Goal: Task Accomplishment & Management: Manage account settings

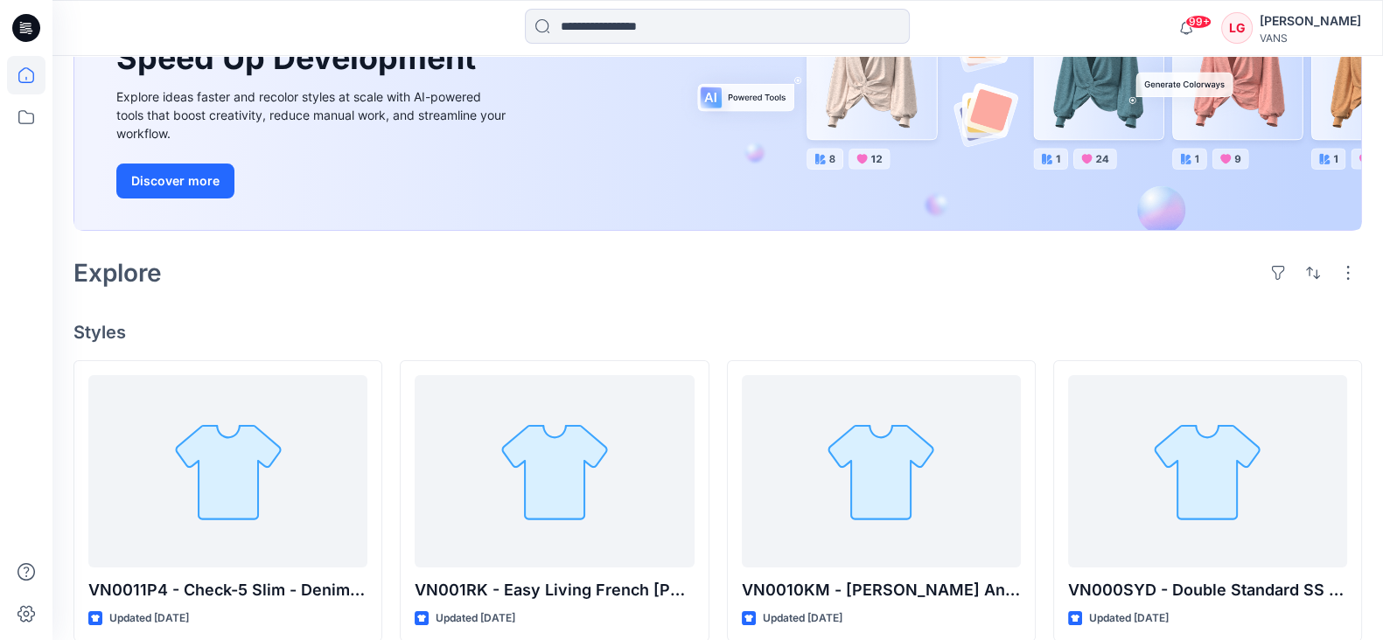
scroll to position [328, 0]
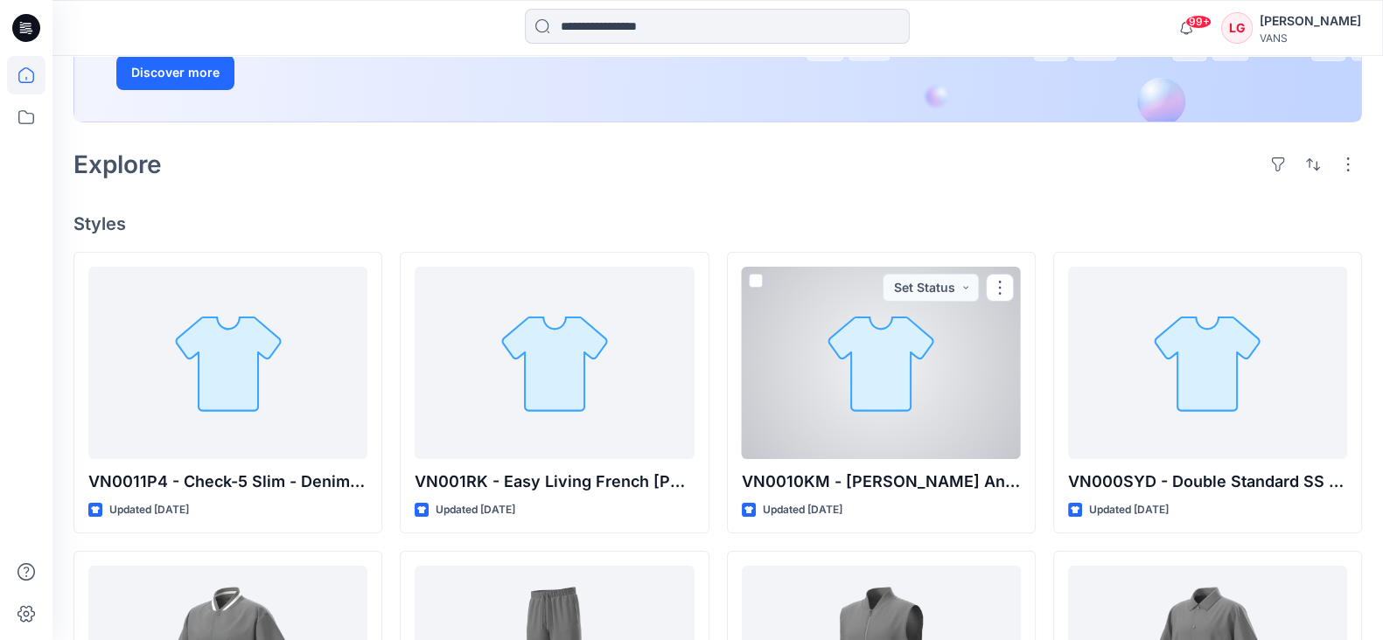
click at [896, 381] on div at bounding box center [881, 363] width 279 height 192
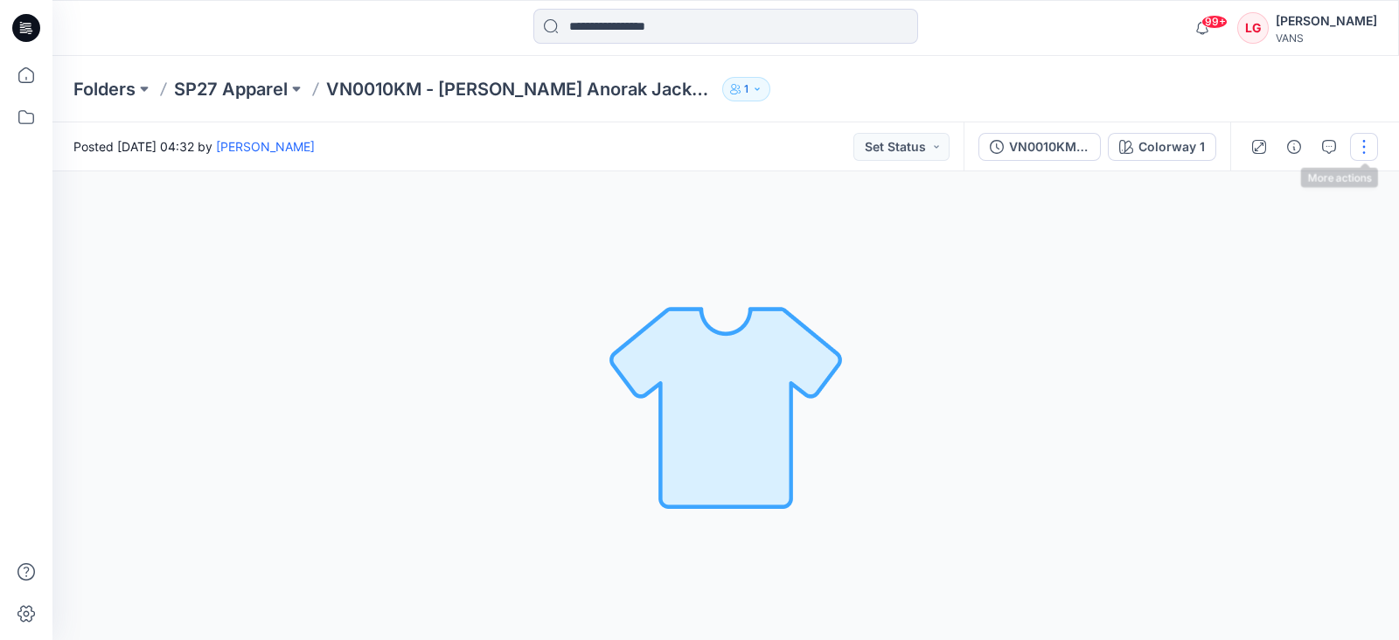
click at [1369, 148] on button "button" at bounding box center [1364, 147] width 28 height 28
click at [1273, 234] on button "Edit" at bounding box center [1290, 236] width 161 height 32
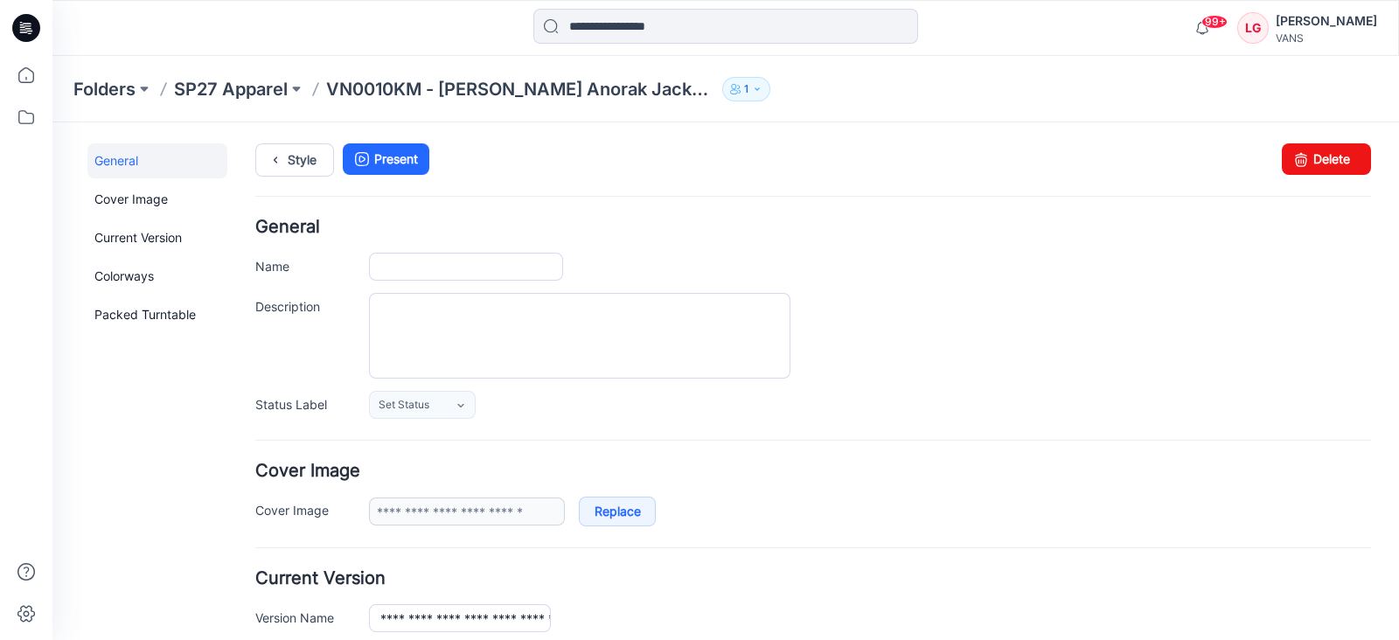
type input "**********"
click at [160, 190] on link "Cover Image" at bounding box center [157, 199] width 140 height 35
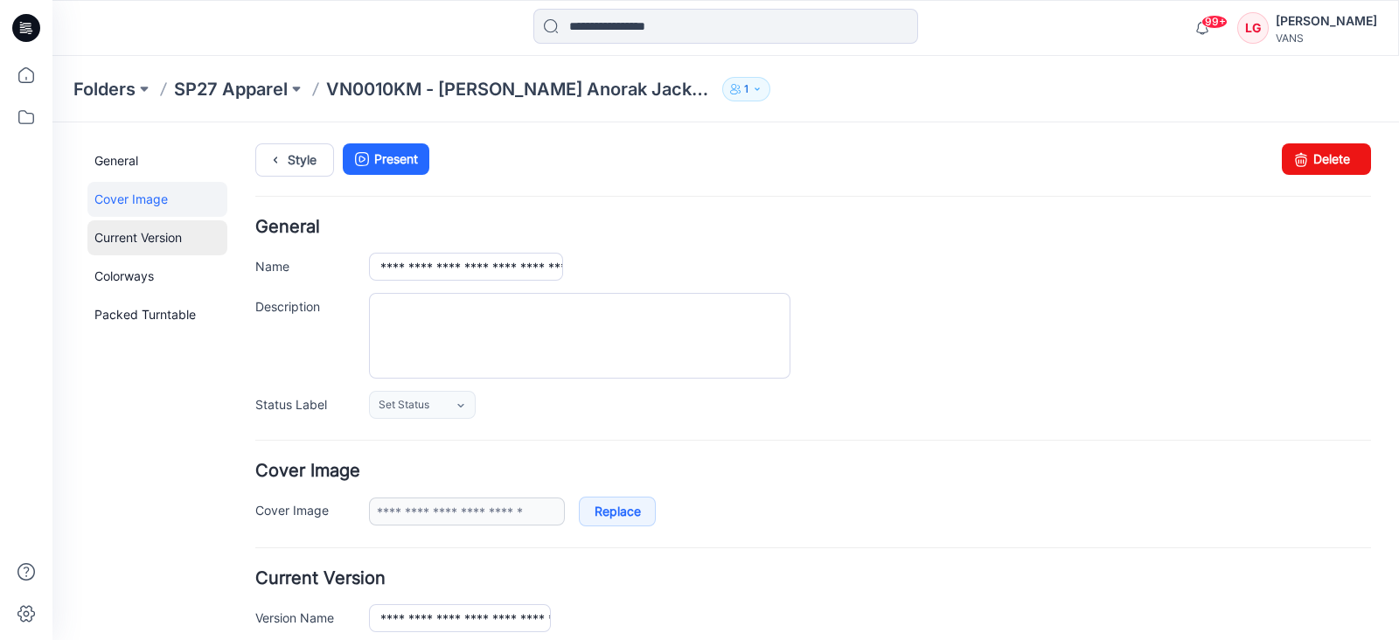
click at [143, 239] on link "Current Version" at bounding box center [157, 237] width 140 height 35
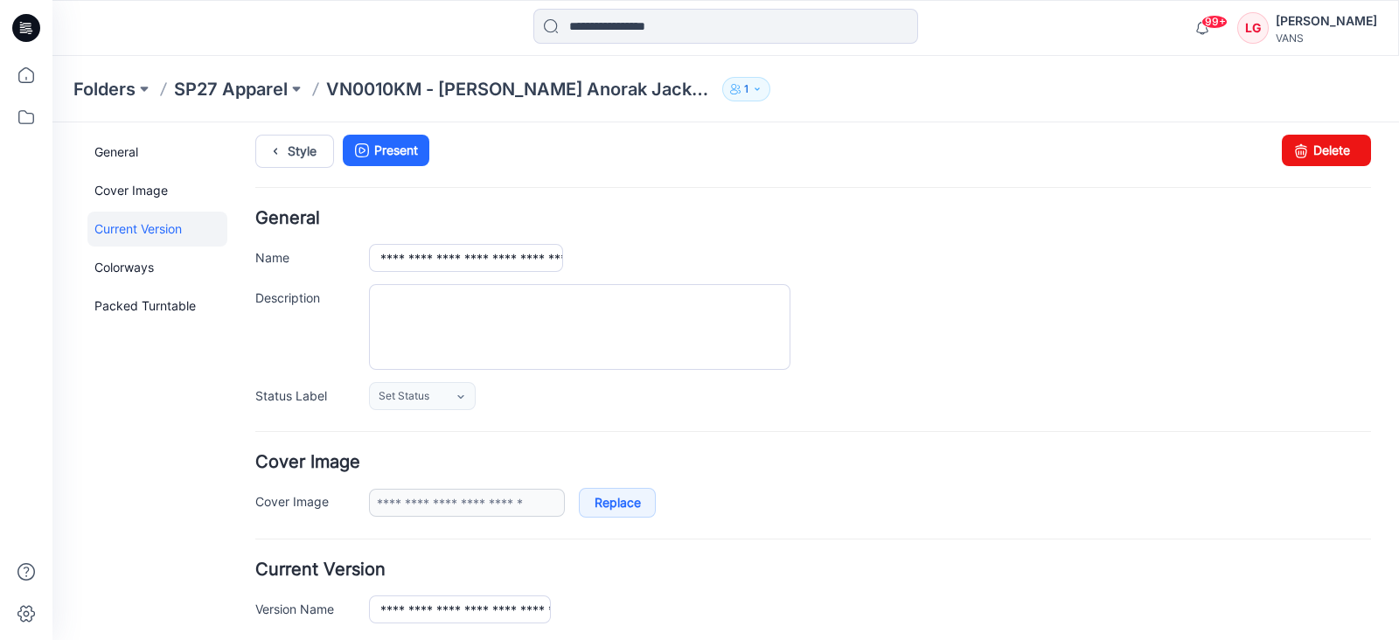
click at [143, 229] on link "Current Version" at bounding box center [157, 229] width 140 height 35
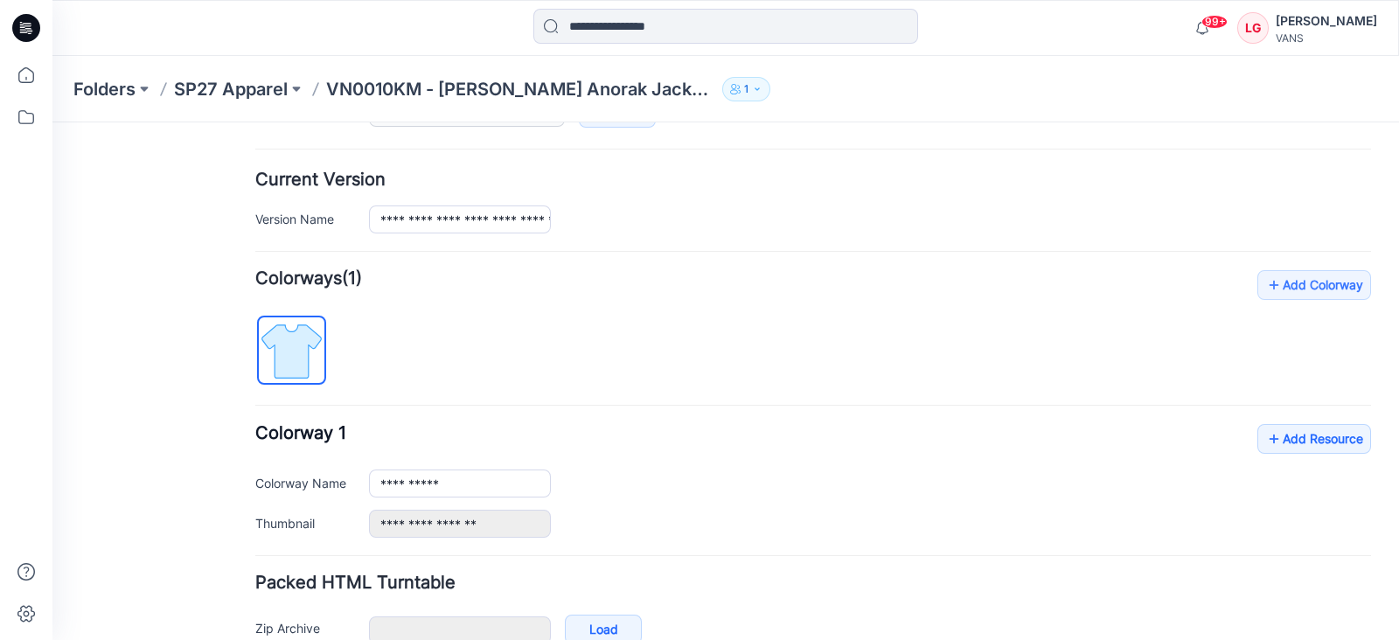
scroll to position [275, 0]
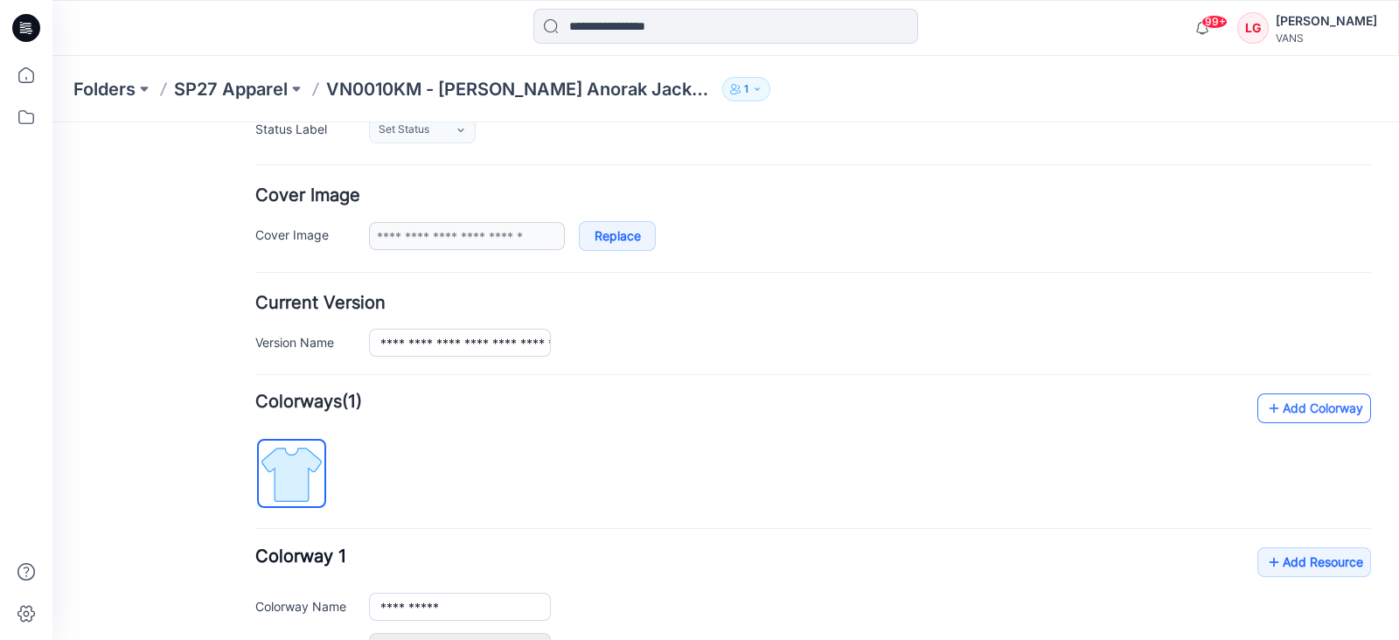
click at [1308, 415] on link "Add Colorway" at bounding box center [1315, 409] width 114 height 30
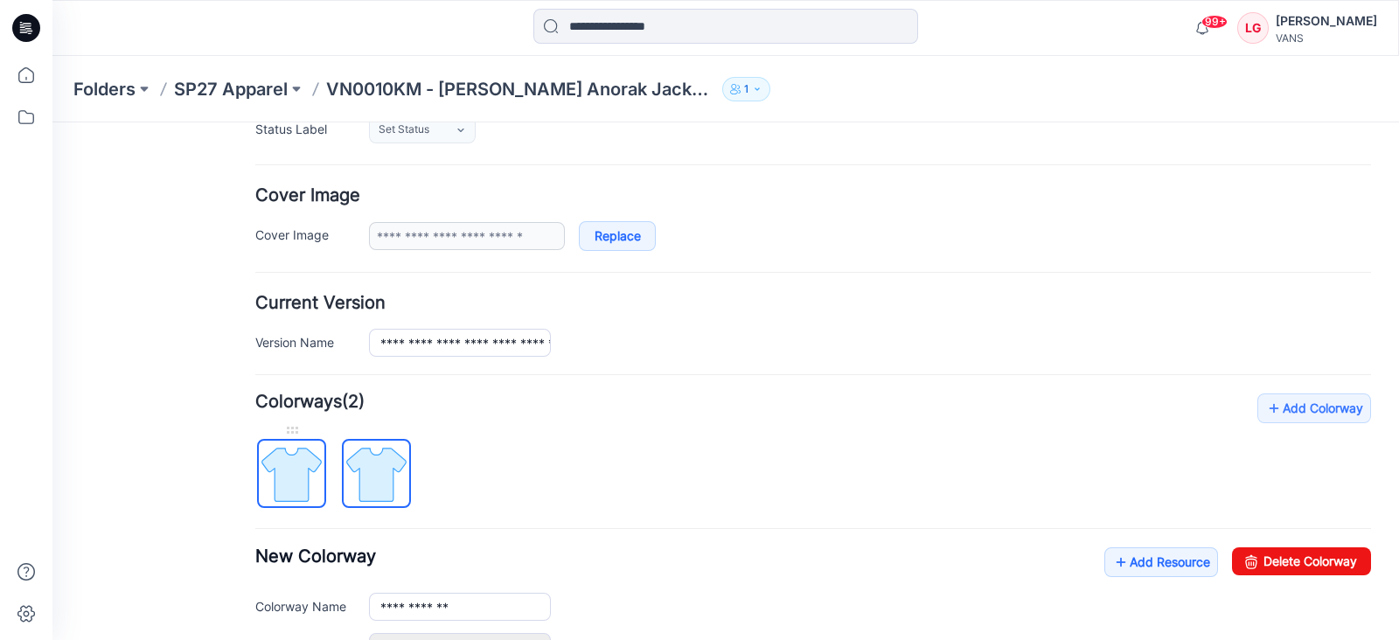
click at [282, 480] on img at bounding box center [292, 475] width 66 height 66
type input "**********"
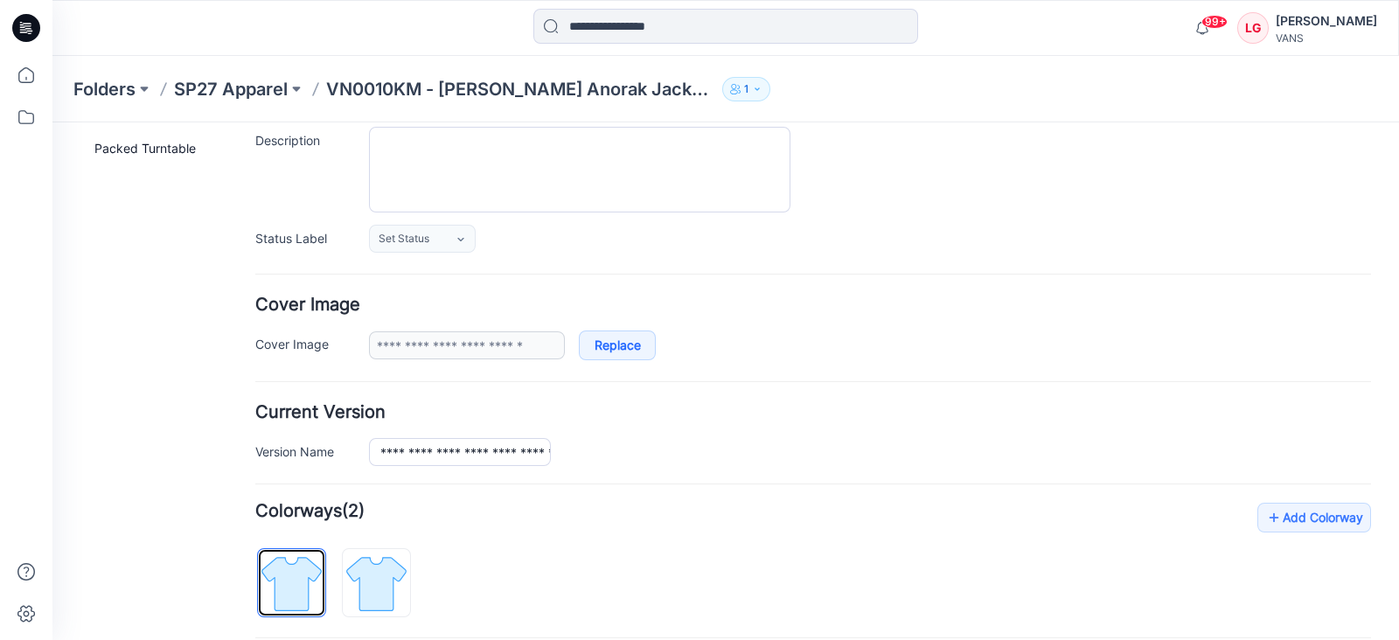
scroll to position [57, 0]
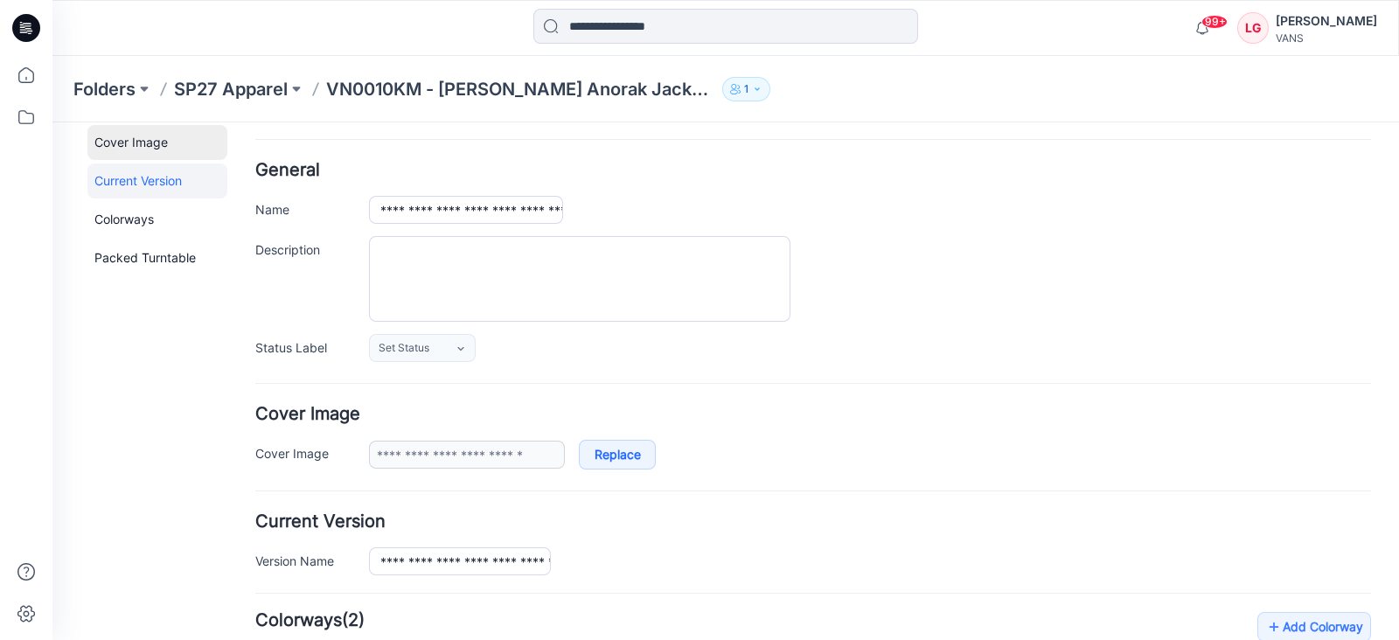
click at [122, 137] on link "Cover Image" at bounding box center [157, 142] width 140 height 35
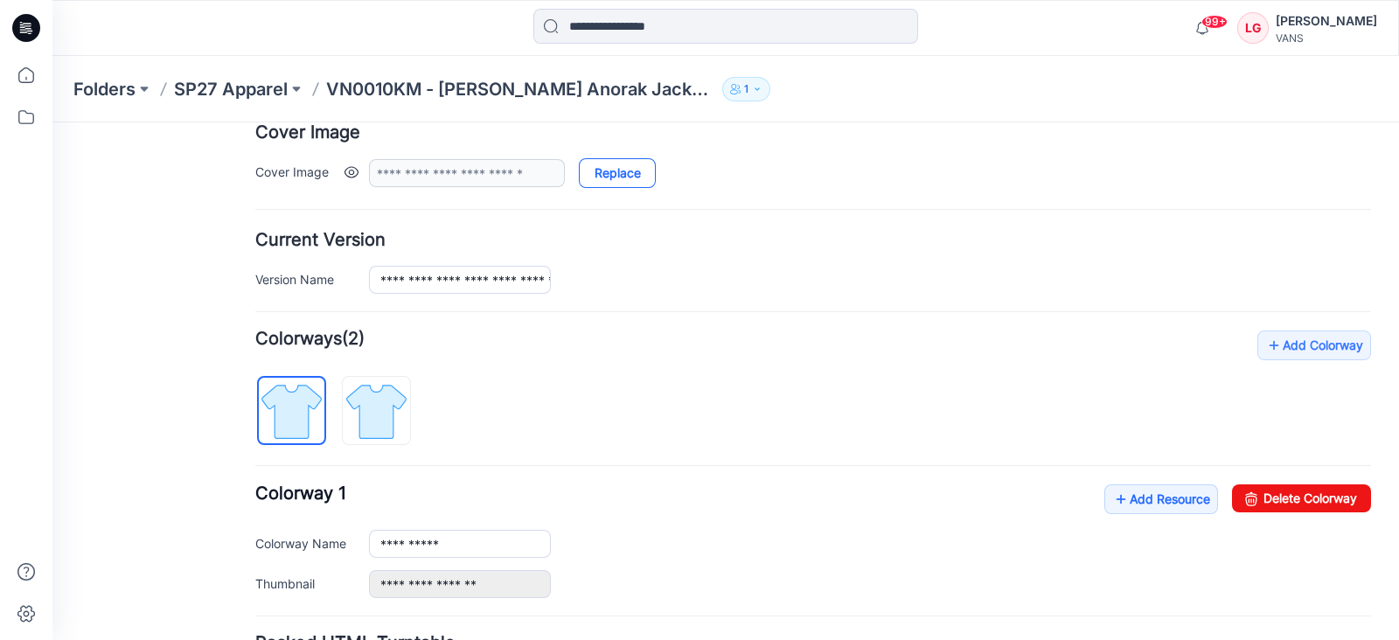
click at [617, 173] on link "Replace" at bounding box center [617, 173] width 77 height 30
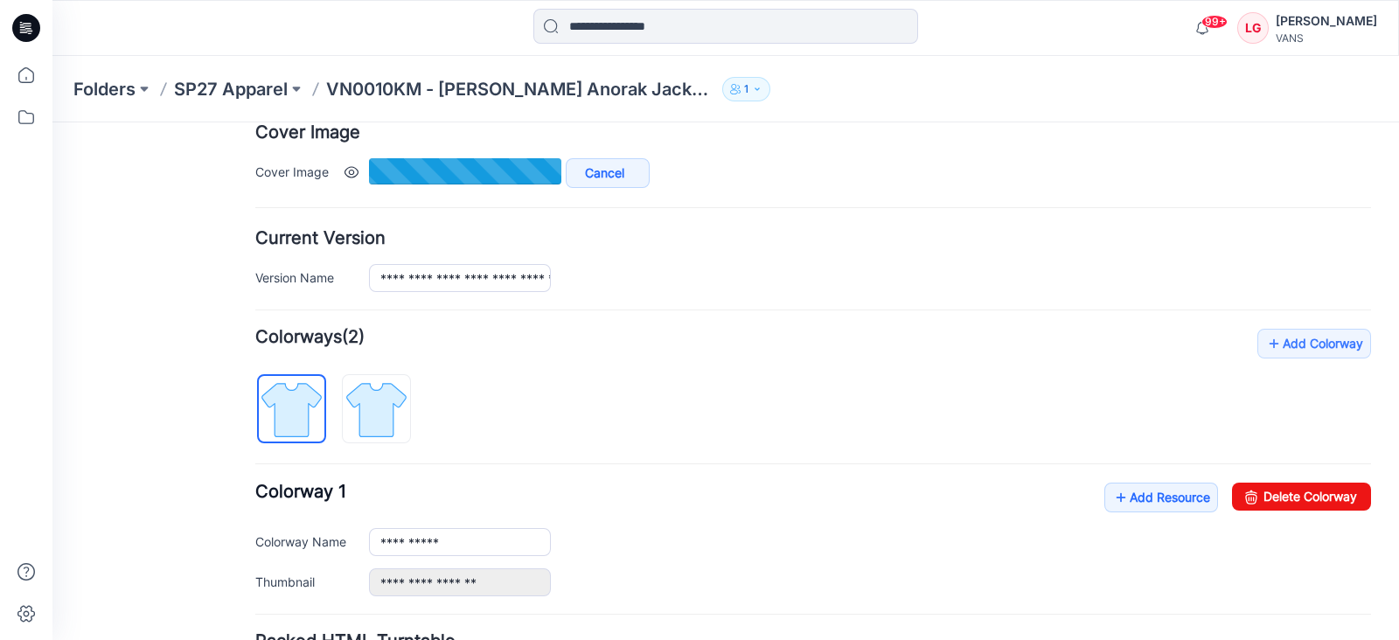
type input "**********"
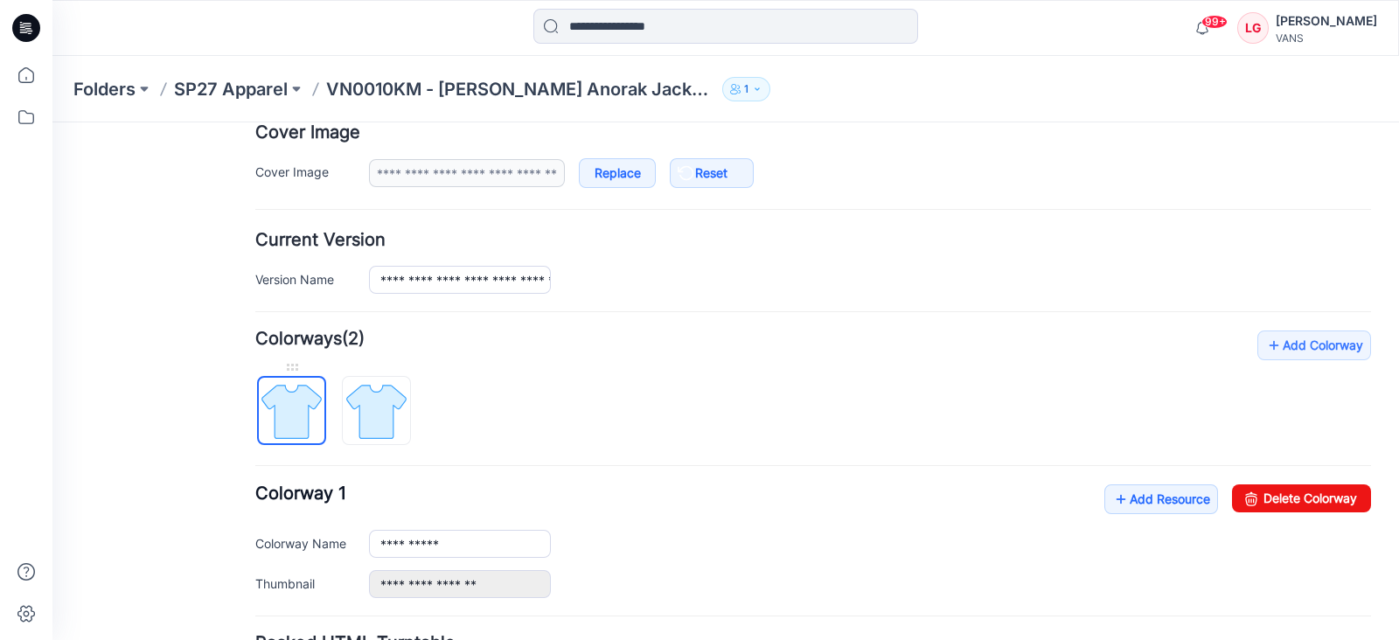
click at [299, 404] on img at bounding box center [292, 412] width 66 height 66
click at [296, 369] on div at bounding box center [291, 367] width 69 height 17
drag, startPoint x: 296, startPoint y: 392, endPoint x: 590, endPoint y: 411, distance: 295.4
click at [590, 411] on div "**********" at bounding box center [813, 465] width 1116 height 268
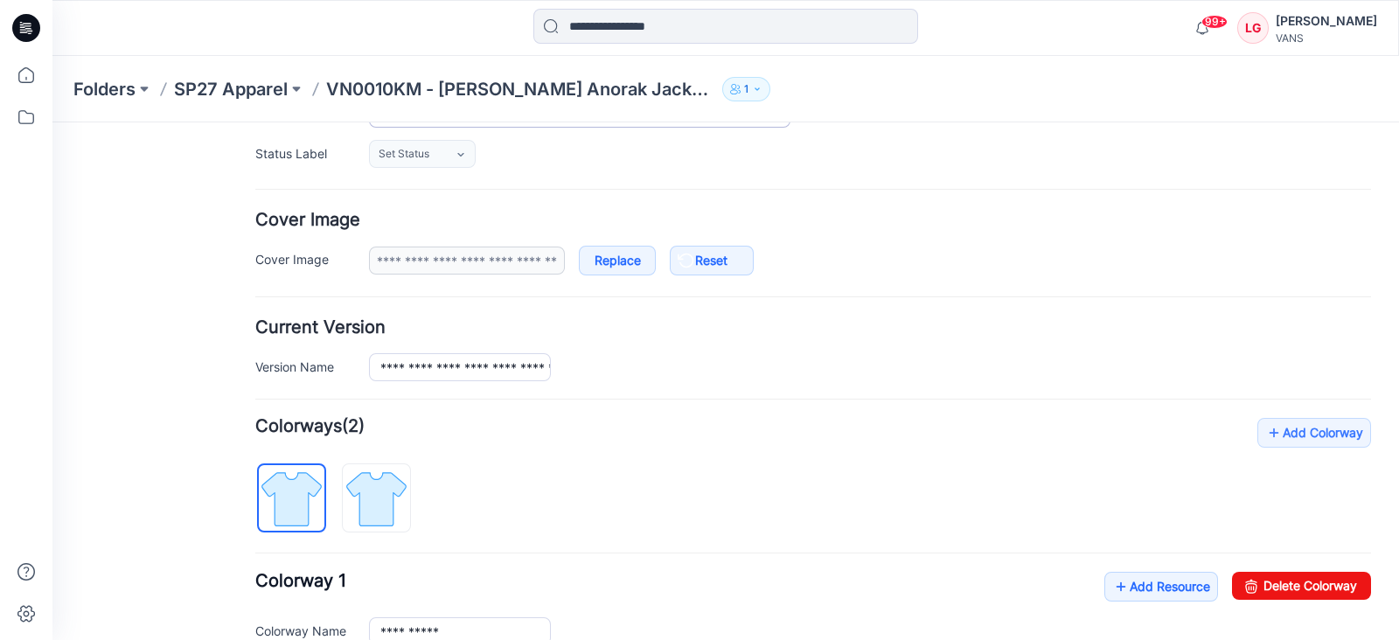
scroll to position [0, 0]
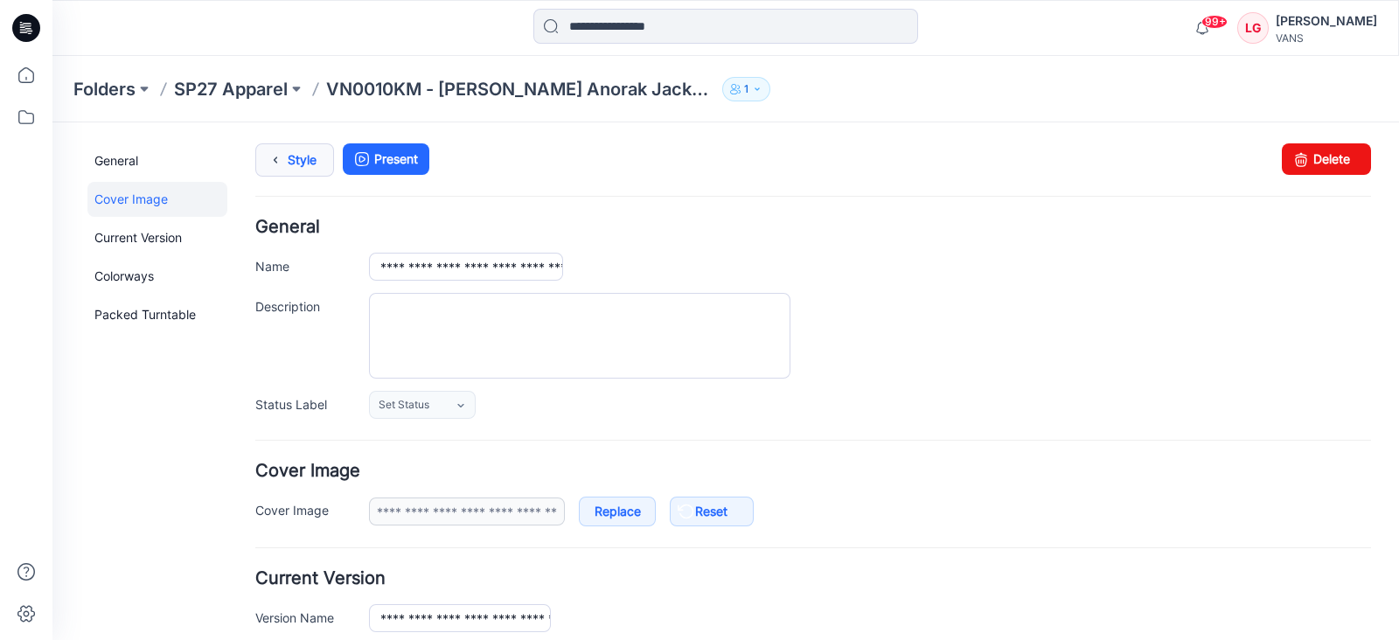
click at [302, 156] on link "Style" at bounding box center [294, 159] width 79 height 33
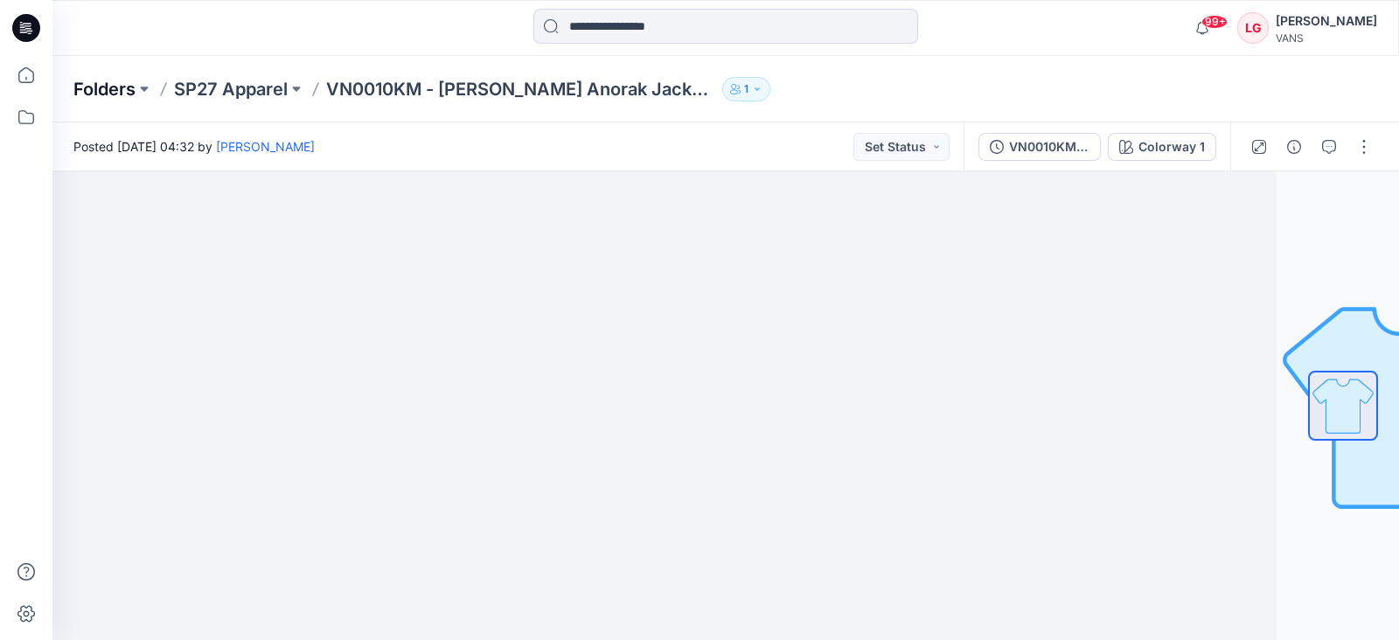
click at [97, 90] on p "Folders" at bounding box center [104, 89] width 62 height 24
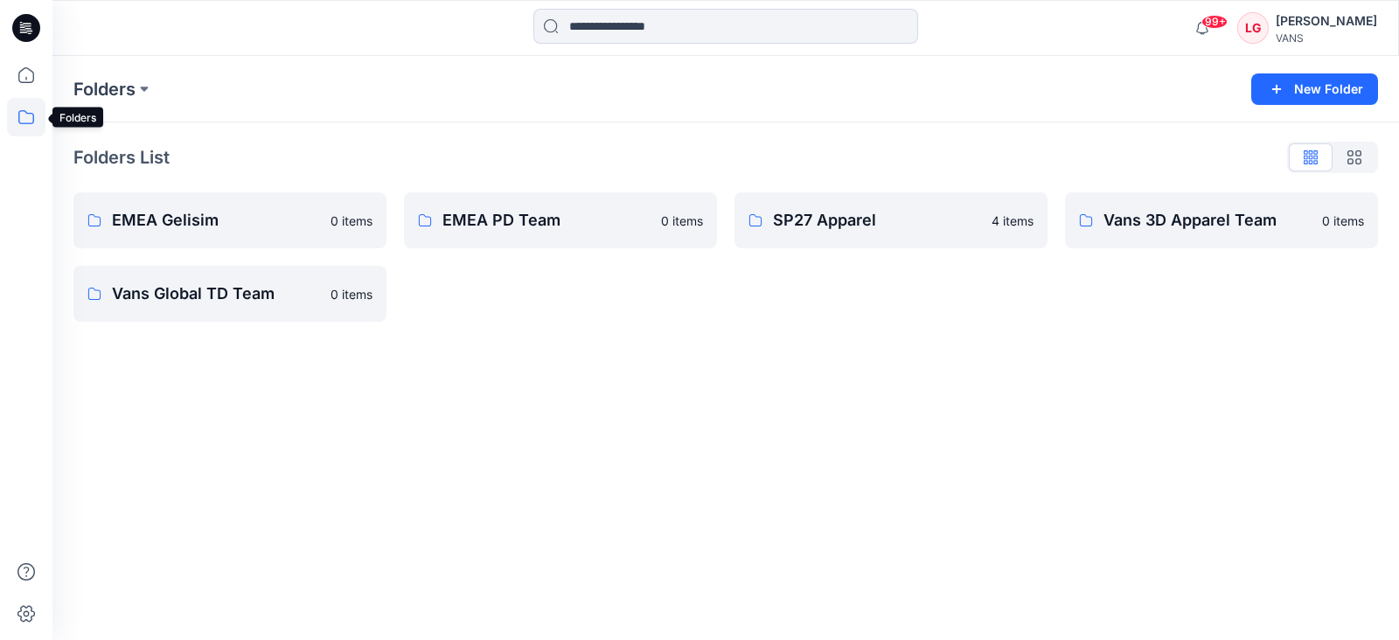
click at [17, 114] on icon at bounding box center [26, 117] width 38 height 38
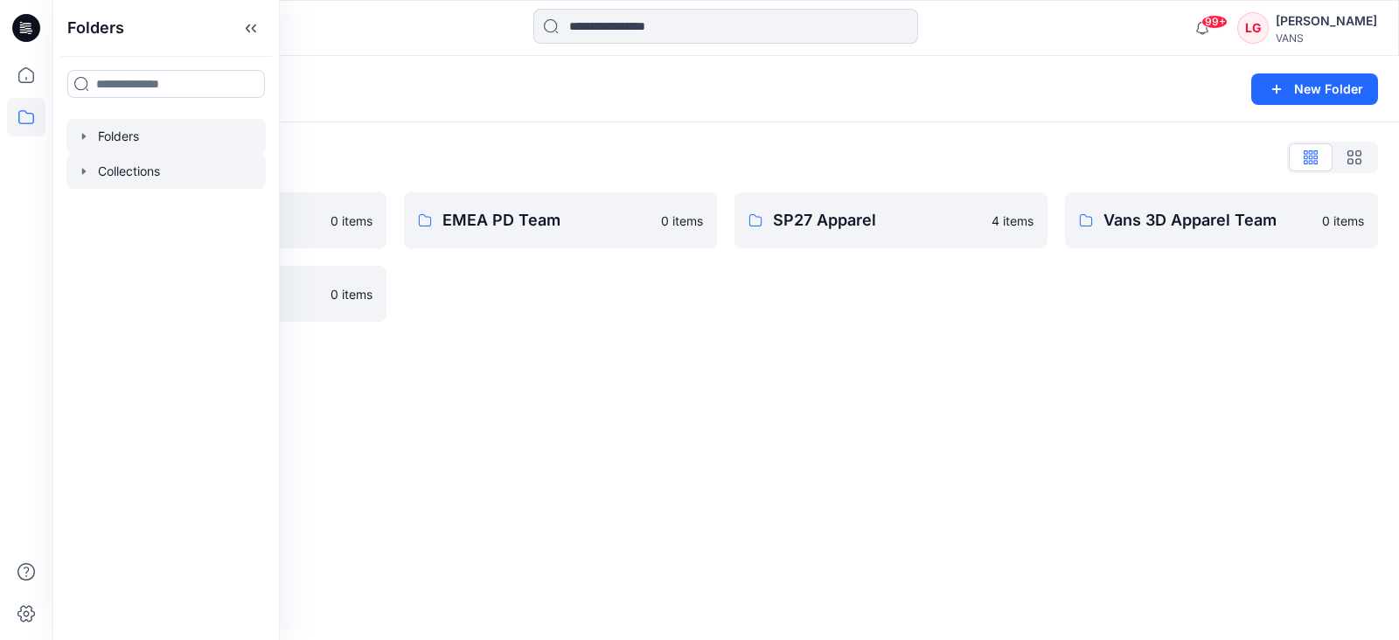
click at [83, 168] on icon "button" at bounding box center [84, 171] width 14 height 14
click at [140, 206] on p "EMEA FA24" at bounding box center [149, 206] width 68 height 21
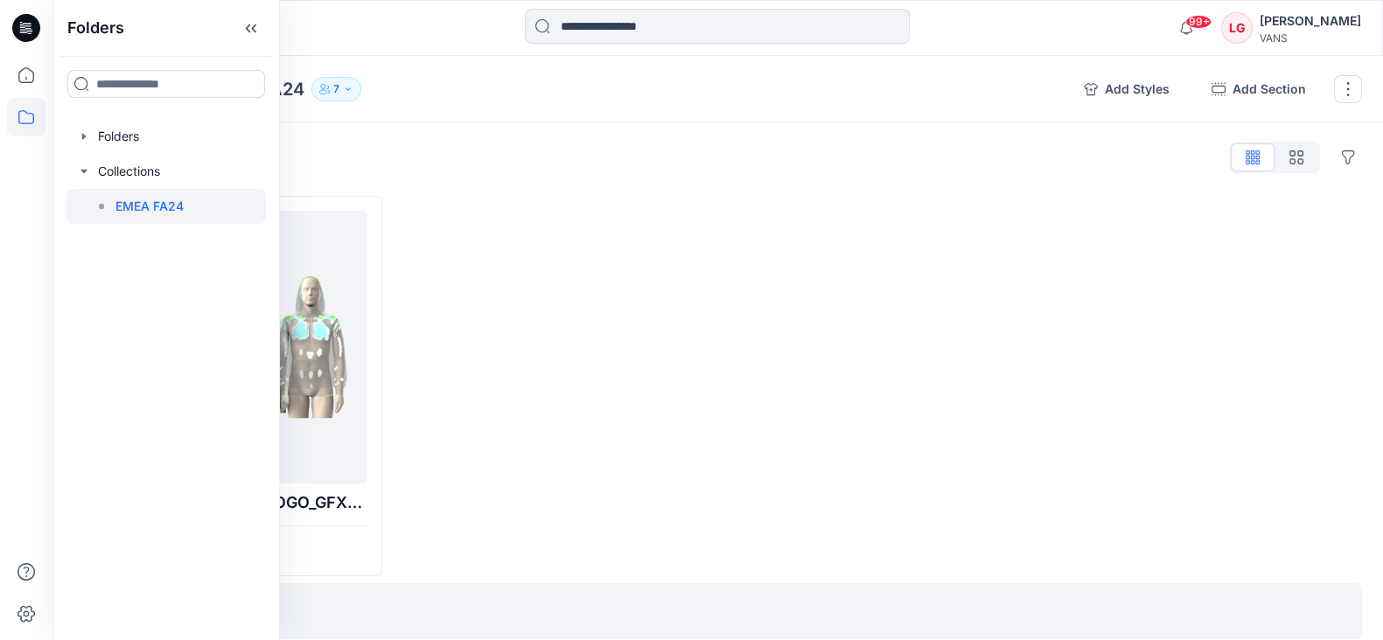
click at [503, 596] on div "Add Section" at bounding box center [717, 611] width 1288 height 56
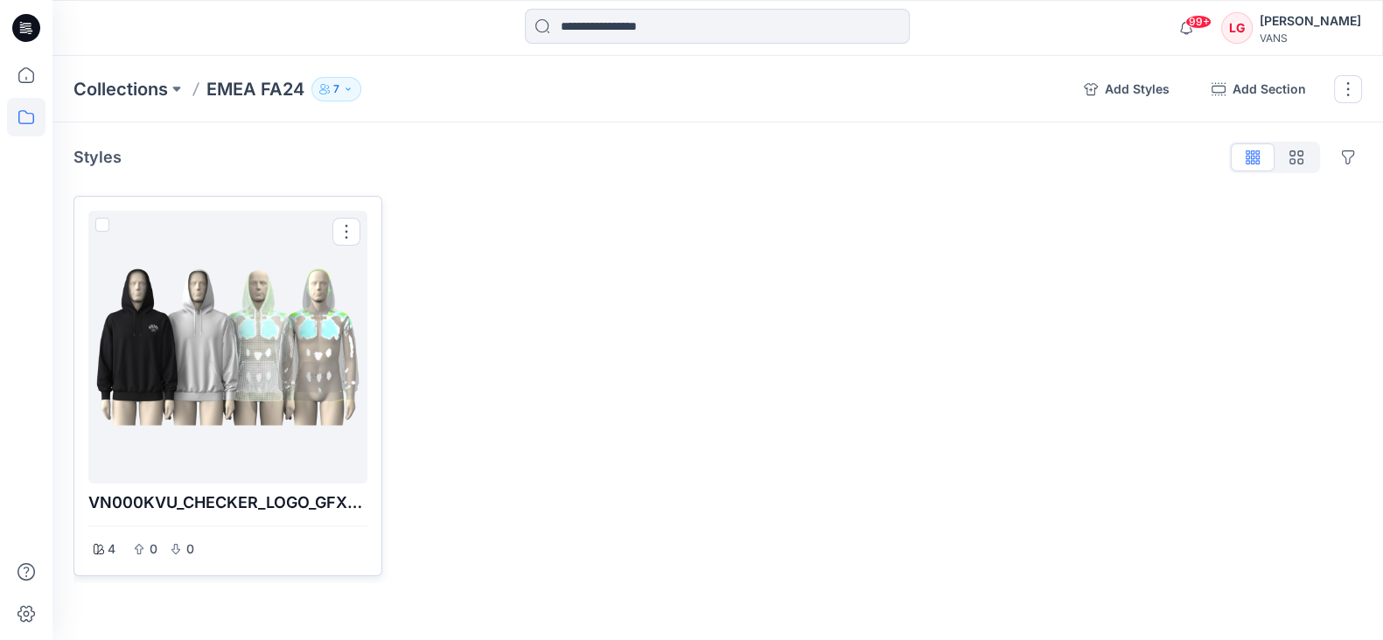
click at [275, 350] on div at bounding box center [227, 347] width 265 height 259
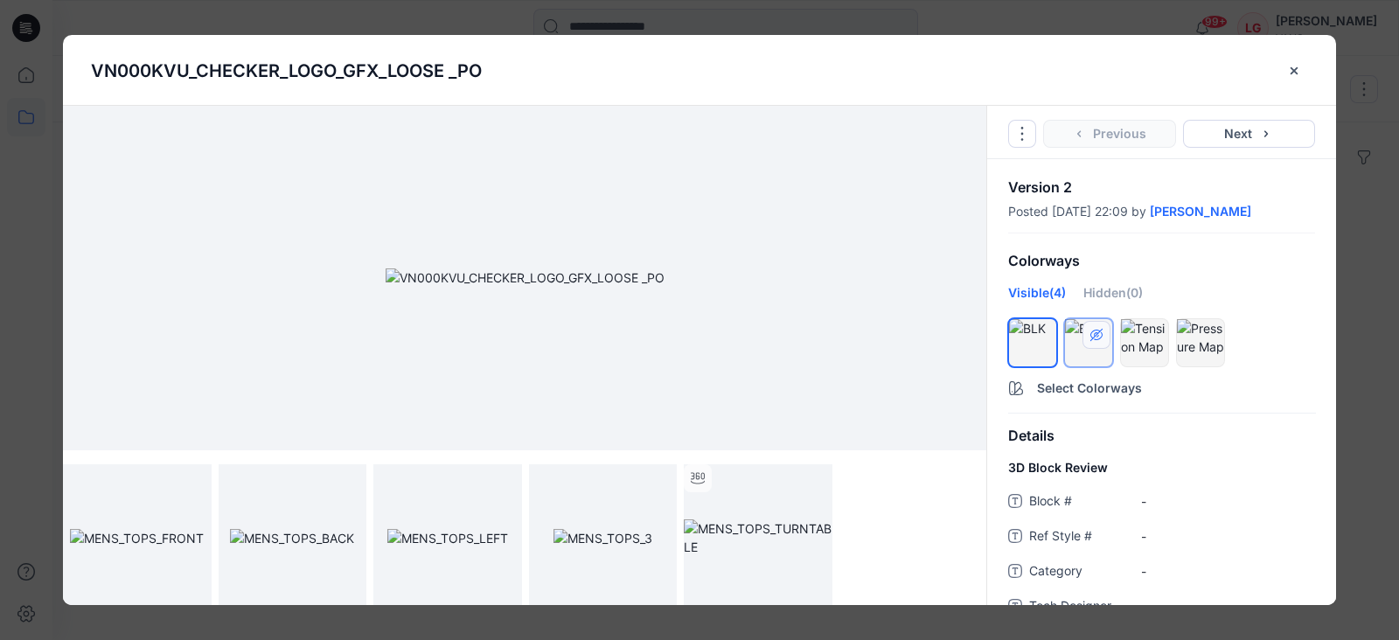
click at [1093, 344] on button "hide/show colorway" at bounding box center [1097, 335] width 28 height 28
click at [1077, 348] on div at bounding box center [1088, 337] width 47 height 37
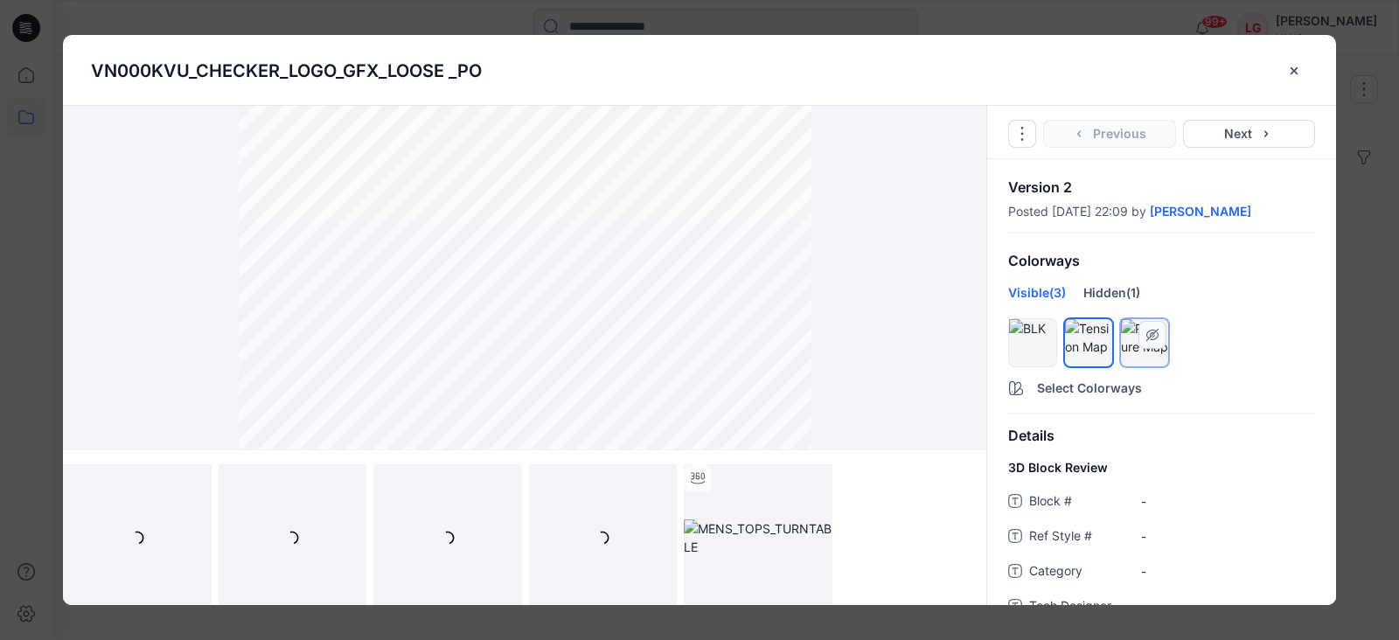
click at [1128, 347] on div at bounding box center [1144, 337] width 47 height 37
click at [1113, 286] on div "Hidden (1)" at bounding box center [1112, 298] width 57 height 31
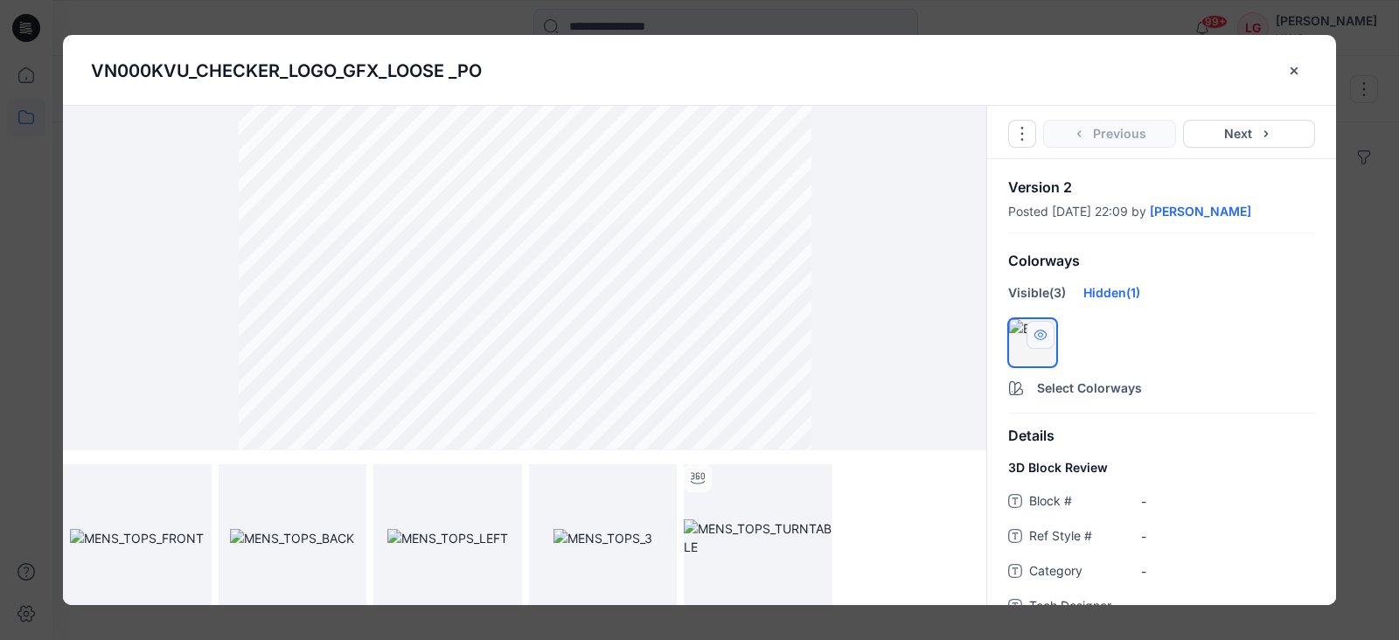
click at [1038, 330] on icon "hide/show colorway" at bounding box center [1041, 335] width 12 height 10
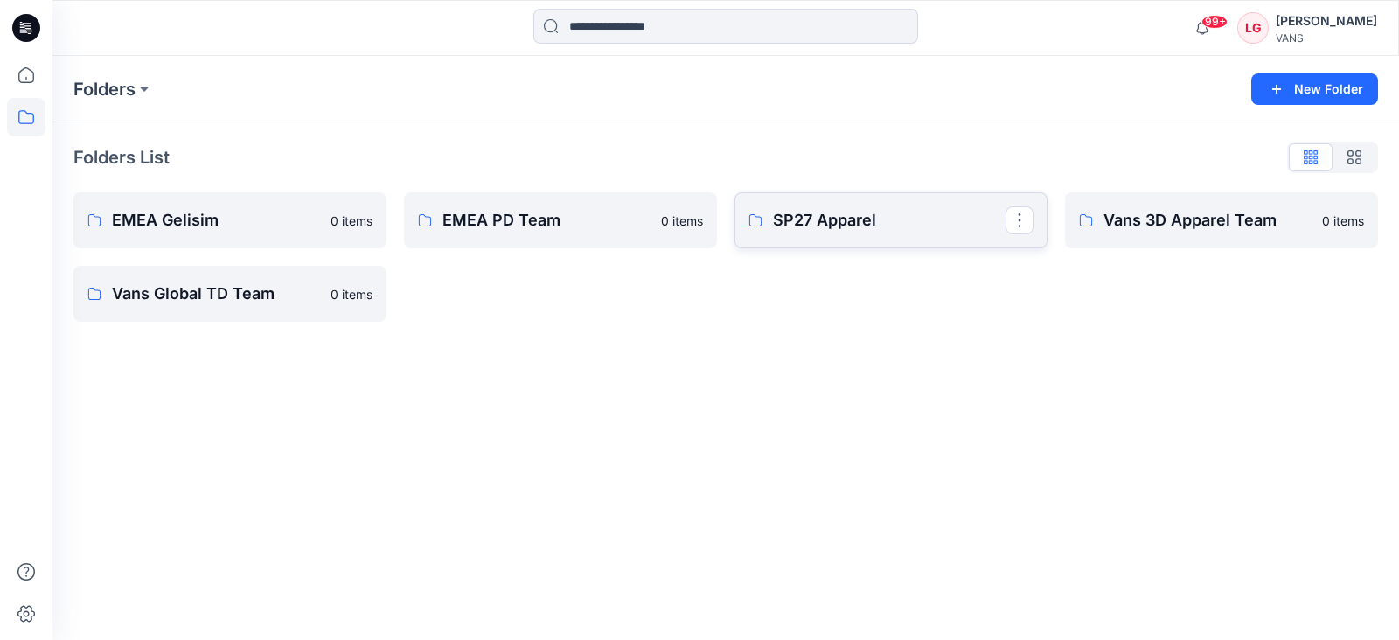
click at [796, 220] on p "SP27 Apparel" at bounding box center [889, 220] width 233 height 24
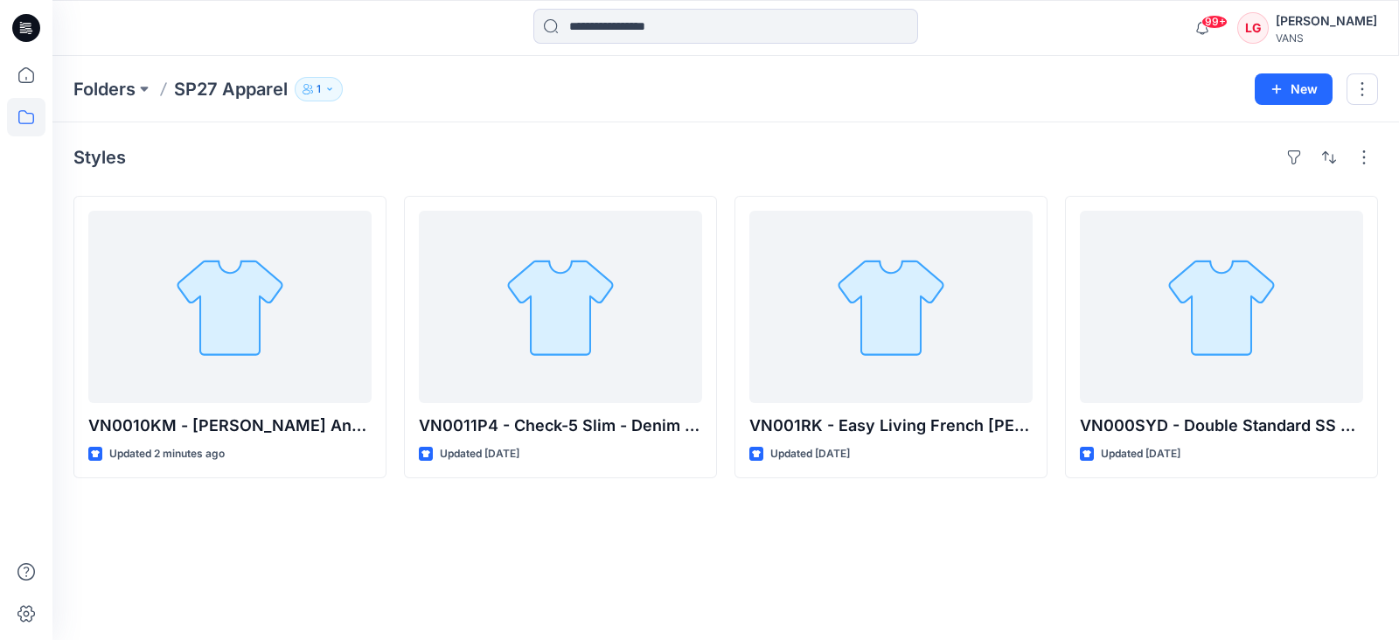
click at [766, 525] on div "Styles VN0010KM - Duncan Anorak Jacket -Debonair Updated 2 minutes ago VN0011P4…" at bounding box center [725, 381] width 1347 height 518
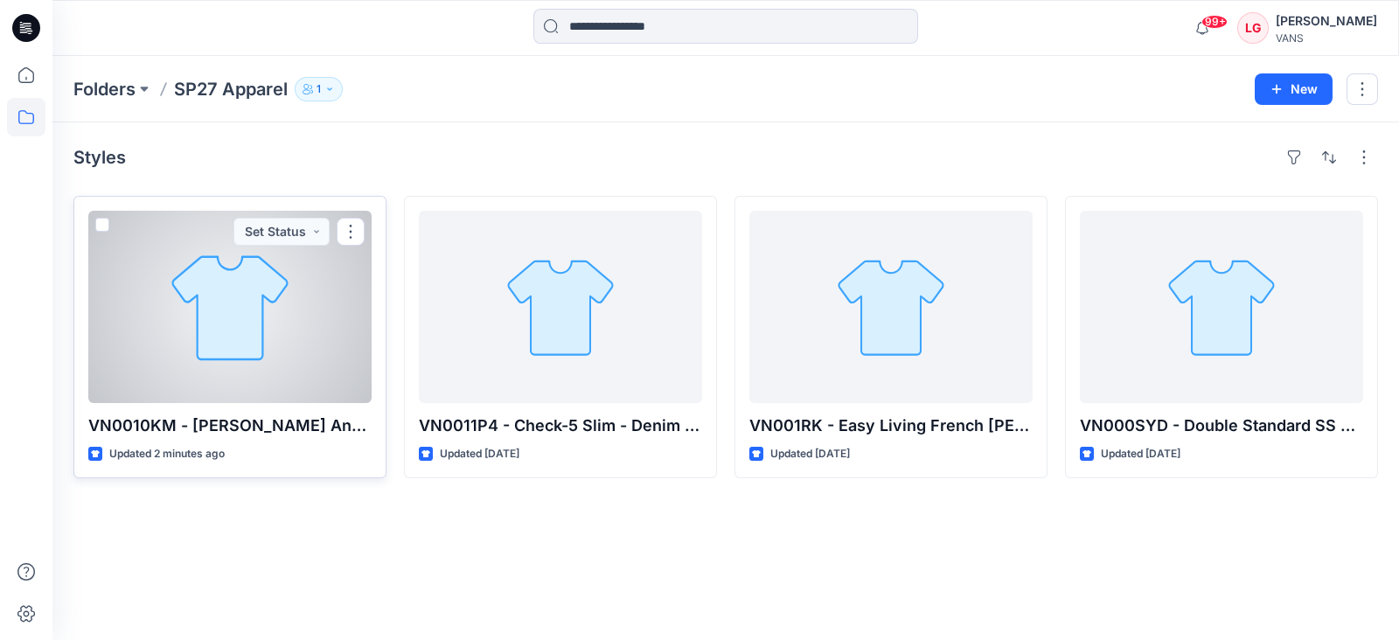
click at [277, 313] on div at bounding box center [229, 307] width 283 height 192
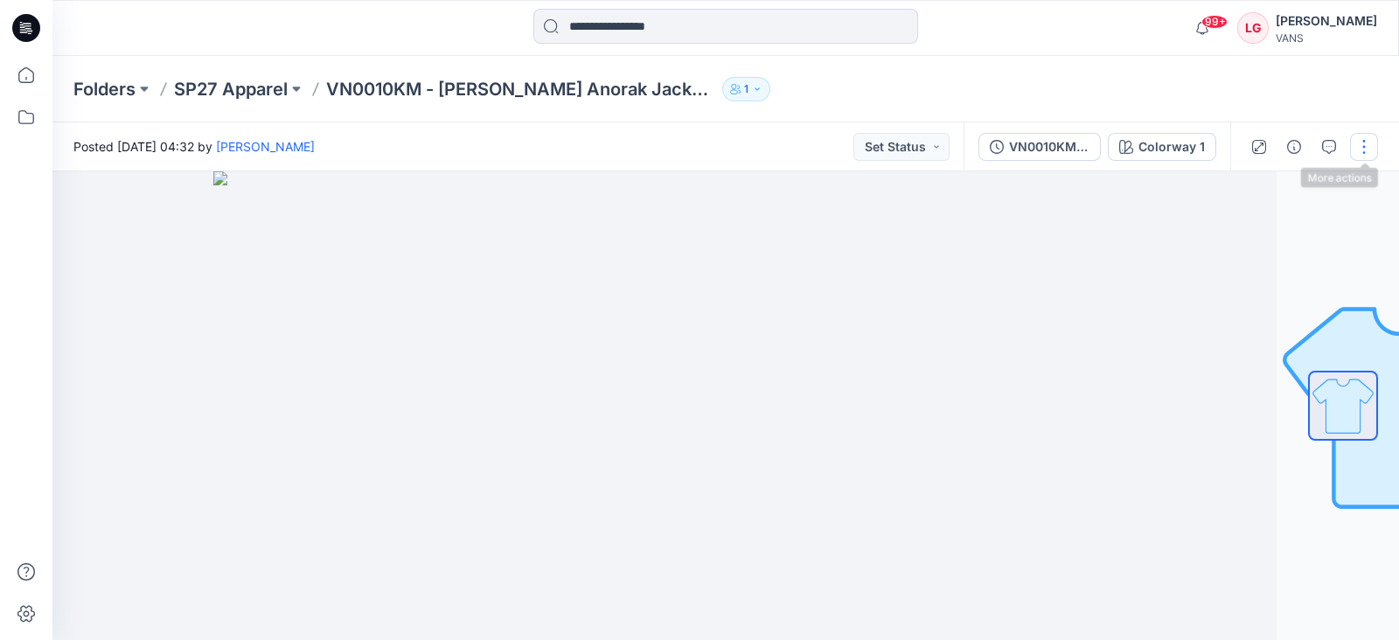
click at [1369, 150] on button "button" at bounding box center [1364, 147] width 28 height 28
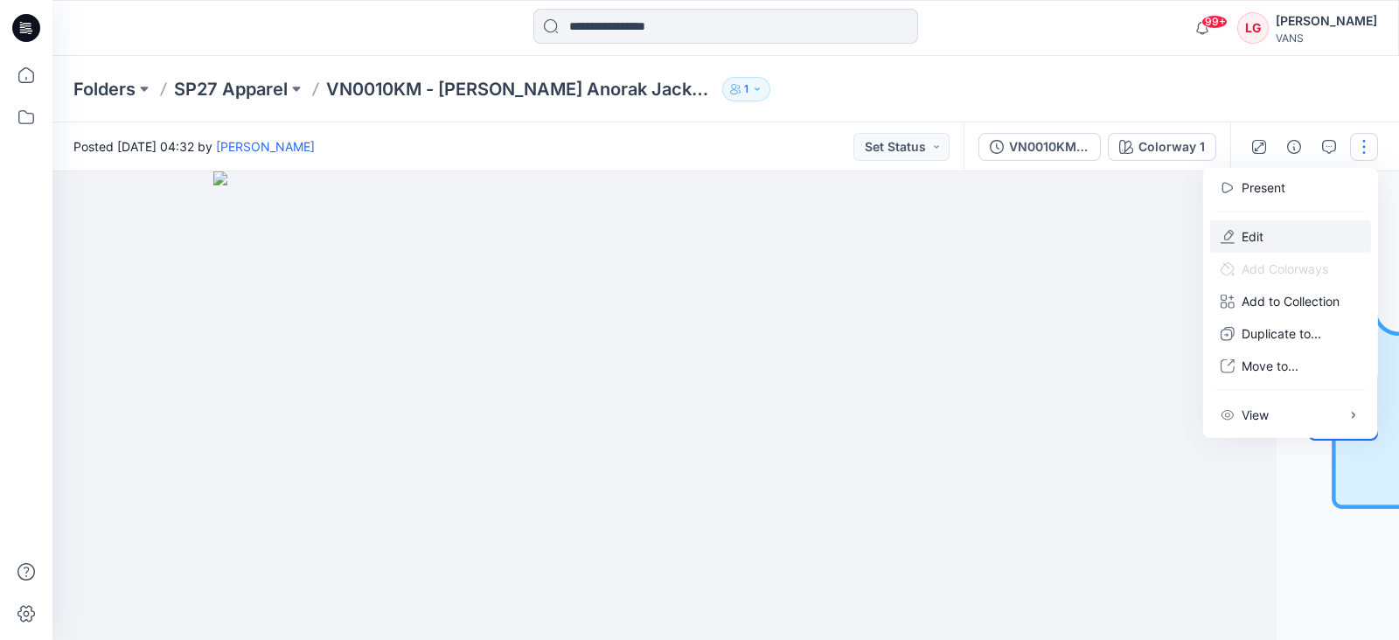
click at [1274, 237] on button "Edit" at bounding box center [1290, 236] width 161 height 32
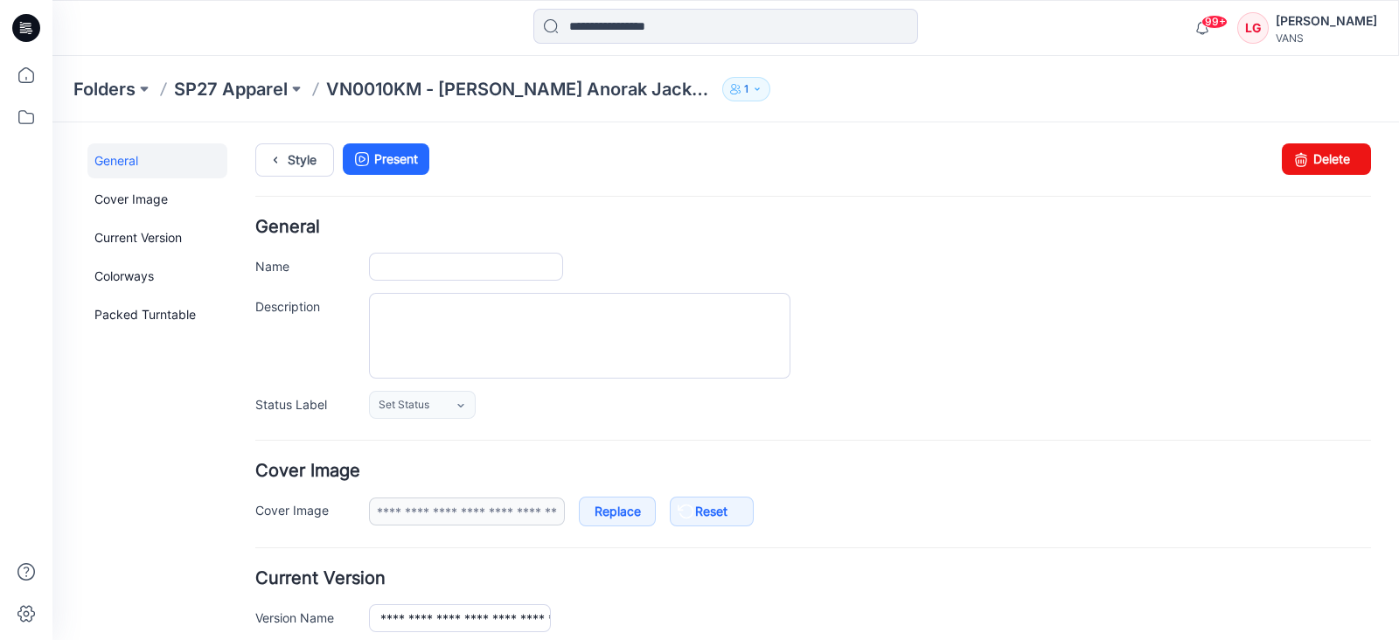
type input "**********"
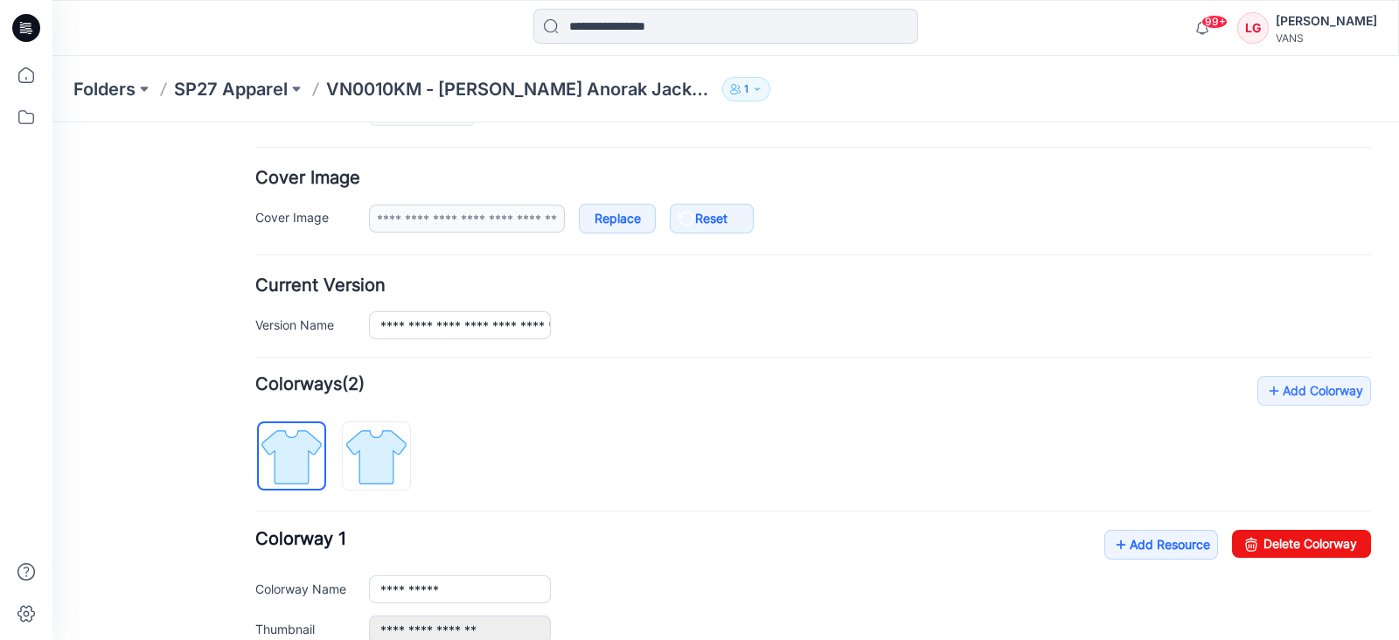
scroll to position [328, 0]
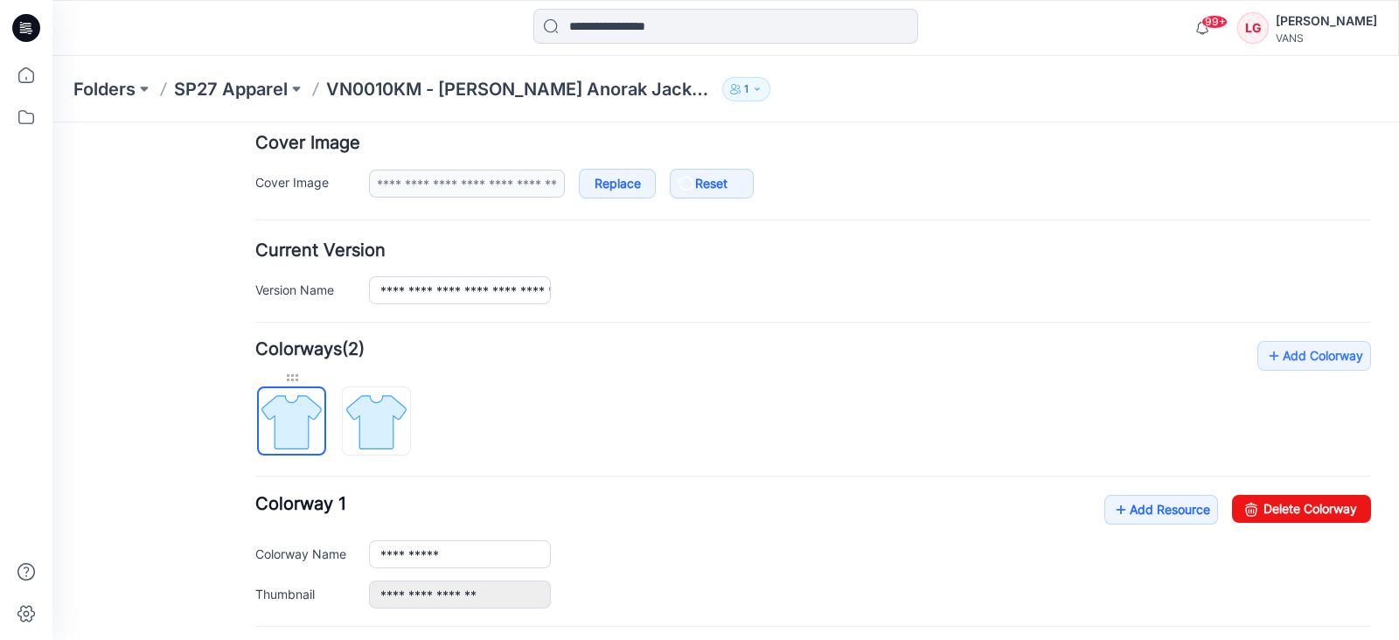
drag, startPoint x: 293, startPoint y: 417, endPoint x: 276, endPoint y: 373, distance: 47.6
click at [276, 373] on div at bounding box center [291, 377] width 69 height 17
click at [290, 376] on div at bounding box center [291, 377] width 69 height 17
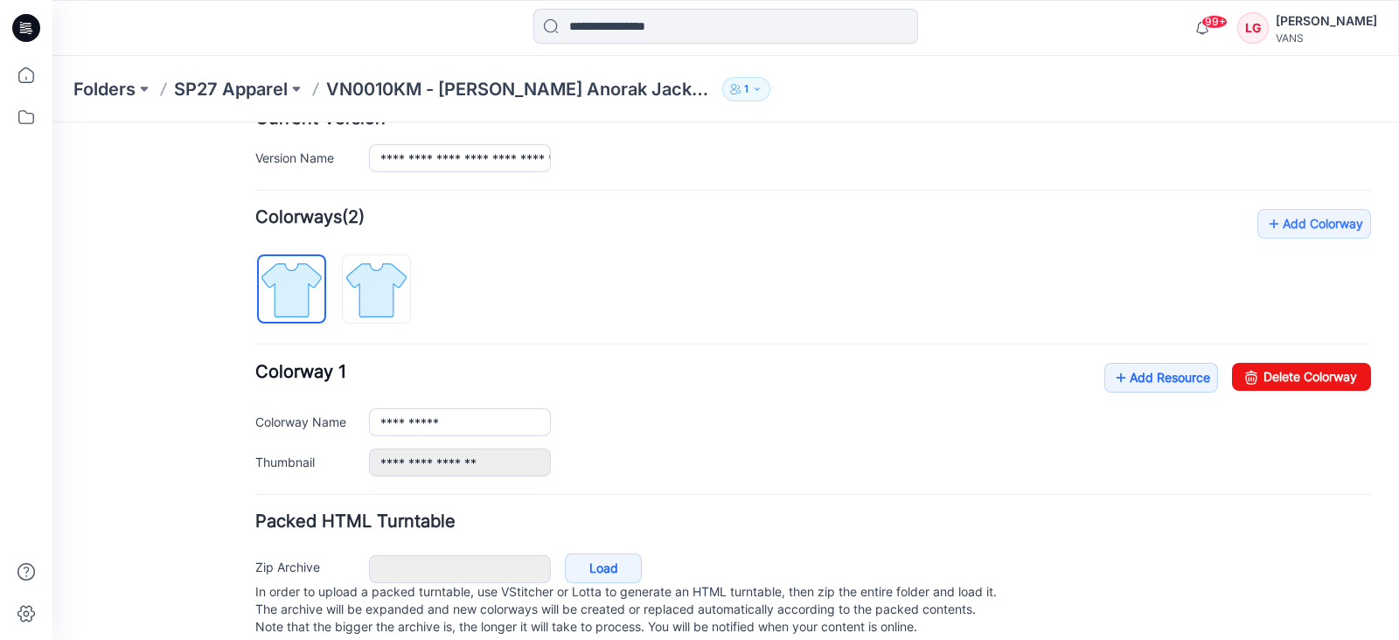
scroll to position [494, 0]
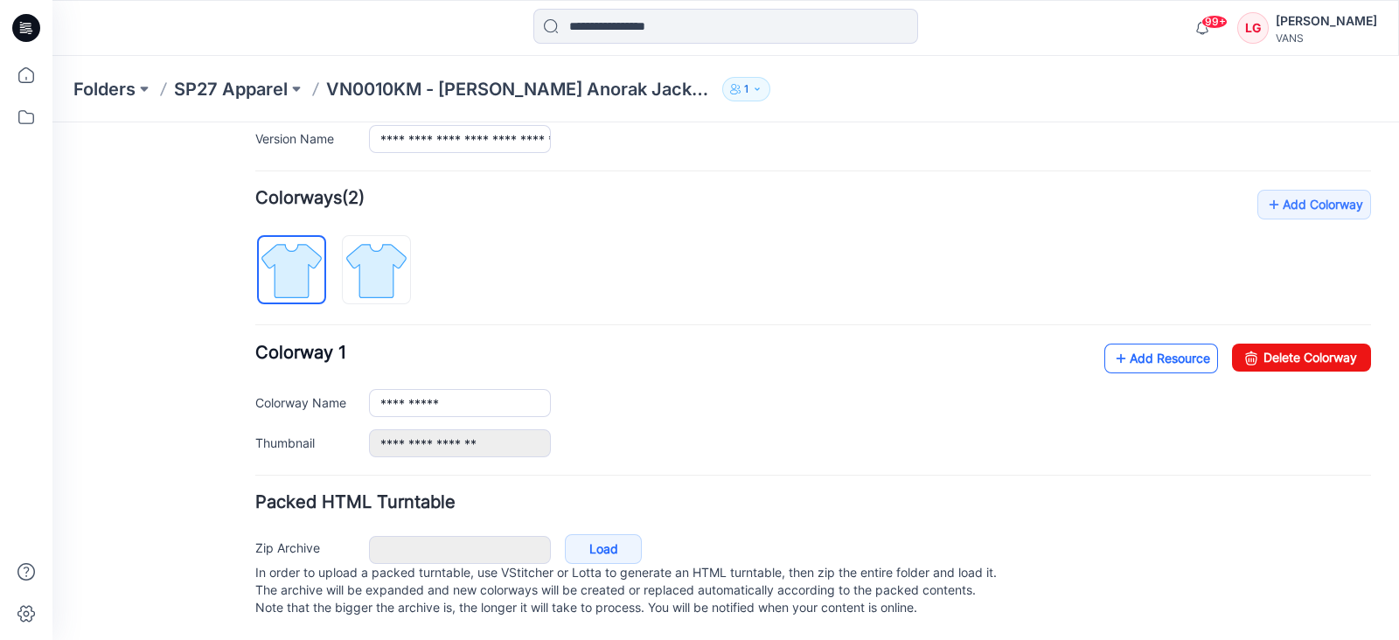
click at [1146, 346] on link "Add Resource" at bounding box center [1162, 359] width 114 height 30
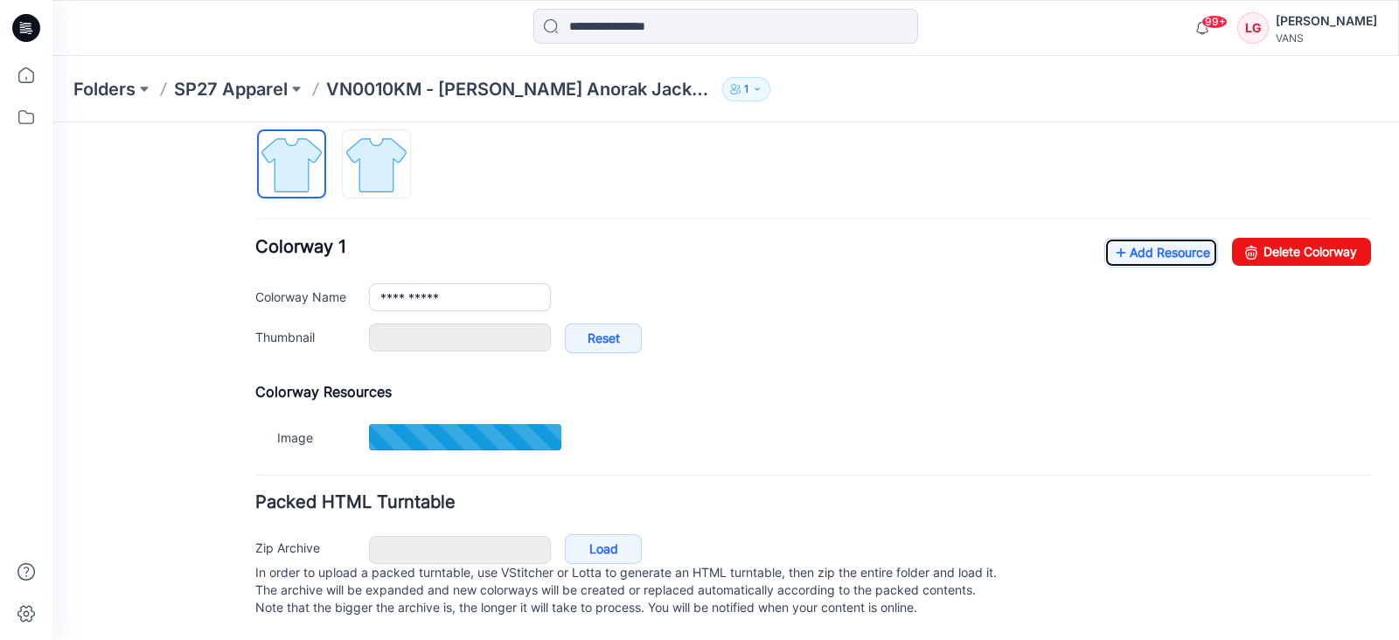
scroll to position [491, 0]
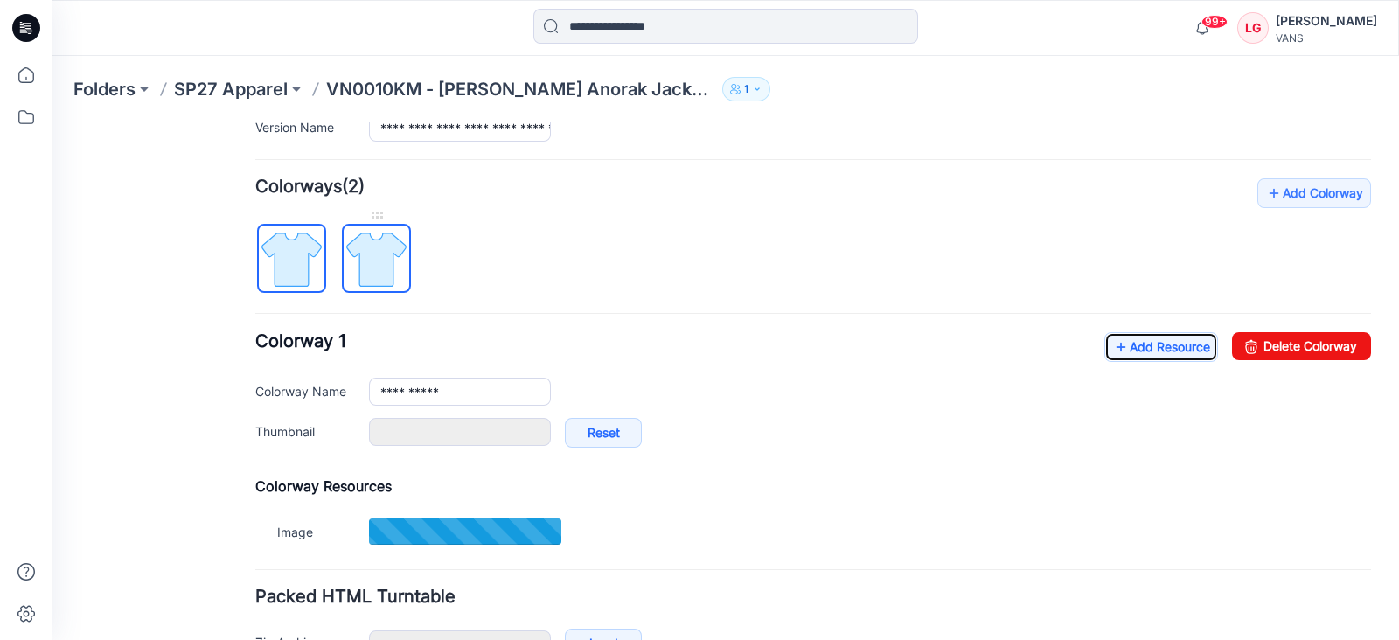
type input "**********"
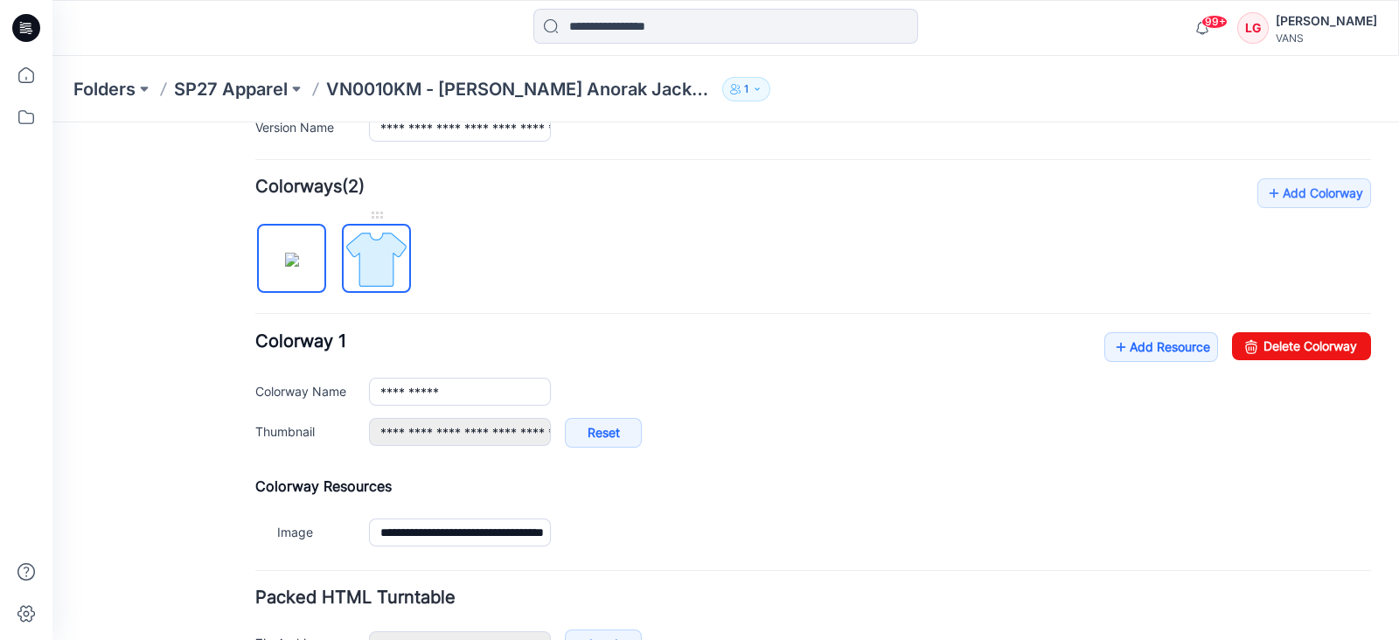
click at [367, 252] on img at bounding box center [377, 260] width 66 height 66
type input "**********"
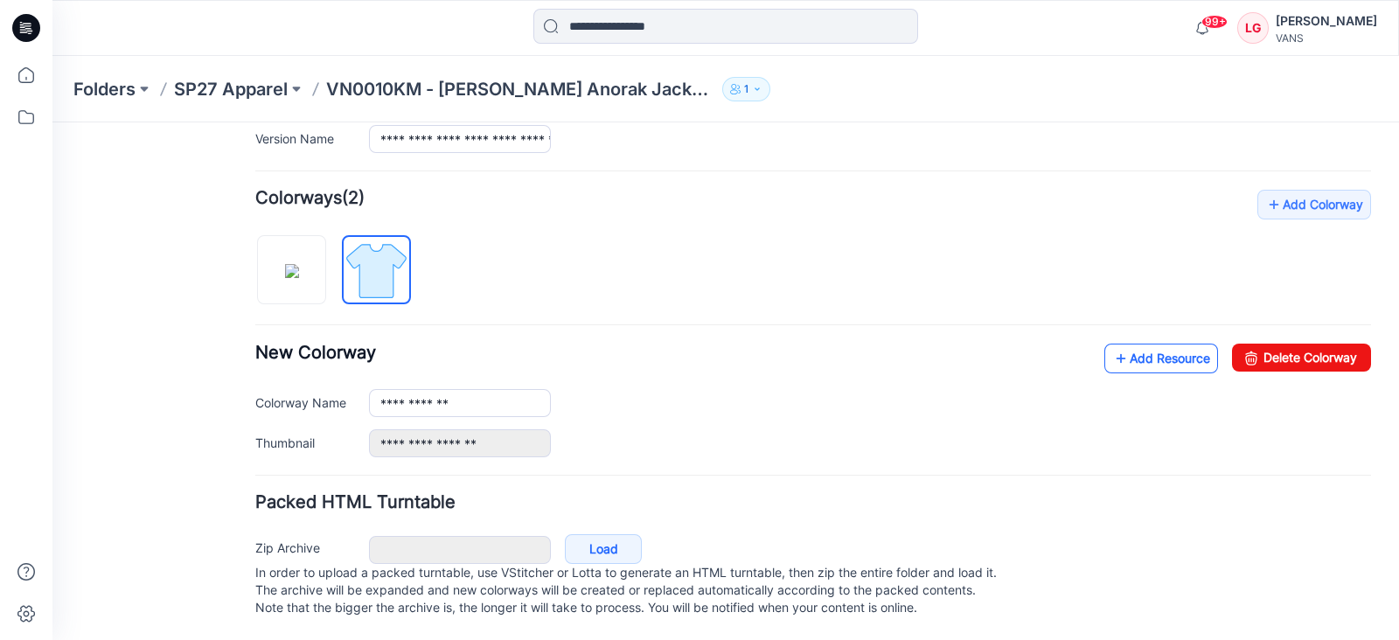
click at [1145, 347] on link "Add Resource" at bounding box center [1162, 359] width 114 height 30
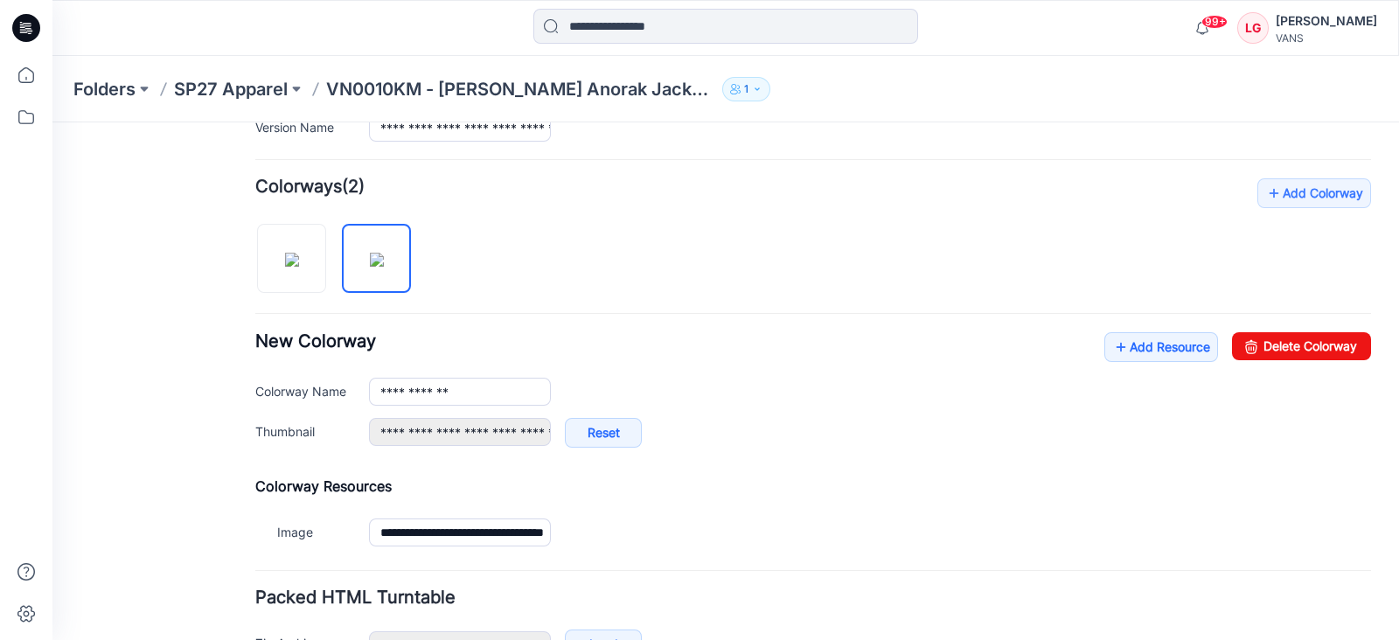
click at [1265, 469] on div "**********" at bounding box center [813, 365] width 1116 height 374
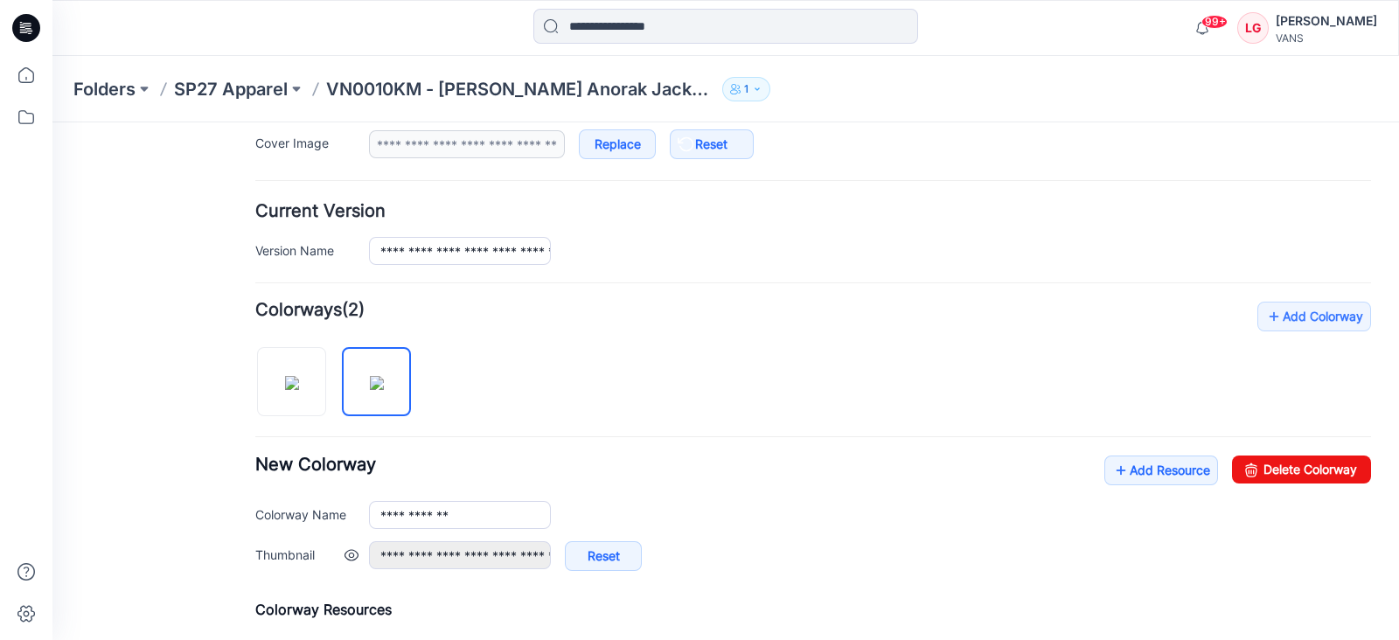
scroll to position [273, 0]
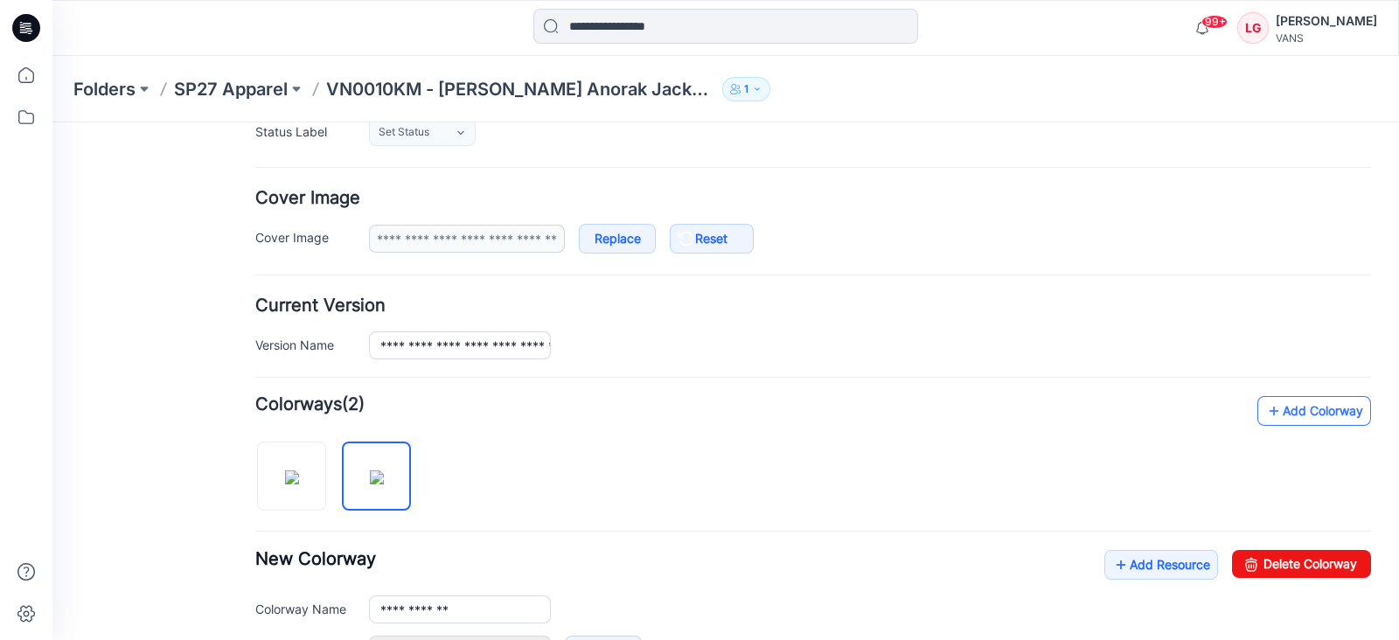
click at [1270, 408] on link "Add Colorway" at bounding box center [1315, 411] width 114 height 30
type input "**********"
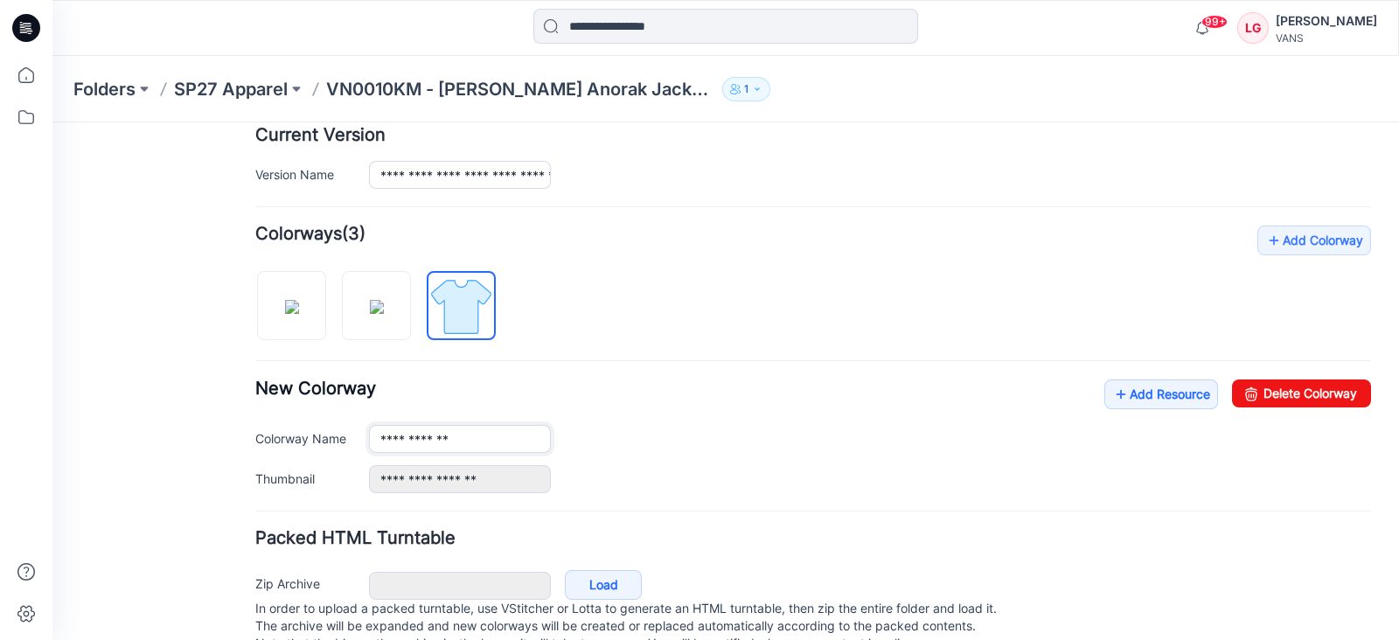
scroll to position [492, 0]
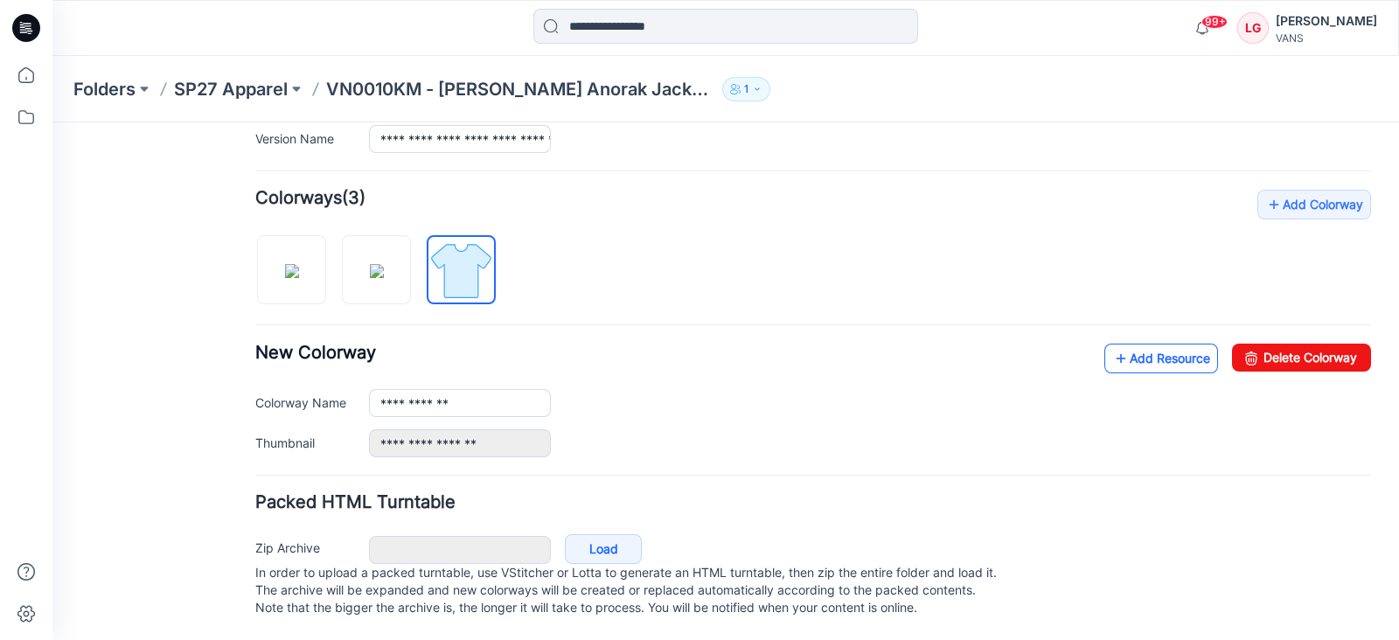
click at [1134, 344] on link "Add Resource" at bounding box center [1162, 359] width 114 height 30
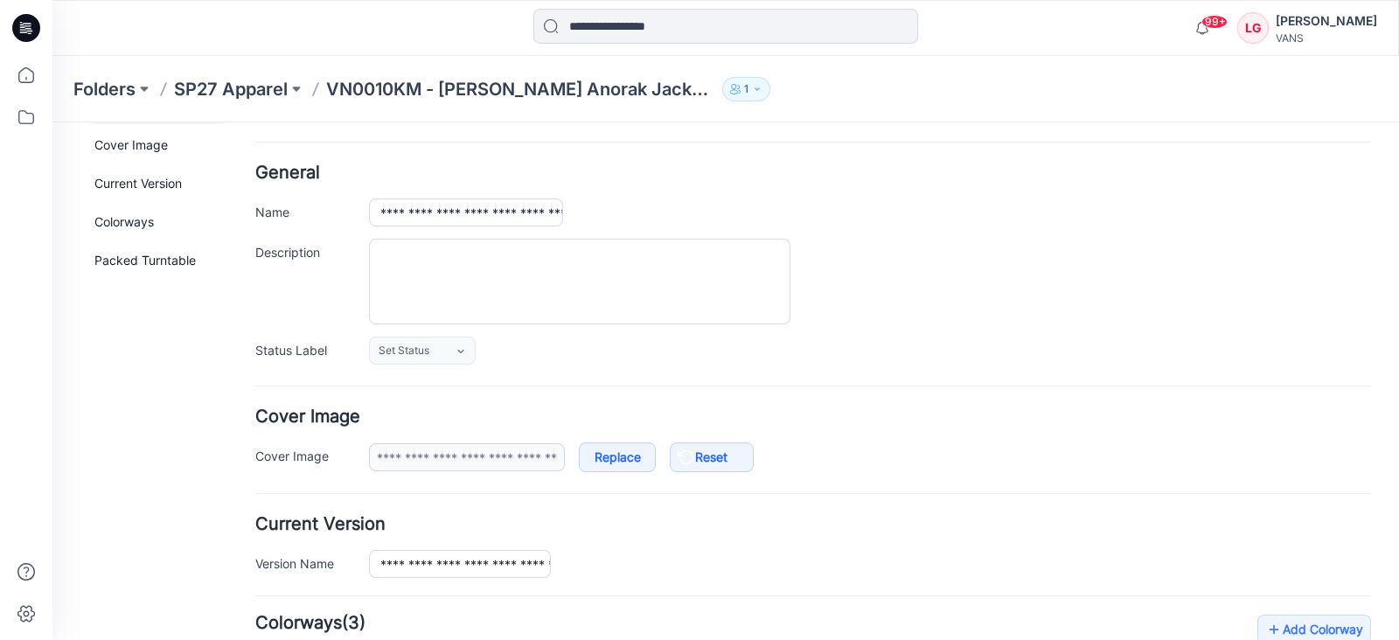
scroll to position [0, 0]
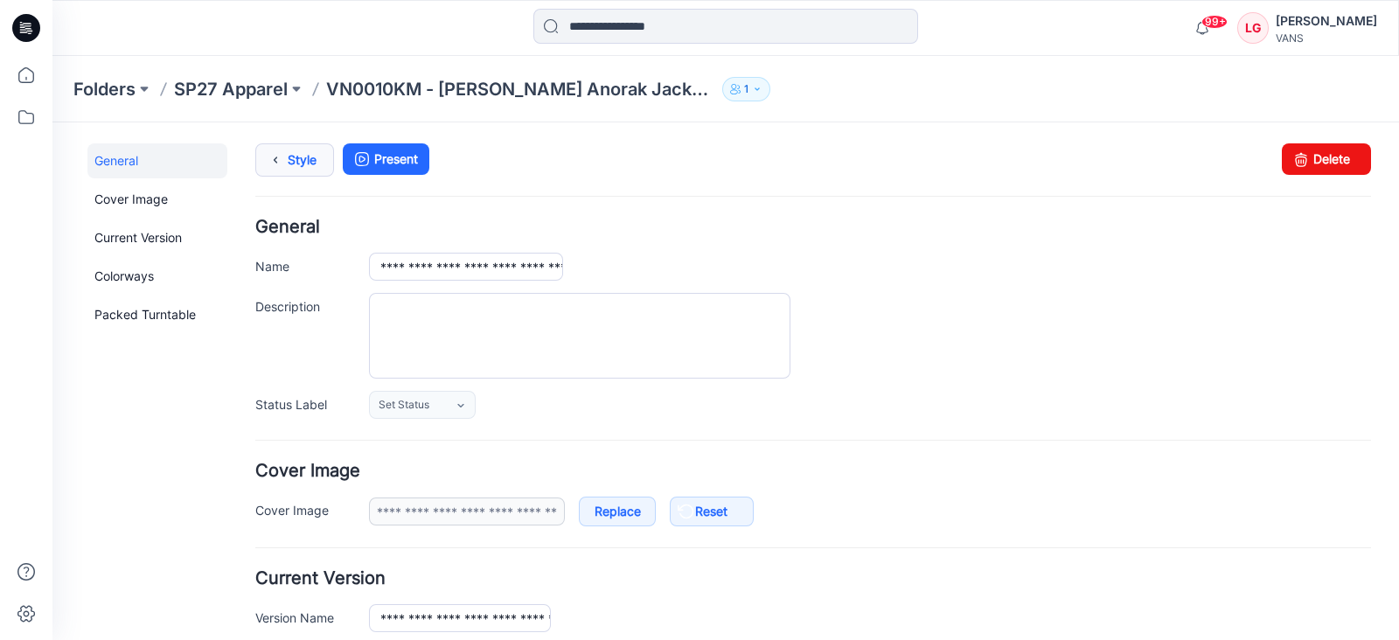
click at [281, 162] on icon at bounding box center [275, 159] width 24 height 31
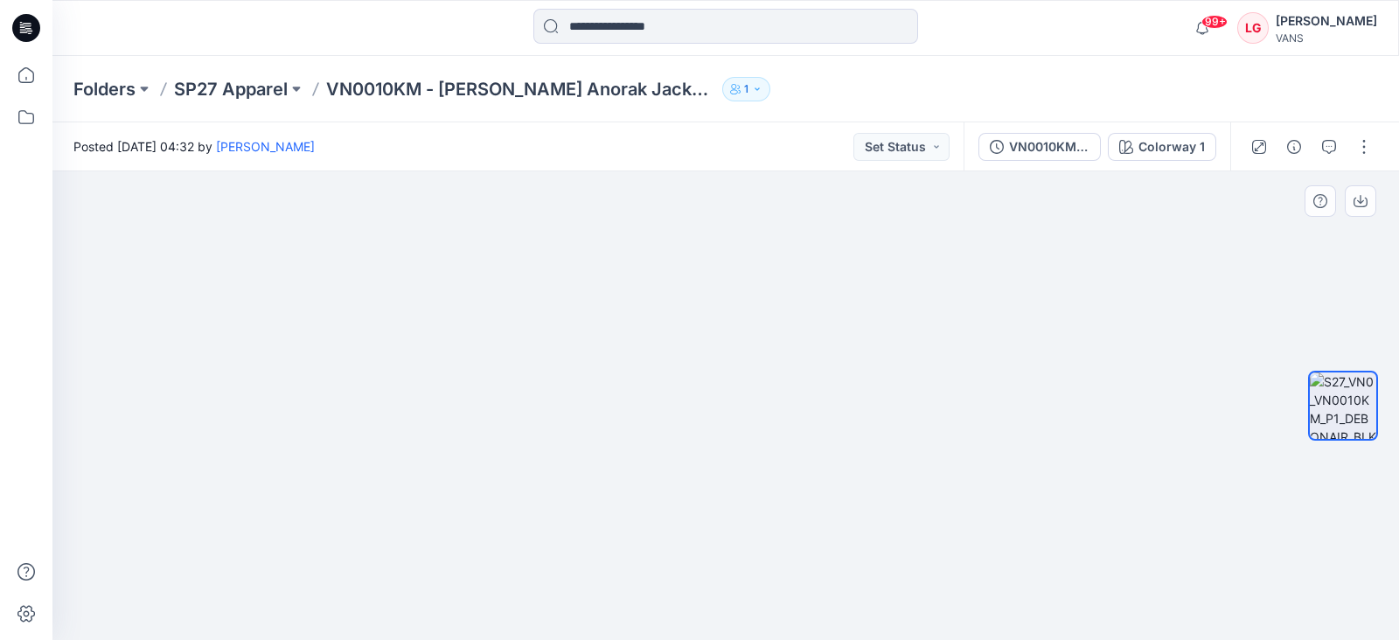
drag, startPoint x: 825, startPoint y: 268, endPoint x: 827, endPoint y: 439, distance: 171.4
drag, startPoint x: 792, startPoint y: 277, endPoint x: 782, endPoint y: 502, distance: 225.0
drag, startPoint x: 770, startPoint y: 310, endPoint x: 768, endPoint y: 277, distance: 33.3
drag, startPoint x: 742, startPoint y: 380, endPoint x: 741, endPoint y: 434, distance: 54.2
click at [1193, 144] on div "Colorway 1" at bounding box center [1172, 146] width 66 height 19
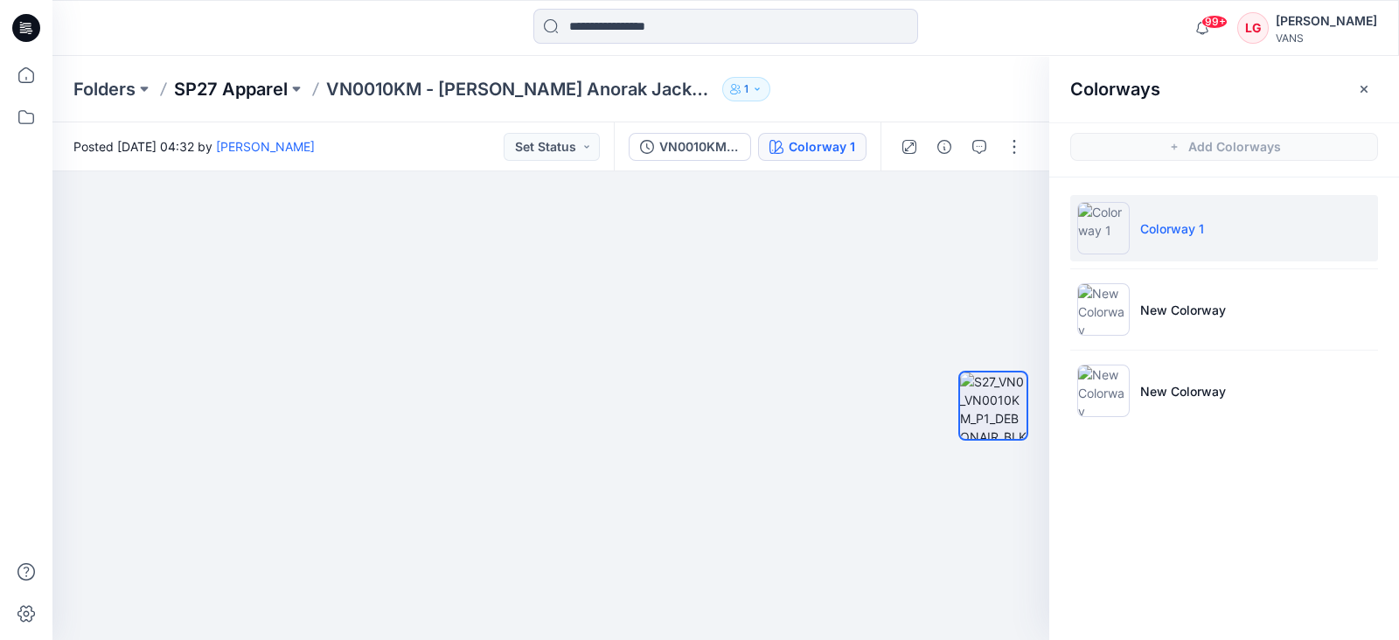
click at [216, 87] on p "SP27 Apparel" at bounding box center [231, 89] width 114 height 24
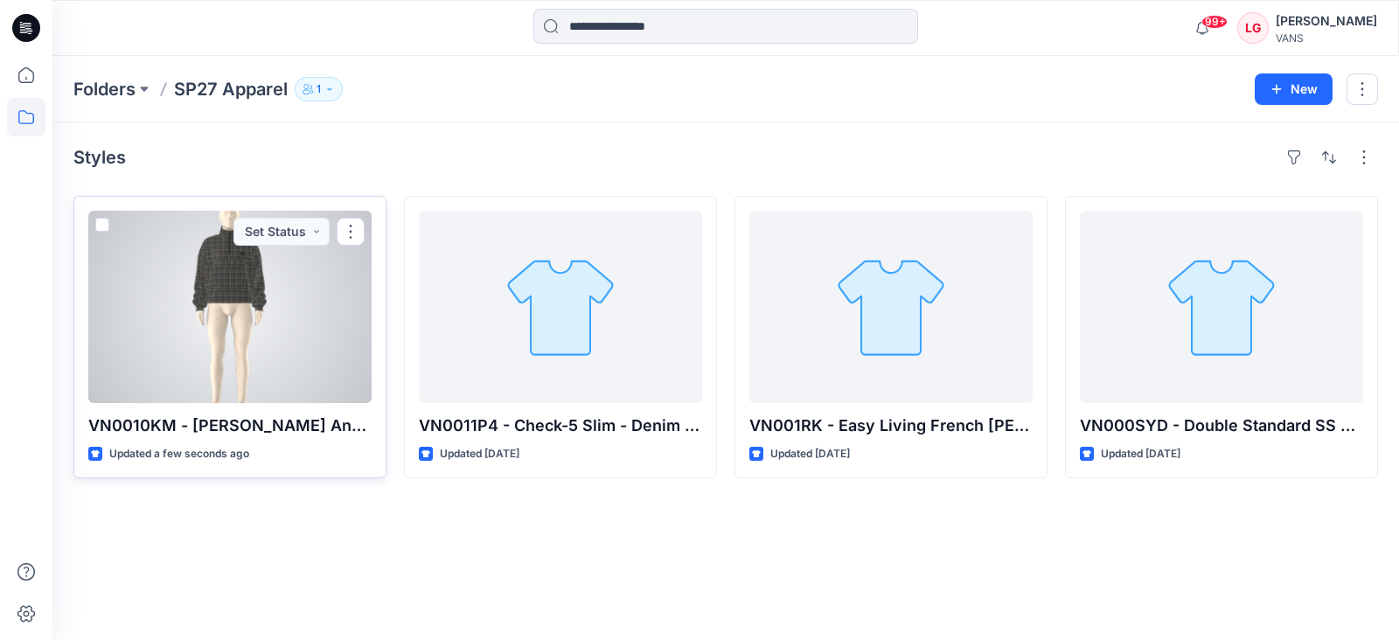
click at [310, 283] on div at bounding box center [229, 307] width 283 height 192
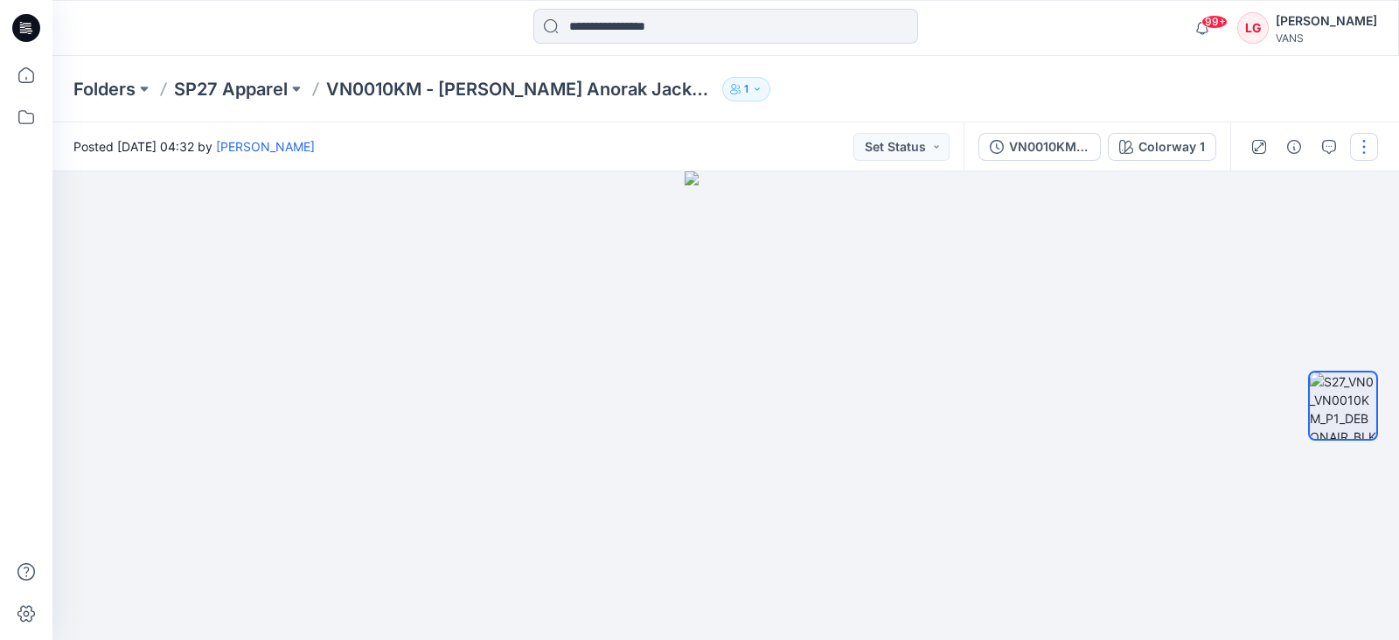
click at [1365, 148] on button "button" at bounding box center [1364, 147] width 28 height 28
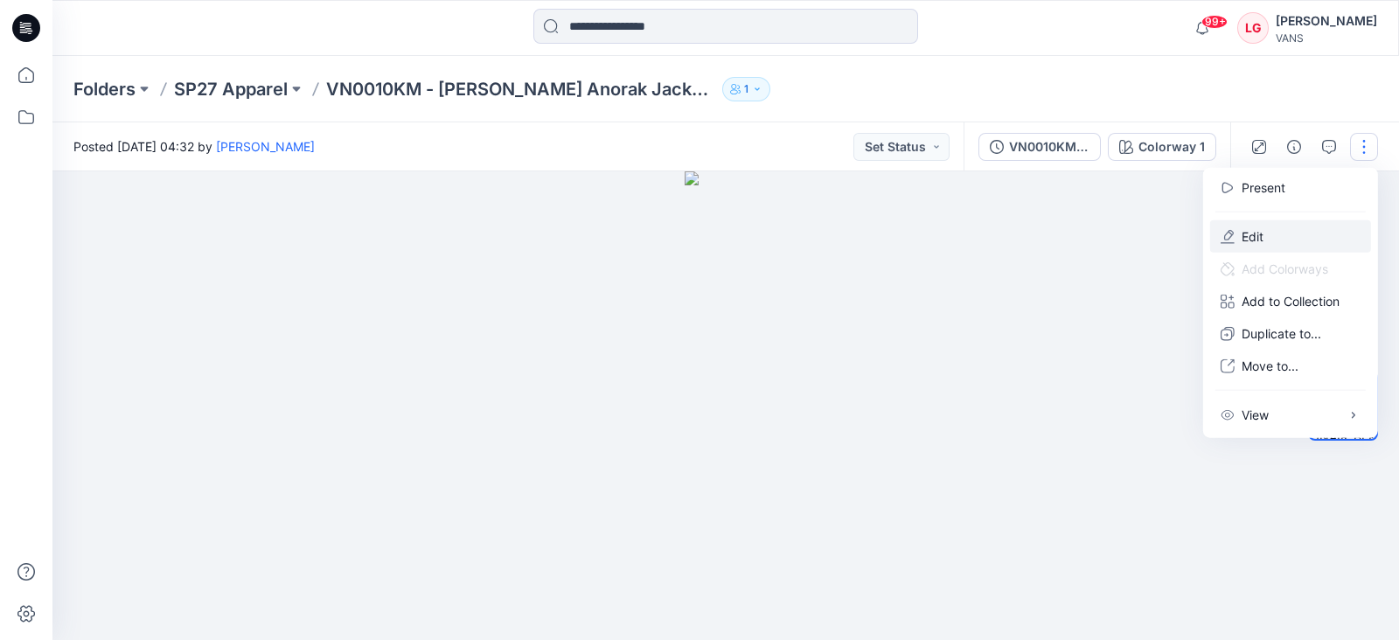
click at [1259, 232] on p "Edit" at bounding box center [1253, 236] width 22 height 18
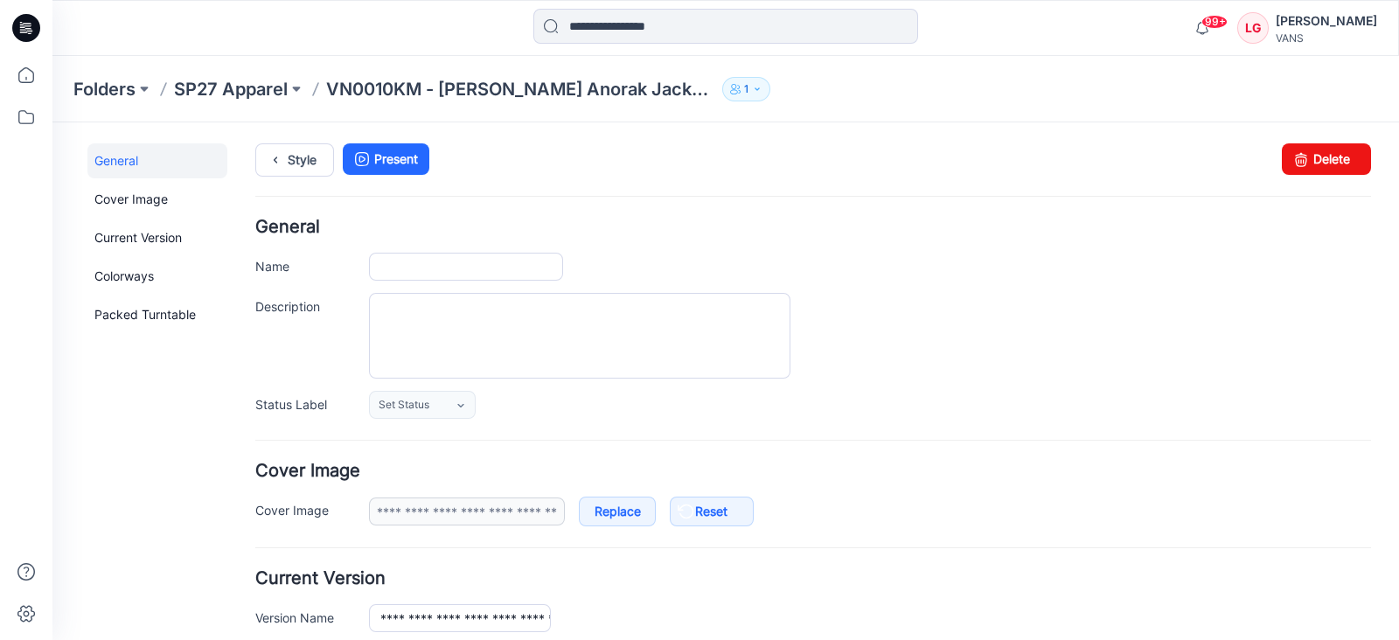
type input "**********"
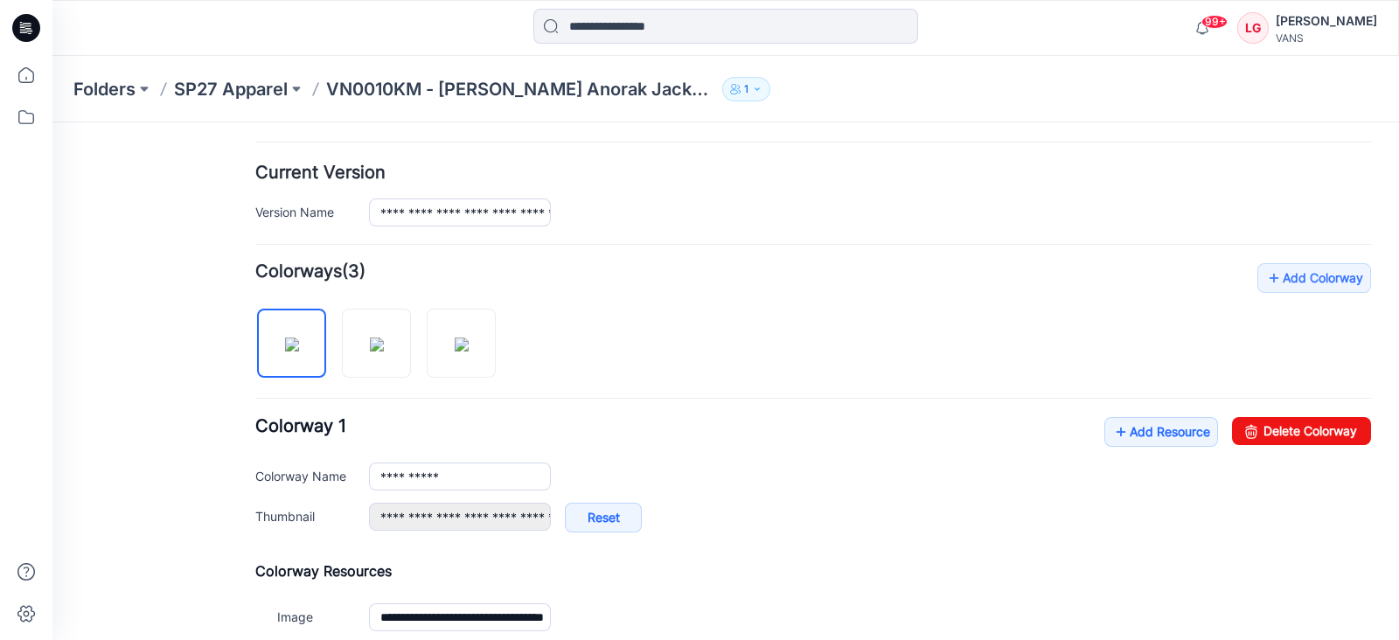
scroll to position [436, 0]
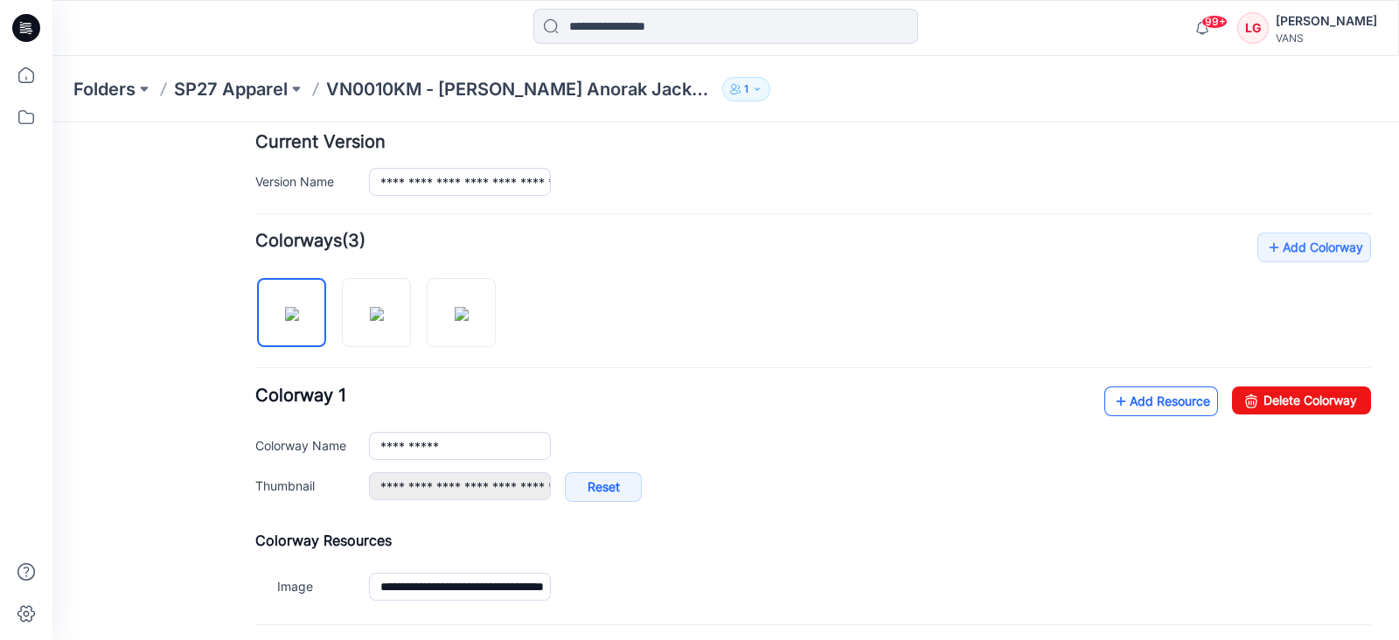
click at [1138, 398] on link "Add Resource" at bounding box center [1162, 402] width 114 height 30
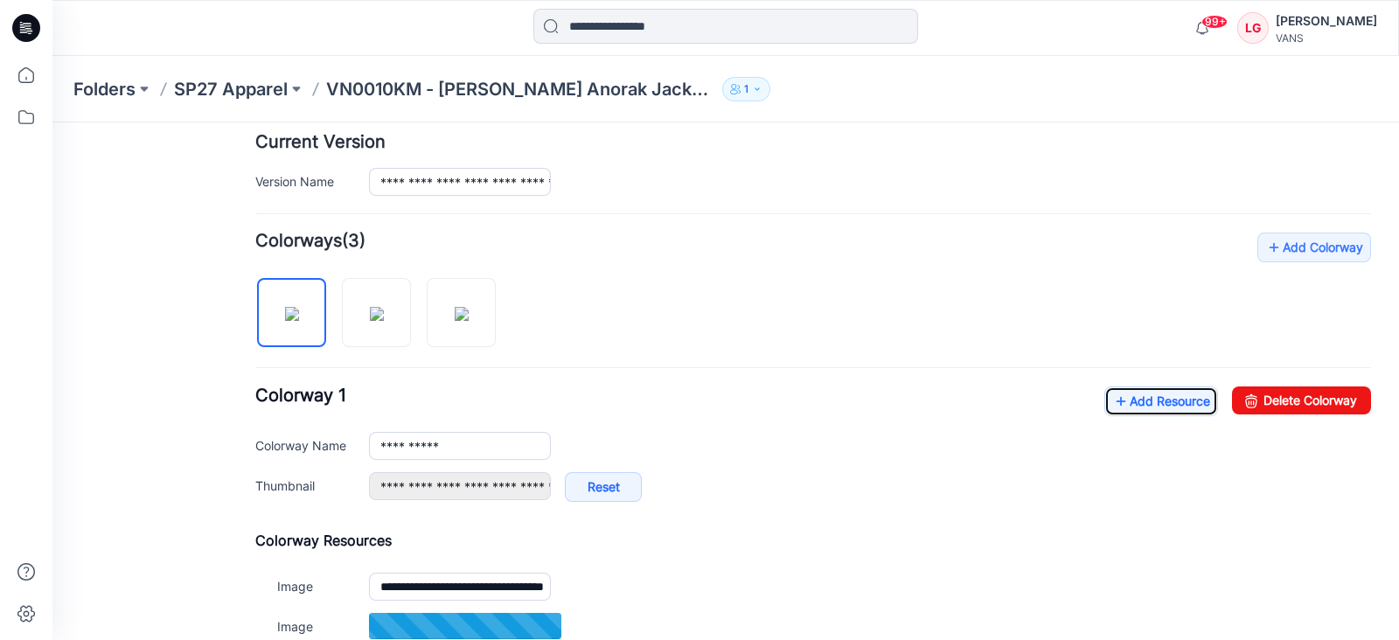
scroll to position [547, 0]
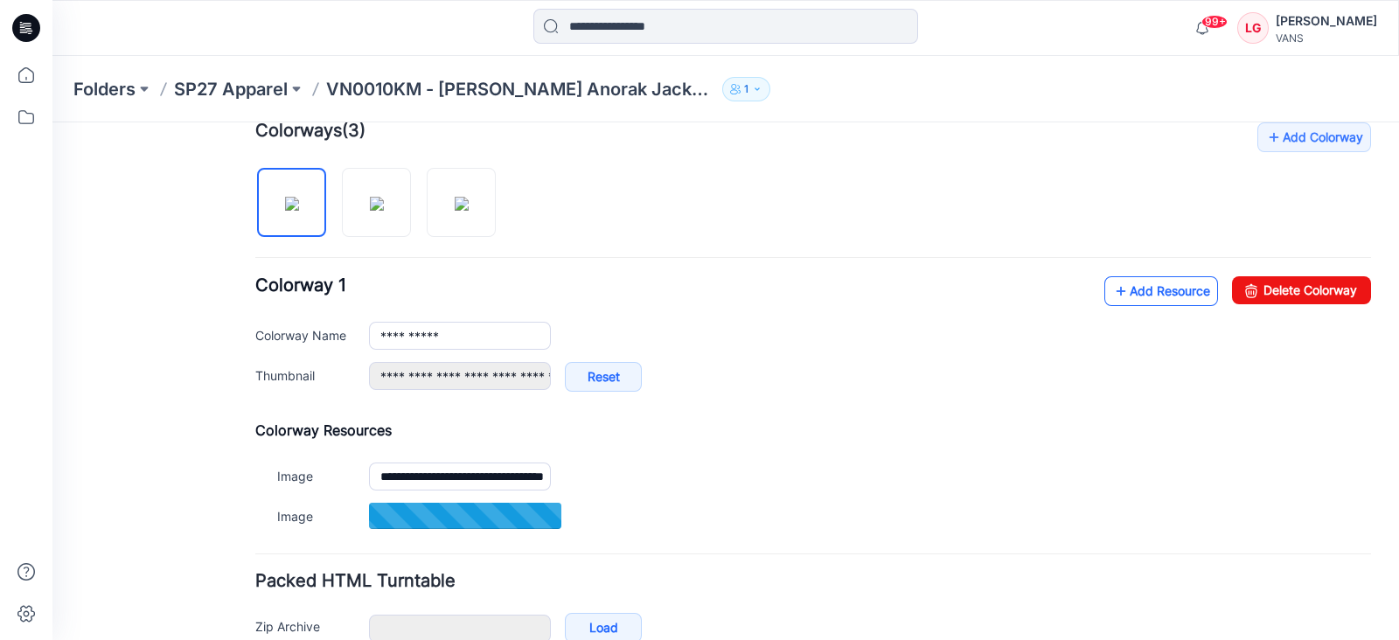
click at [1129, 295] on link "Add Resource" at bounding box center [1162, 291] width 114 height 30
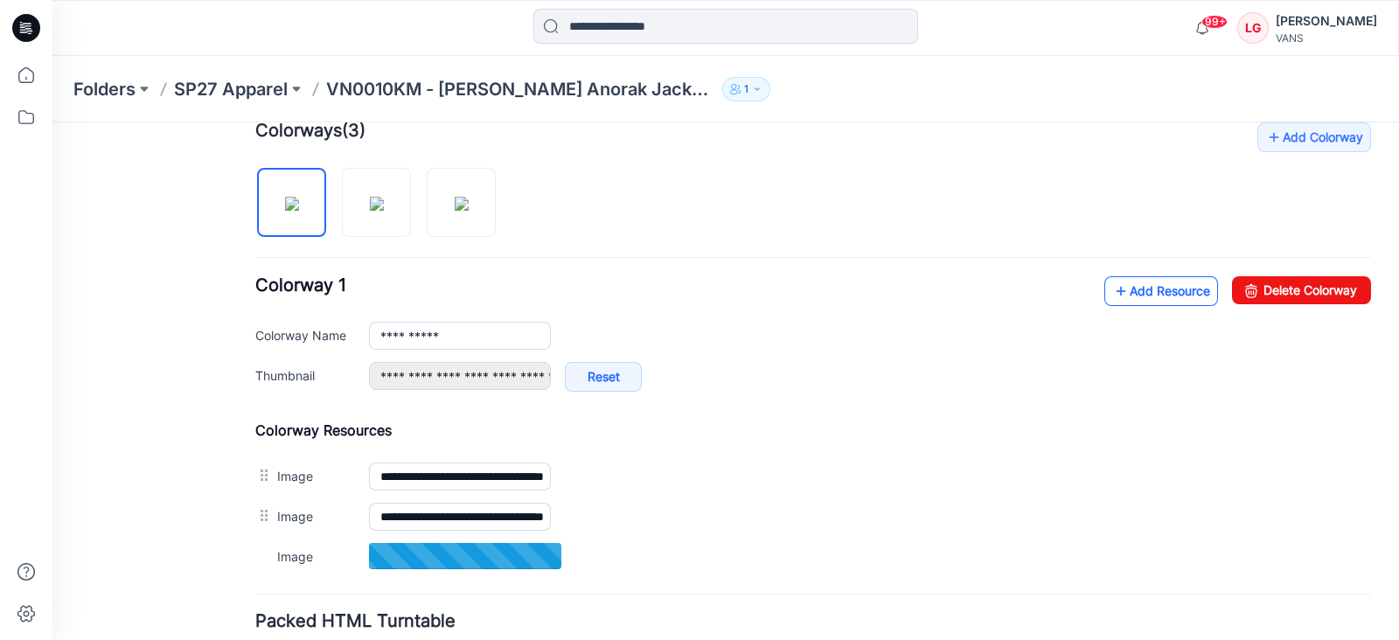
click at [1146, 290] on link "Add Resource" at bounding box center [1162, 291] width 114 height 30
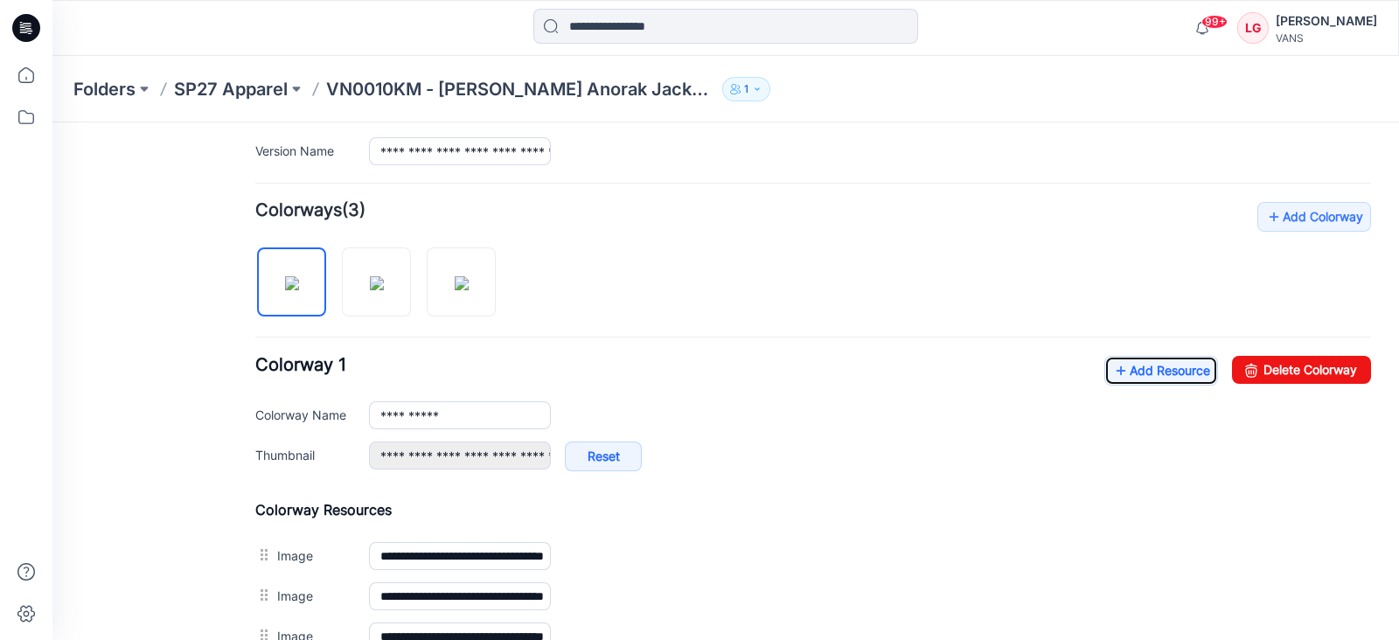
scroll to position [436, 0]
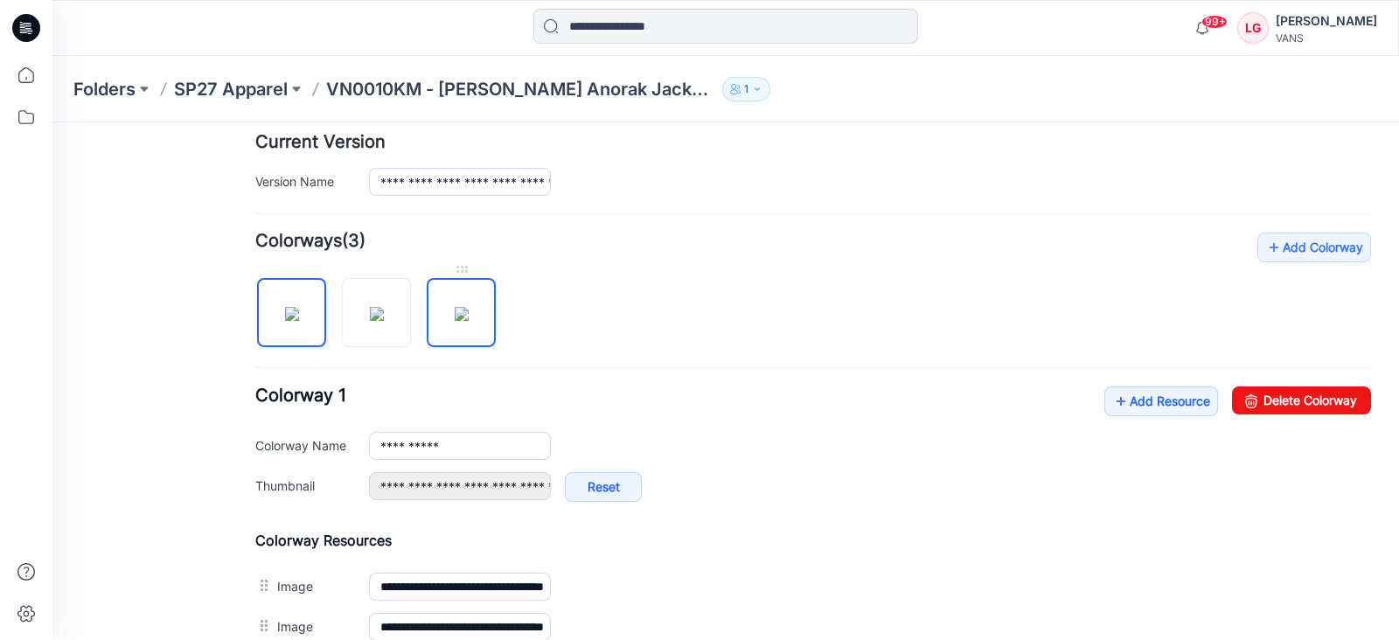
click at [469, 308] on img at bounding box center [462, 314] width 14 height 14
type input "**********"
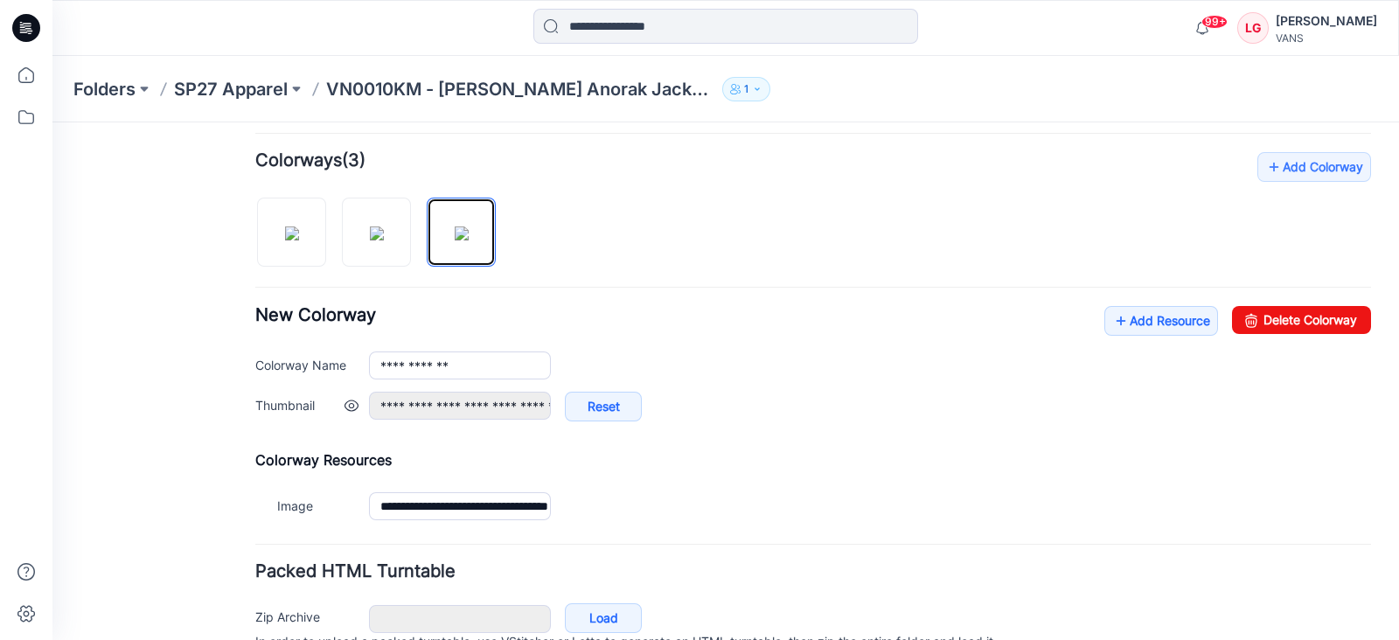
scroll to position [547, 0]
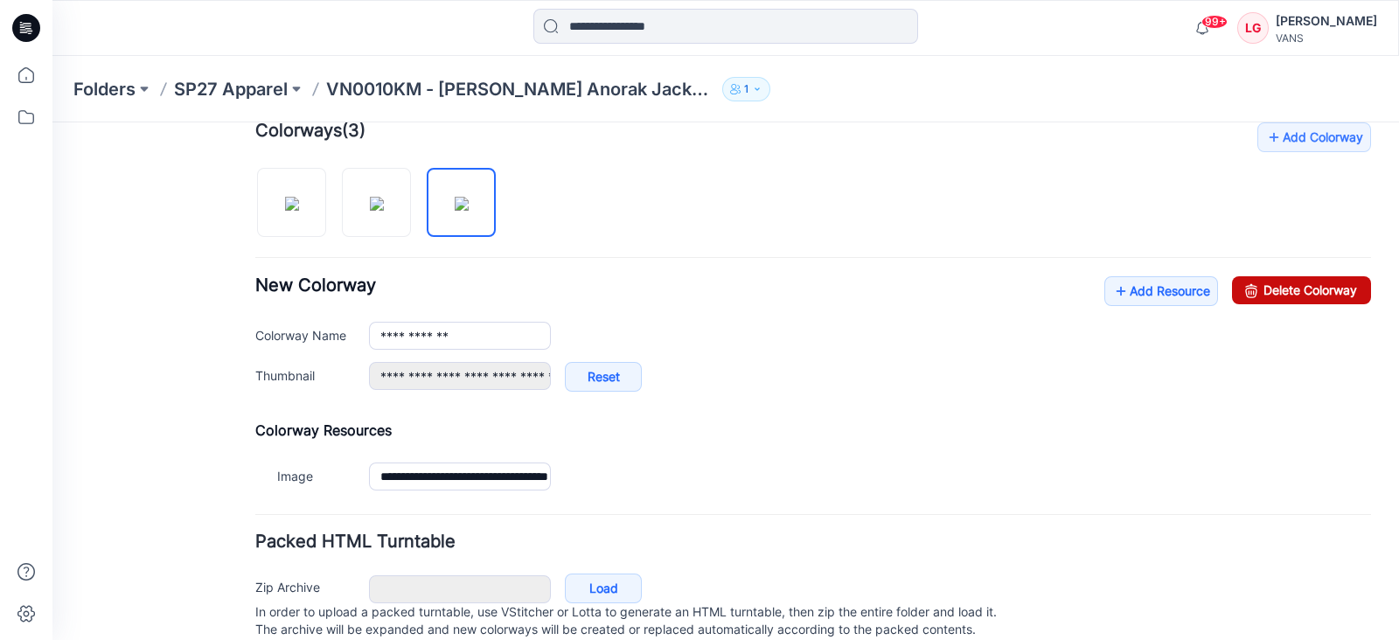
drag, startPoint x: 1323, startPoint y: 292, endPoint x: 853, endPoint y: 225, distance: 475.3
click at [1323, 291] on link "Delete Colorway" at bounding box center [1301, 290] width 139 height 28
type input "**********"
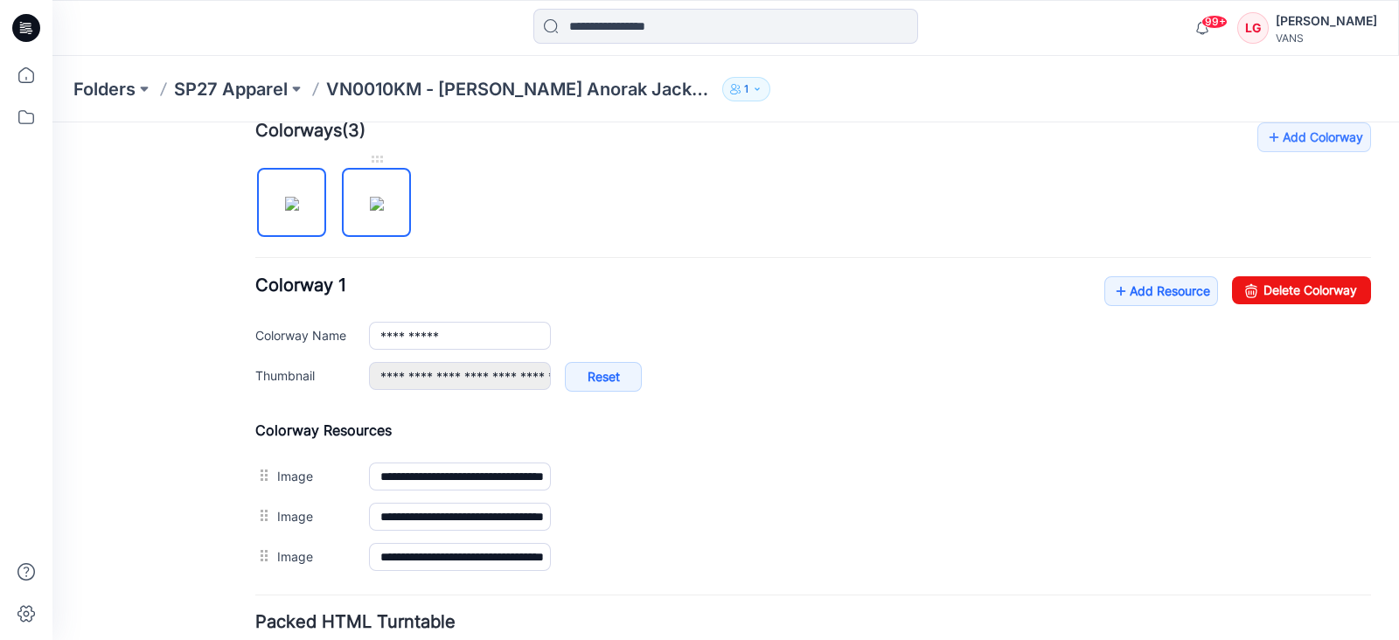
click at [379, 203] on img at bounding box center [377, 204] width 14 height 14
type input "**********"
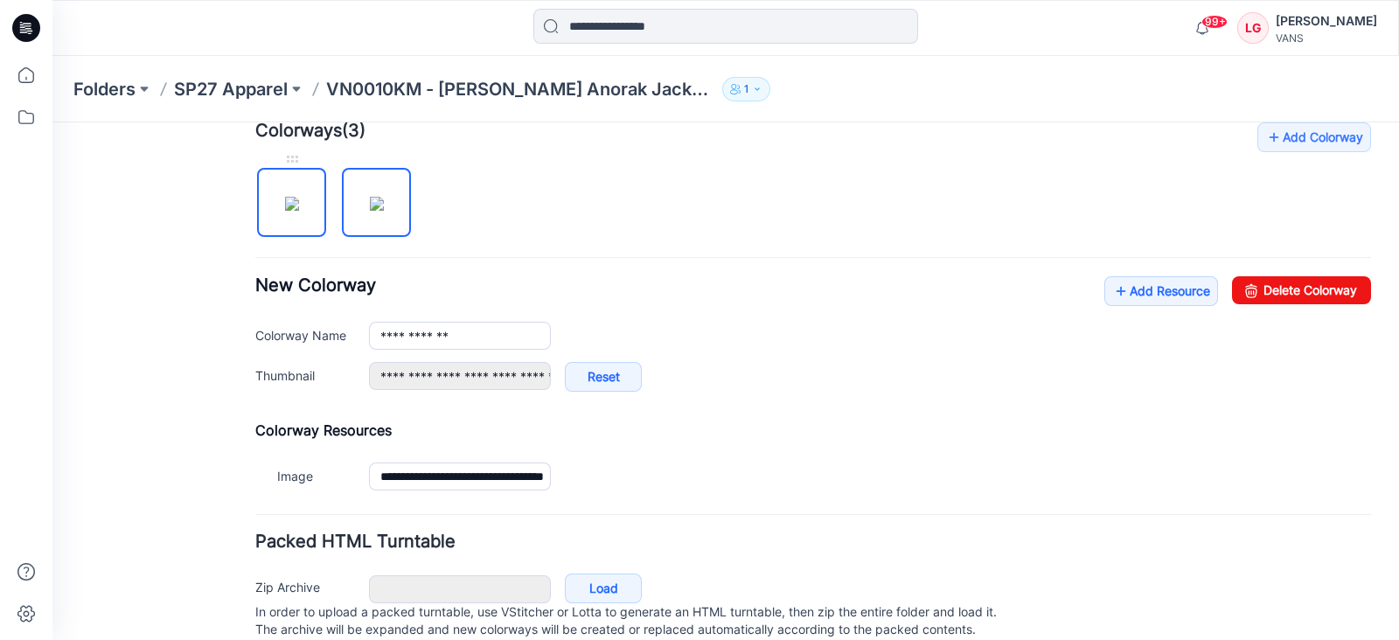
click at [287, 201] on img at bounding box center [292, 204] width 14 height 14
type input "**********"
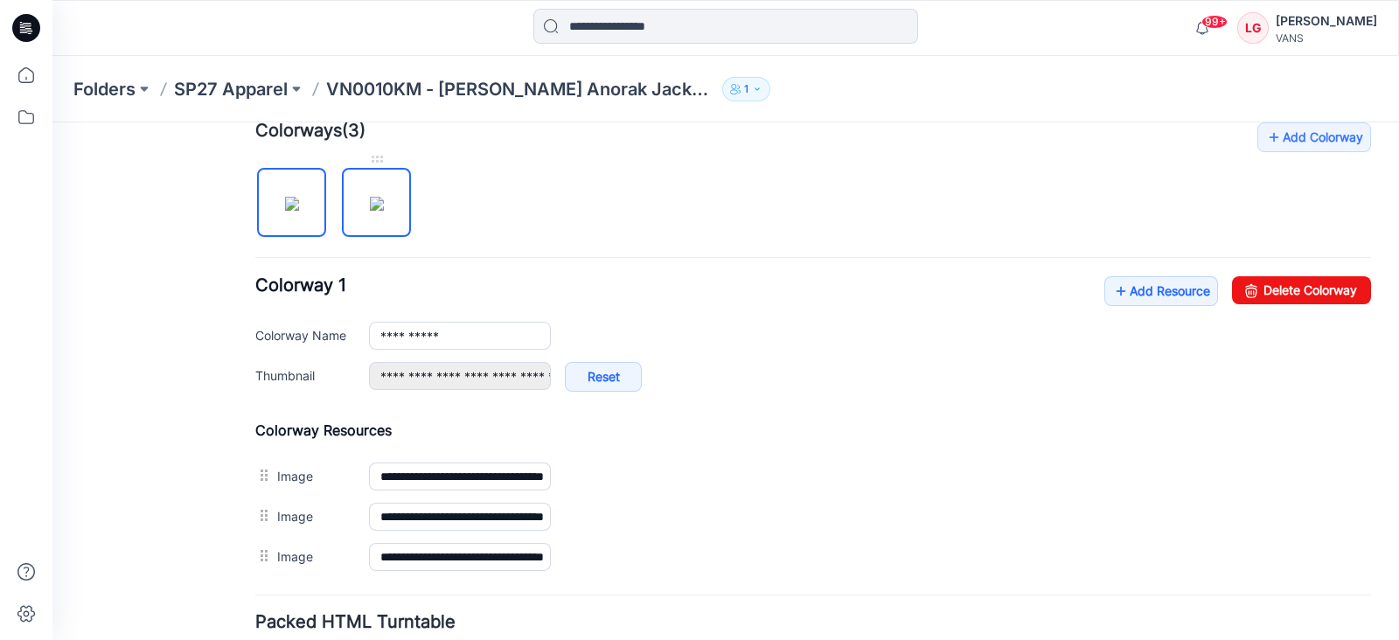
click at [375, 211] on img at bounding box center [377, 204] width 14 height 14
type input "**********"
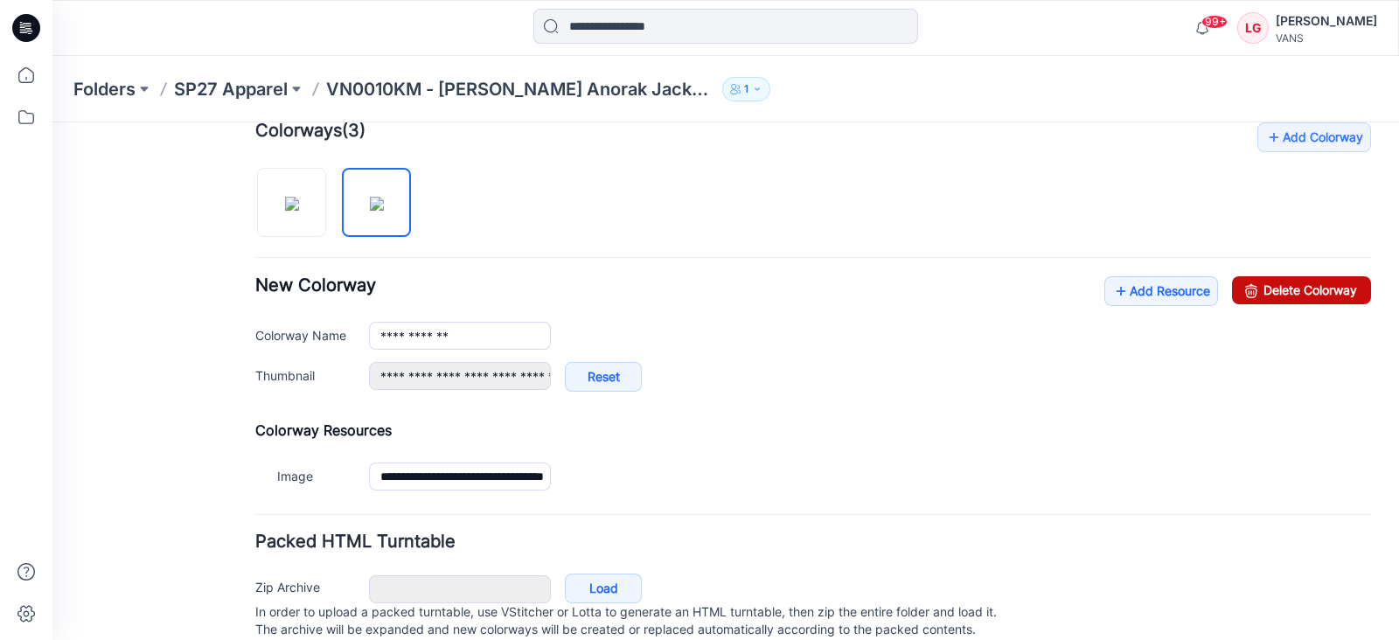
click at [1312, 286] on link "Delete Colorway" at bounding box center [1301, 290] width 139 height 28
type input "**********"
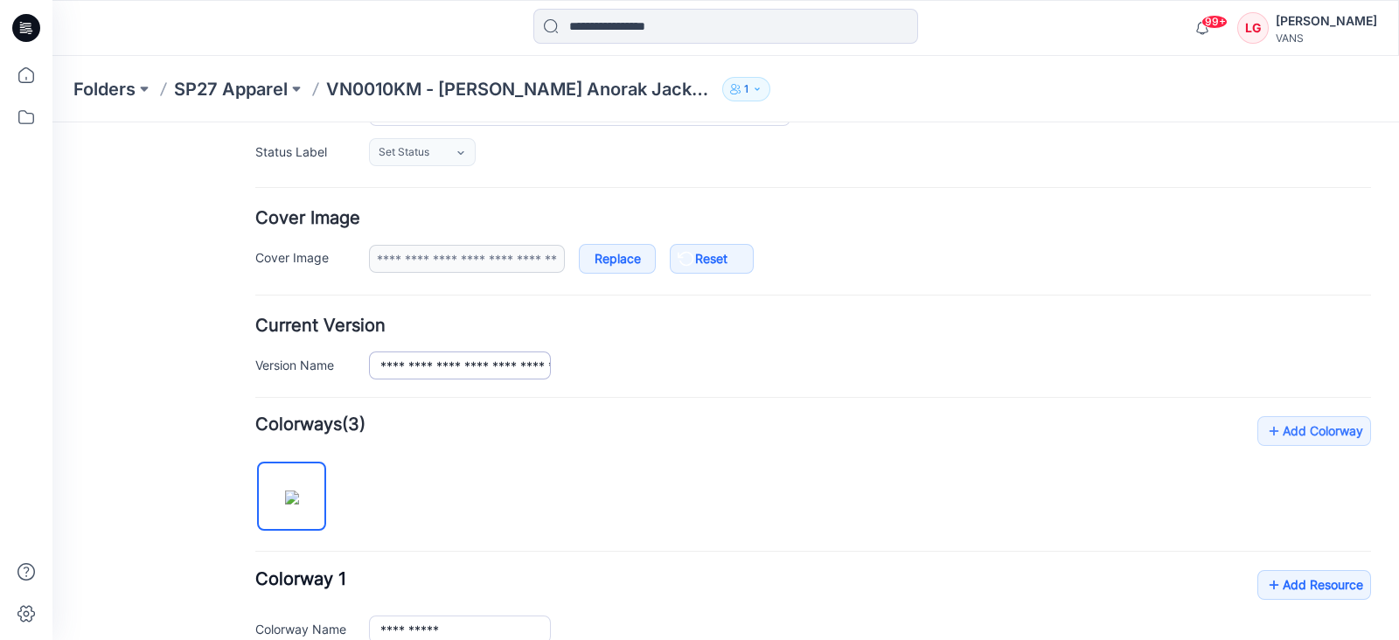
scroll to position [218, 0]
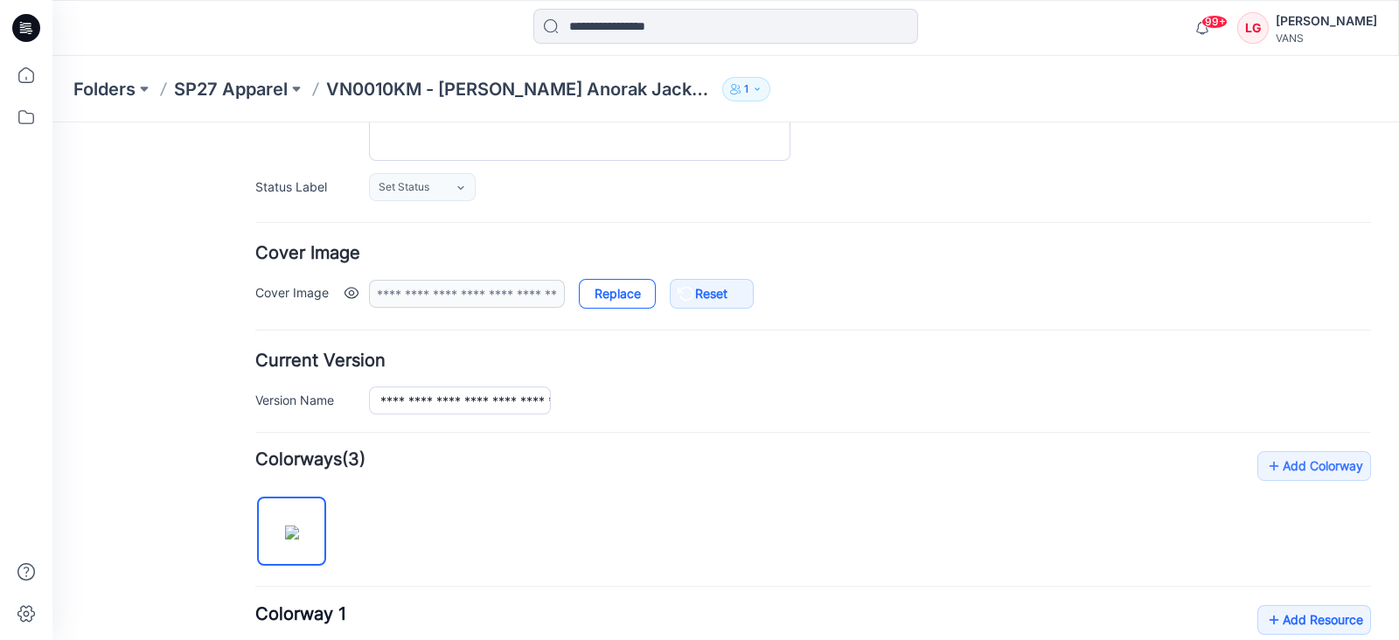
click at [608, 287] on link "Replace" at bounding box center [617, 294] width 77 height 30
click at [352, 292] on link at bounding box center [352, 293] width 14 height 14
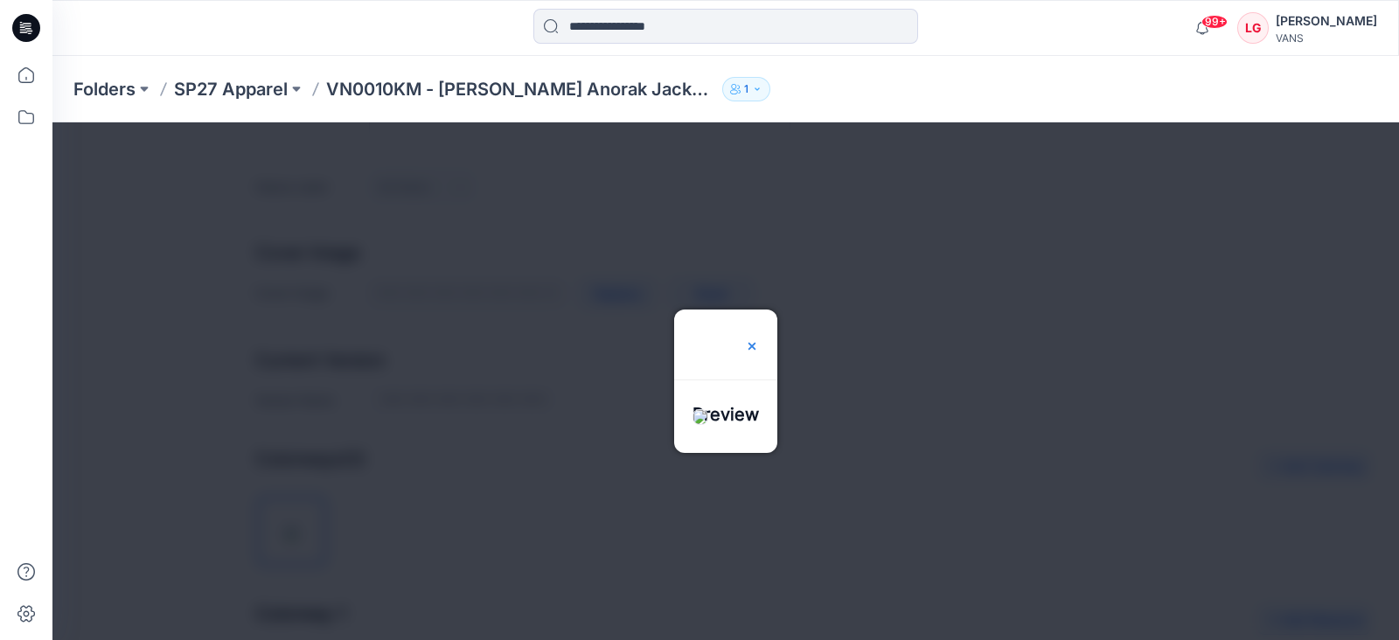
click at [759, 339] on img at bounding box center [752, 346] width 14 height 14
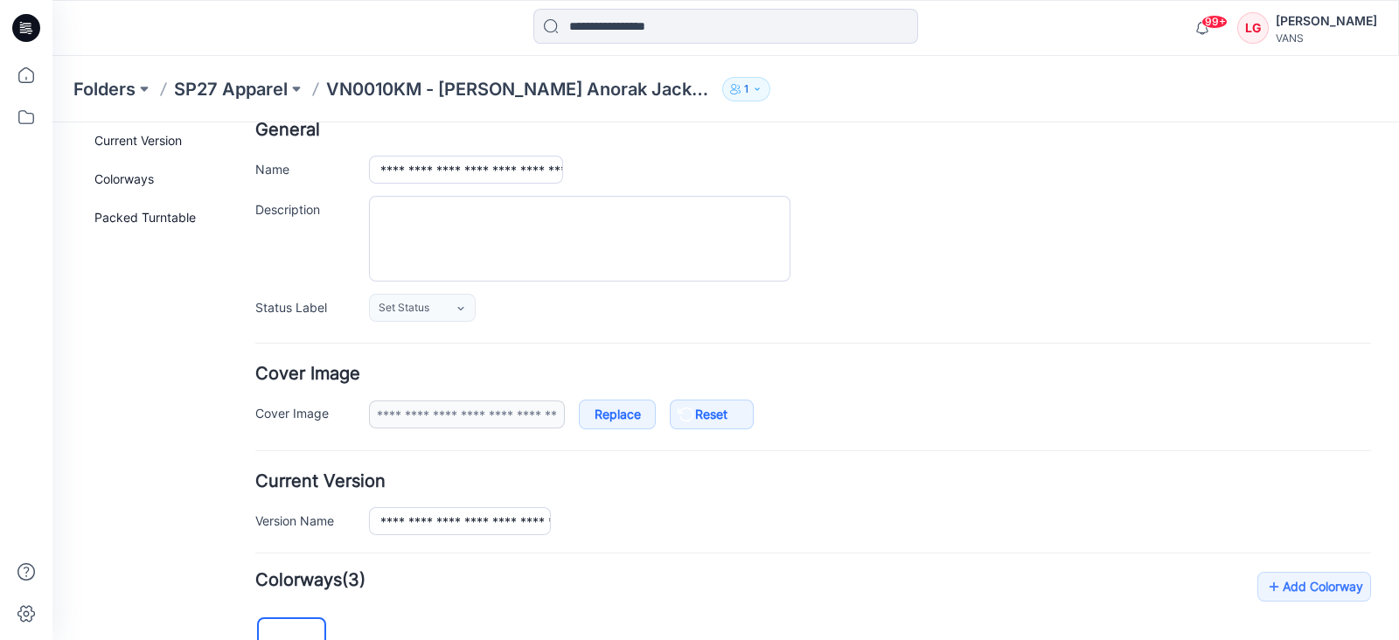
scroll to position [0, 0]
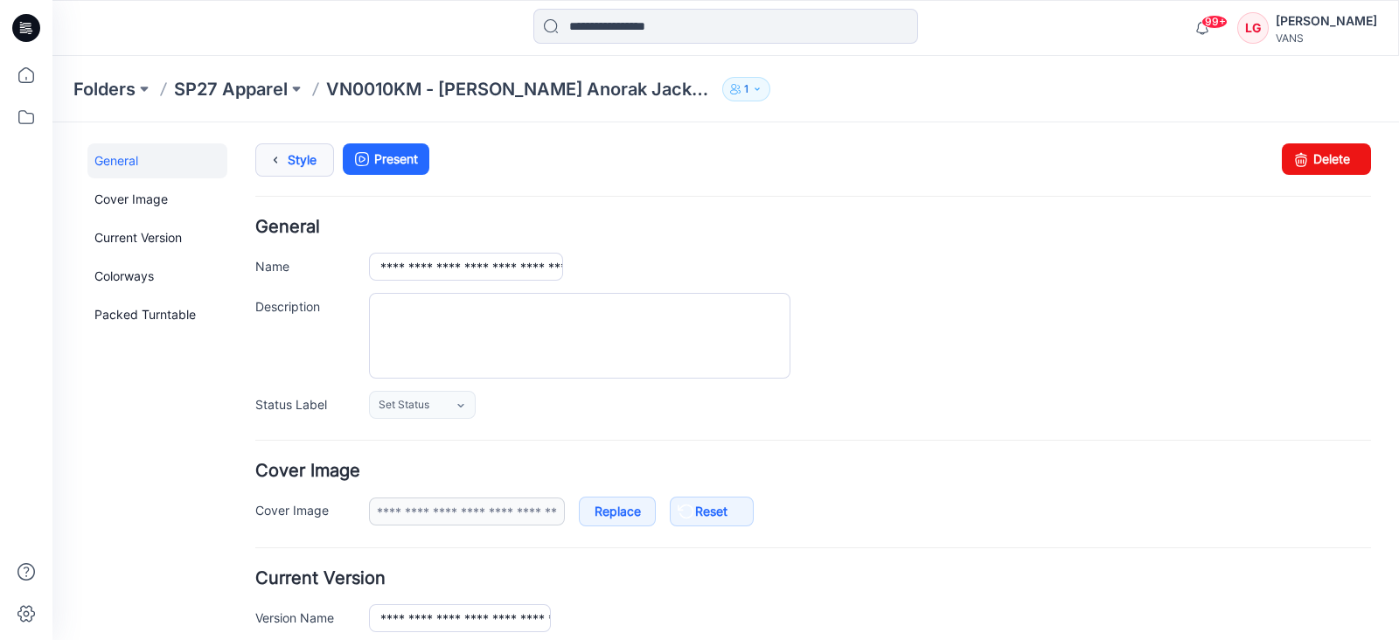
click at [296, 159] on link "Style" at bounding box center [294, 159] width 79 height 33
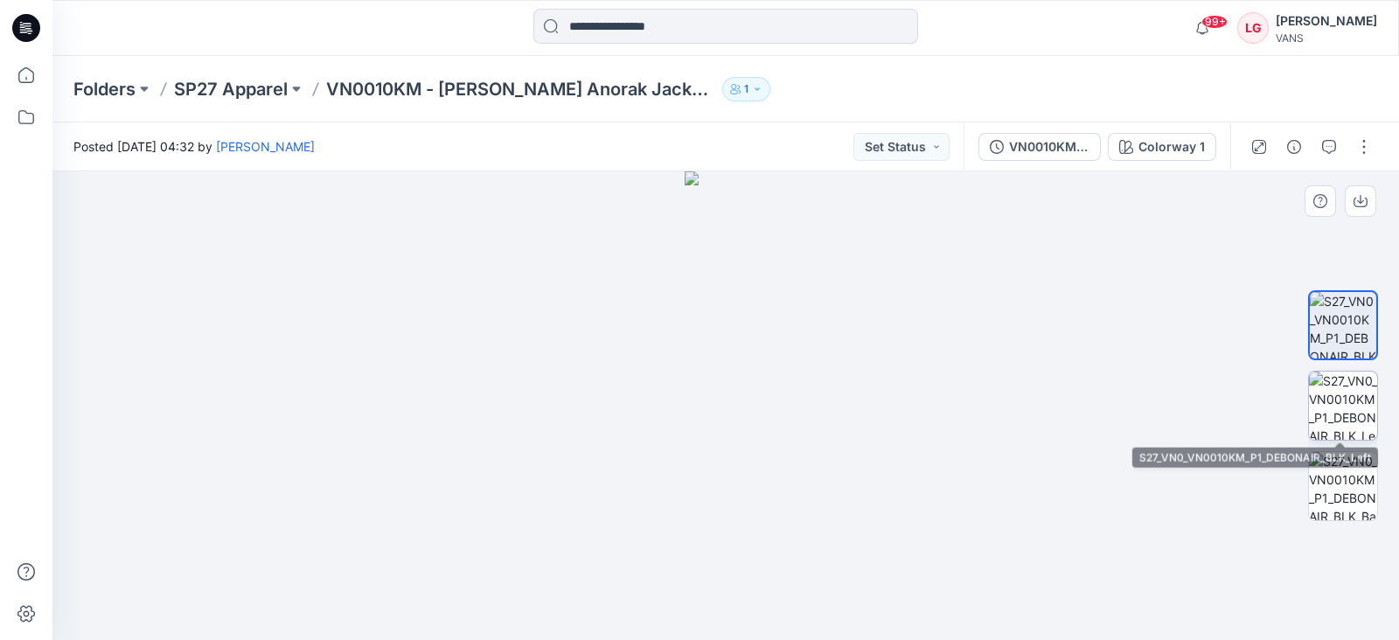
click at [1335, 404] on img at bounding box center [1343, 406] width 68 height 68
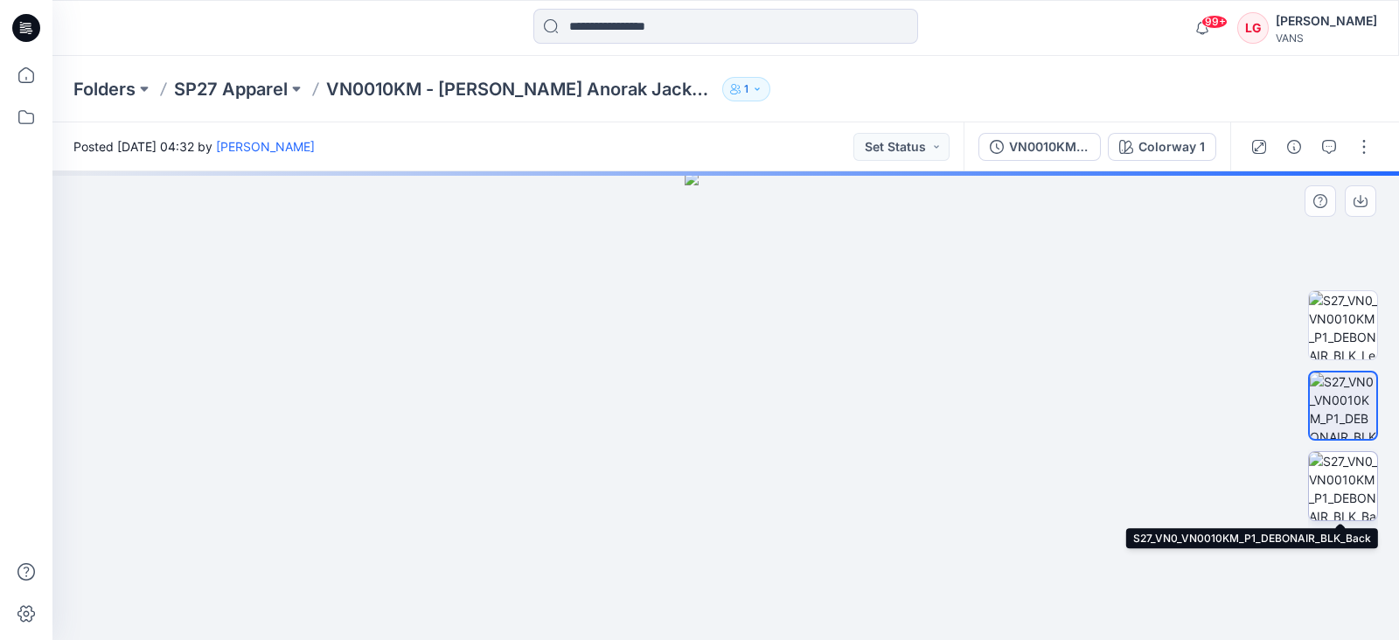
click at [1359, 489] on img at bounding box center [1343, 486] width 68 height 68
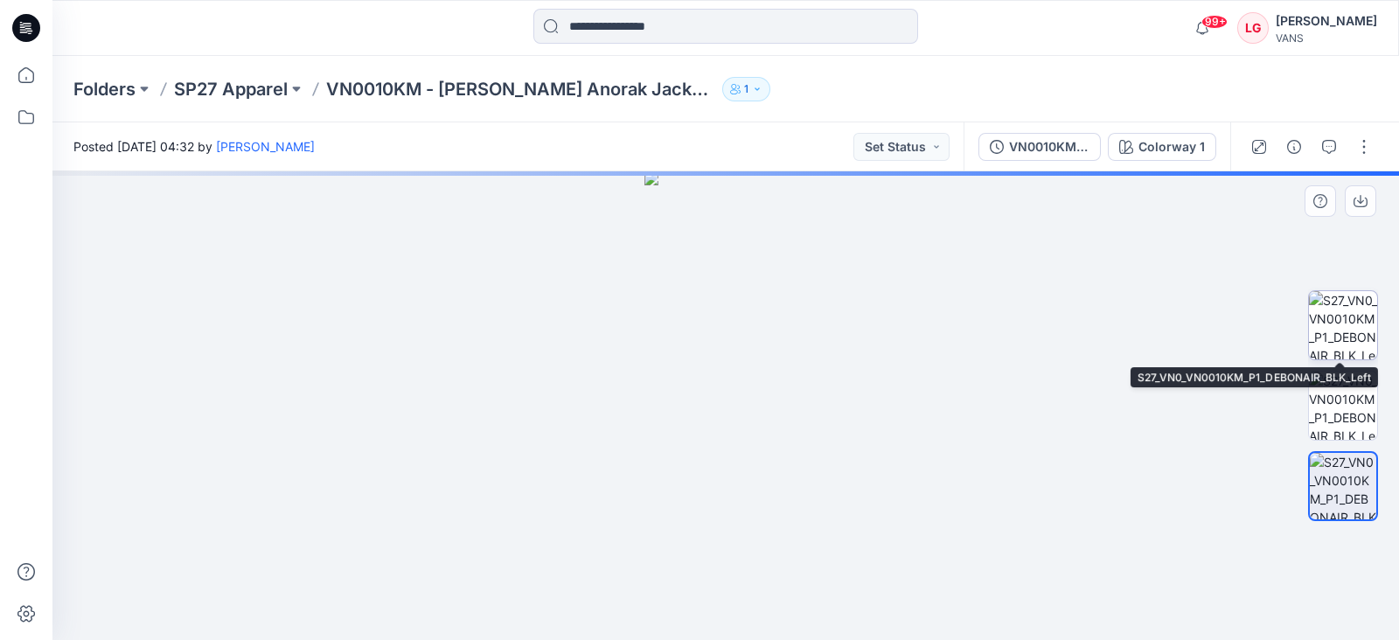
click at [1372, 334] on img at bounding box center [1343, 325] width 68 height 68
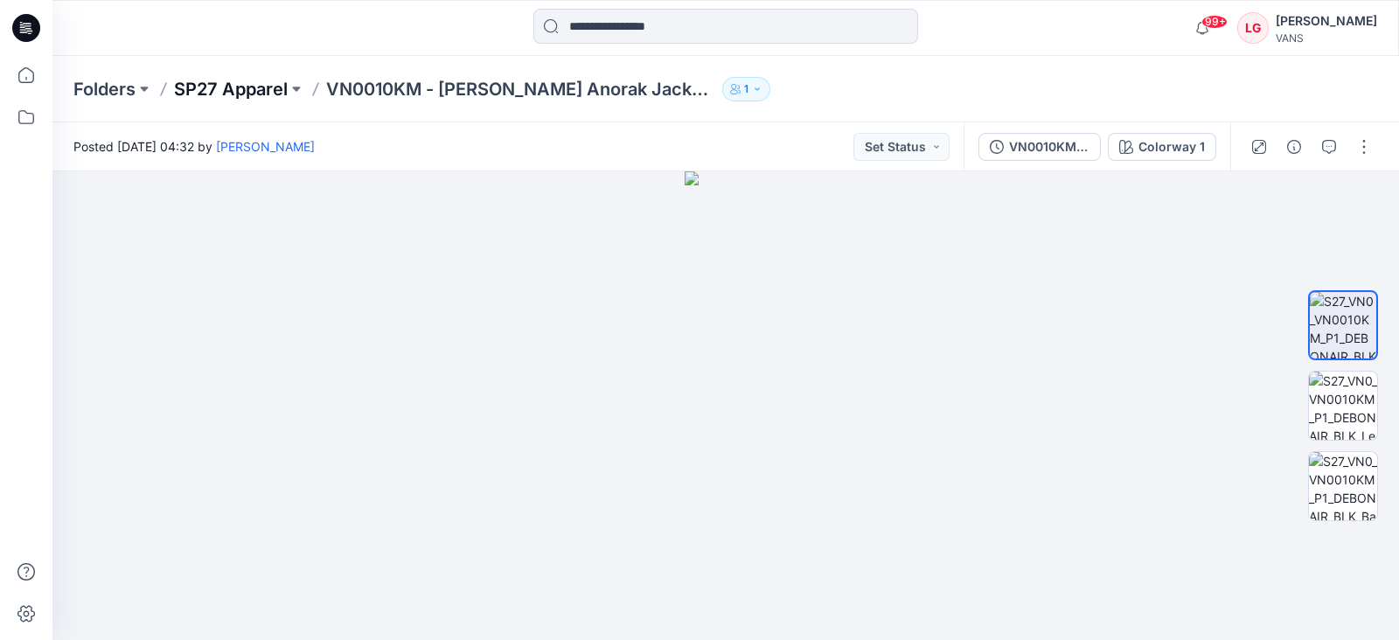
click at [247, 84] on p "SP27 Apparel" at bounding box center [231, 89] width 114 height 24
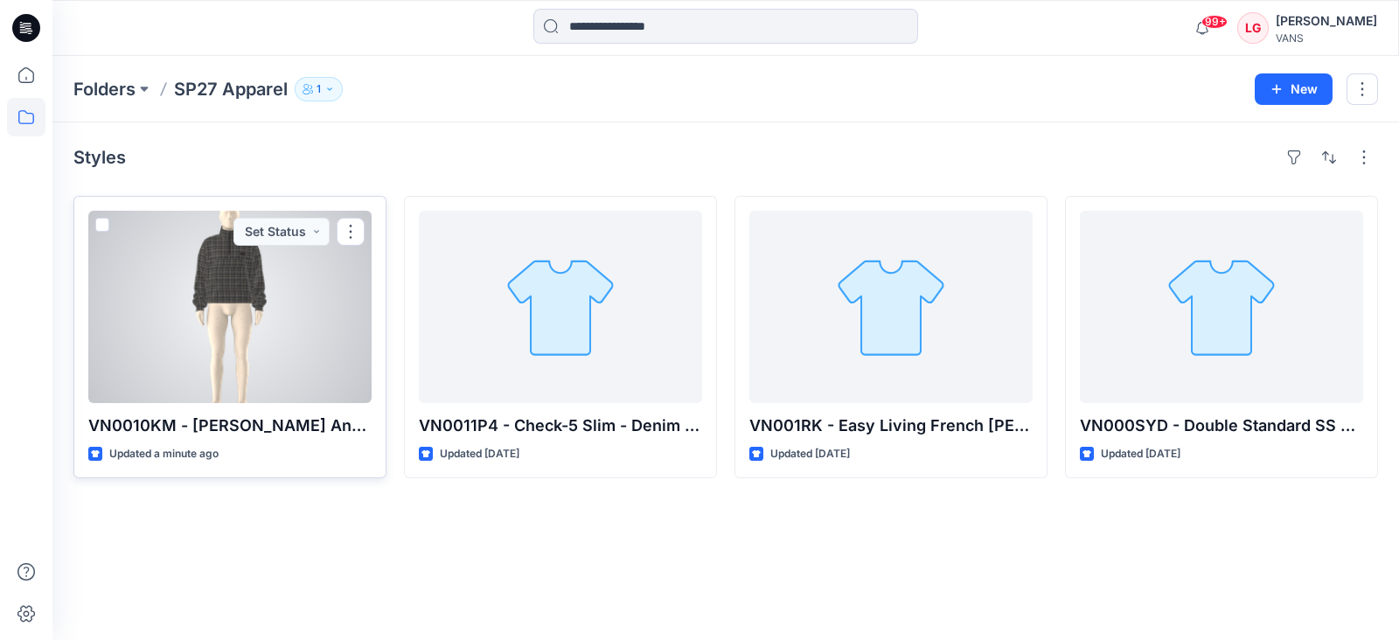
click at [306, 303] on div at bounding box center [229, 307] width 283 height 192
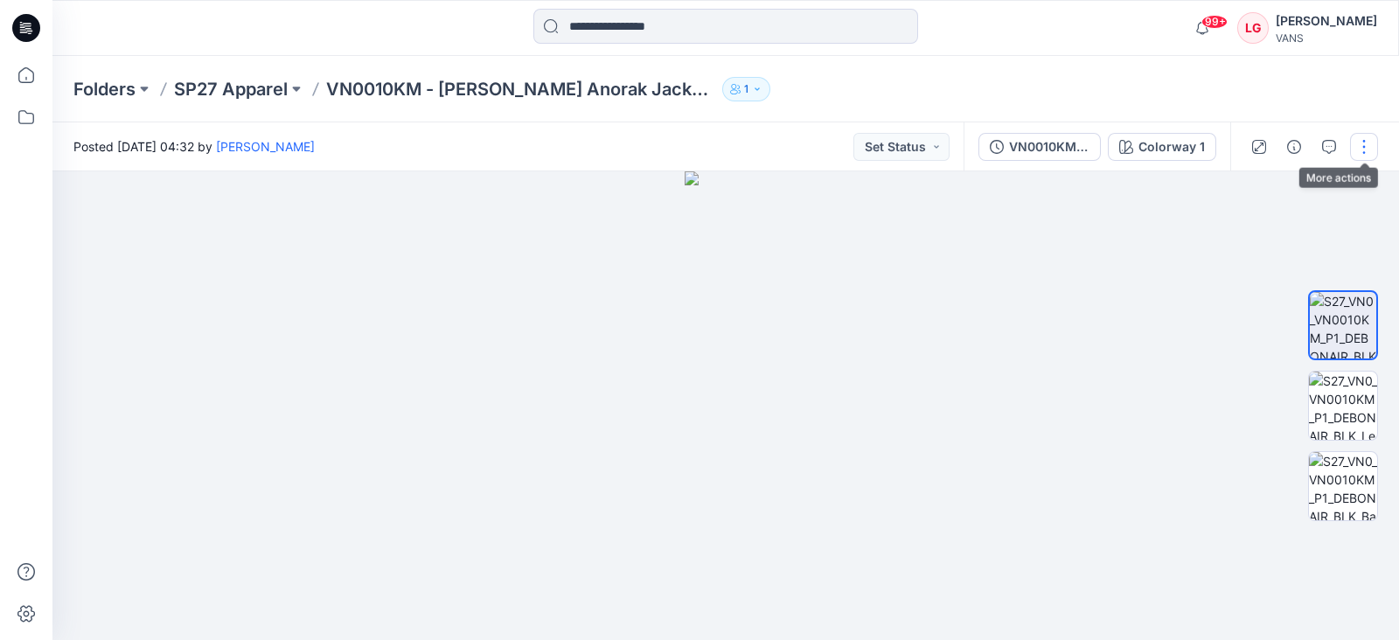
click at [1370, 155] on button "button" at bounding box center [1364, 147] width 28 height 28
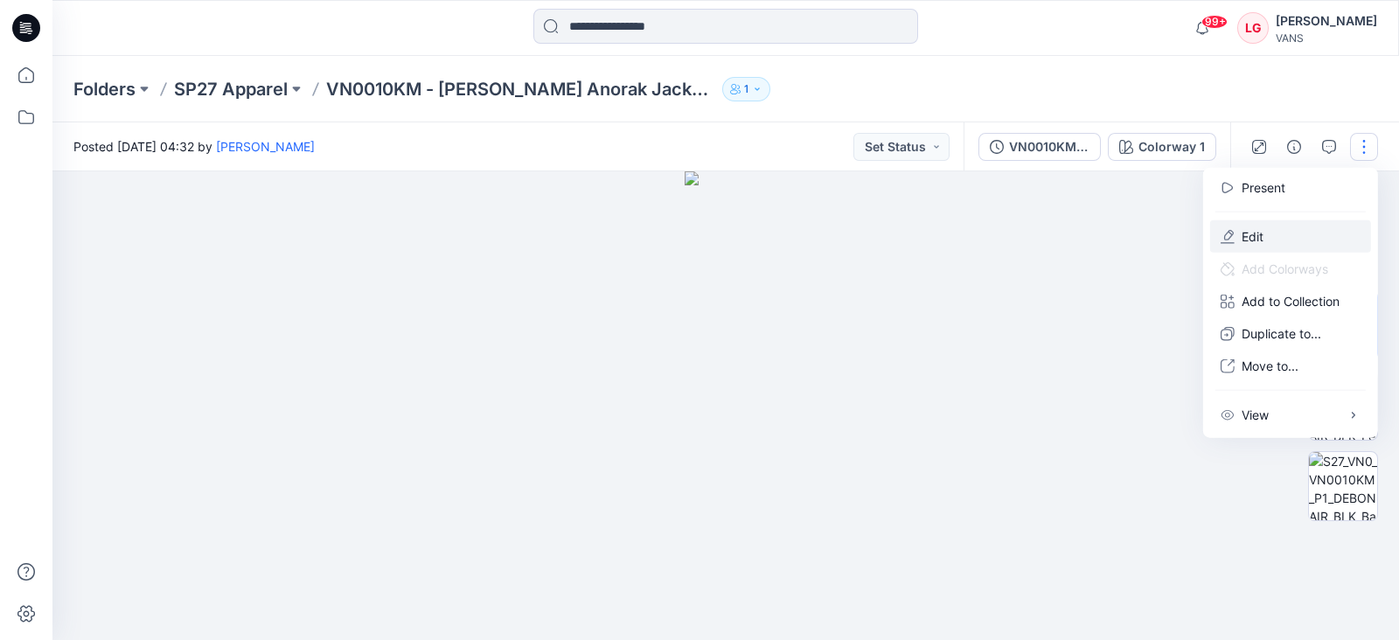
click at [1235, 235] on button "Edit" at bounding box center [1290, 236] width 161 height 32
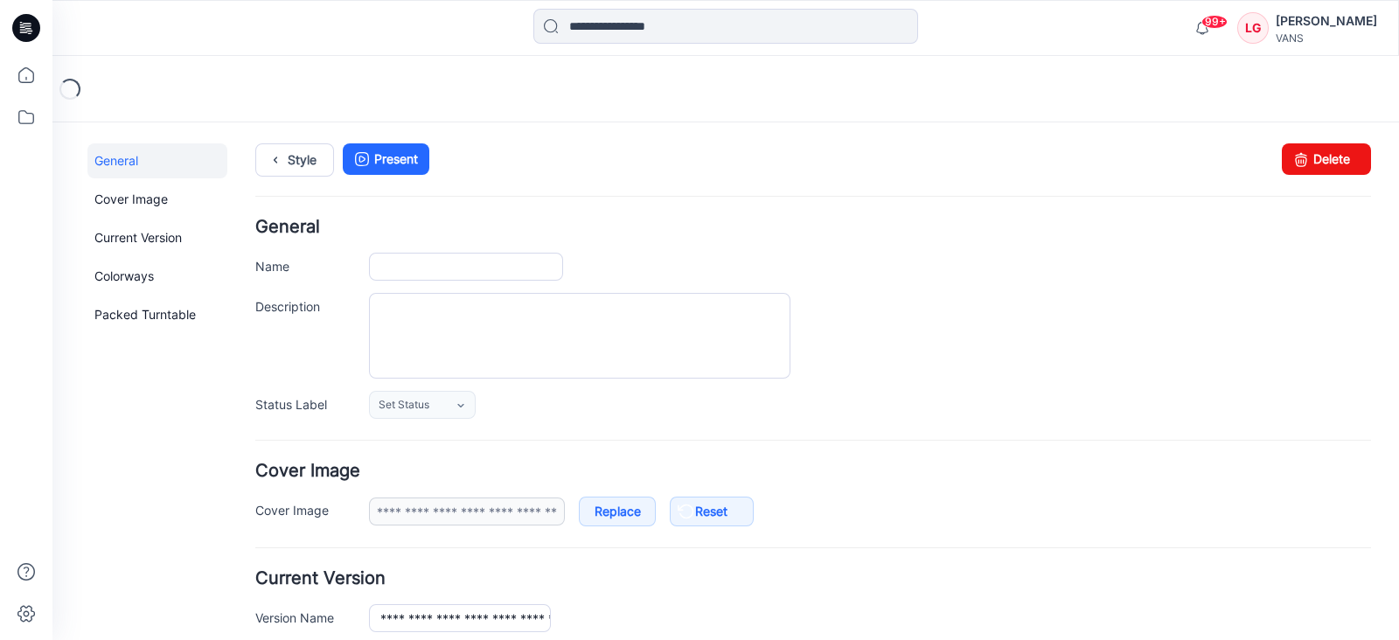
type input "**********"
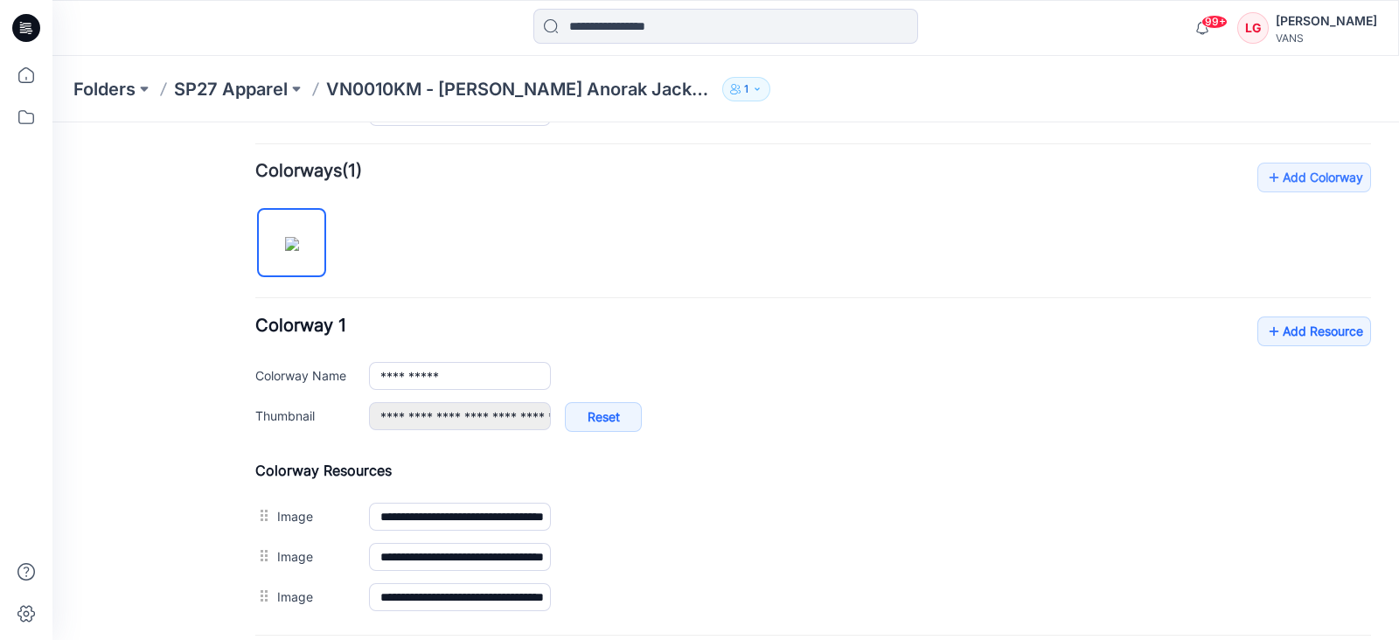
scroll to position [547, 0]
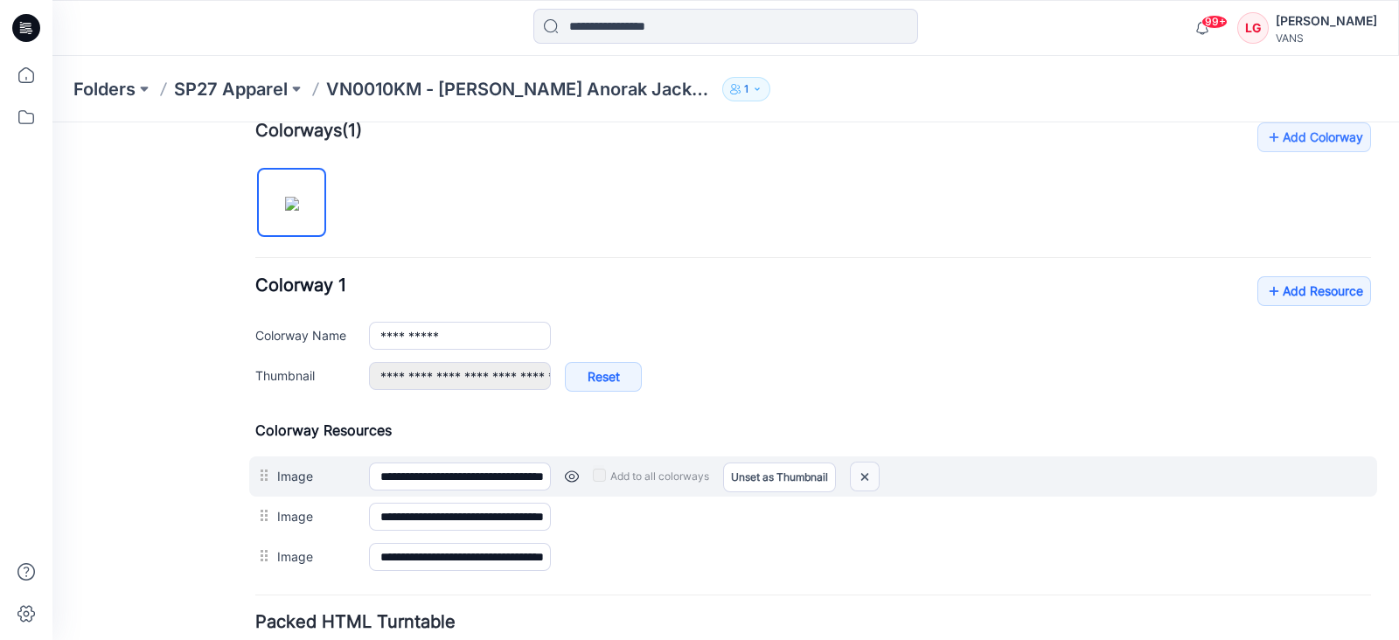
click at [876, 476] on img at bounding box center [865, 477] width 28 height 29
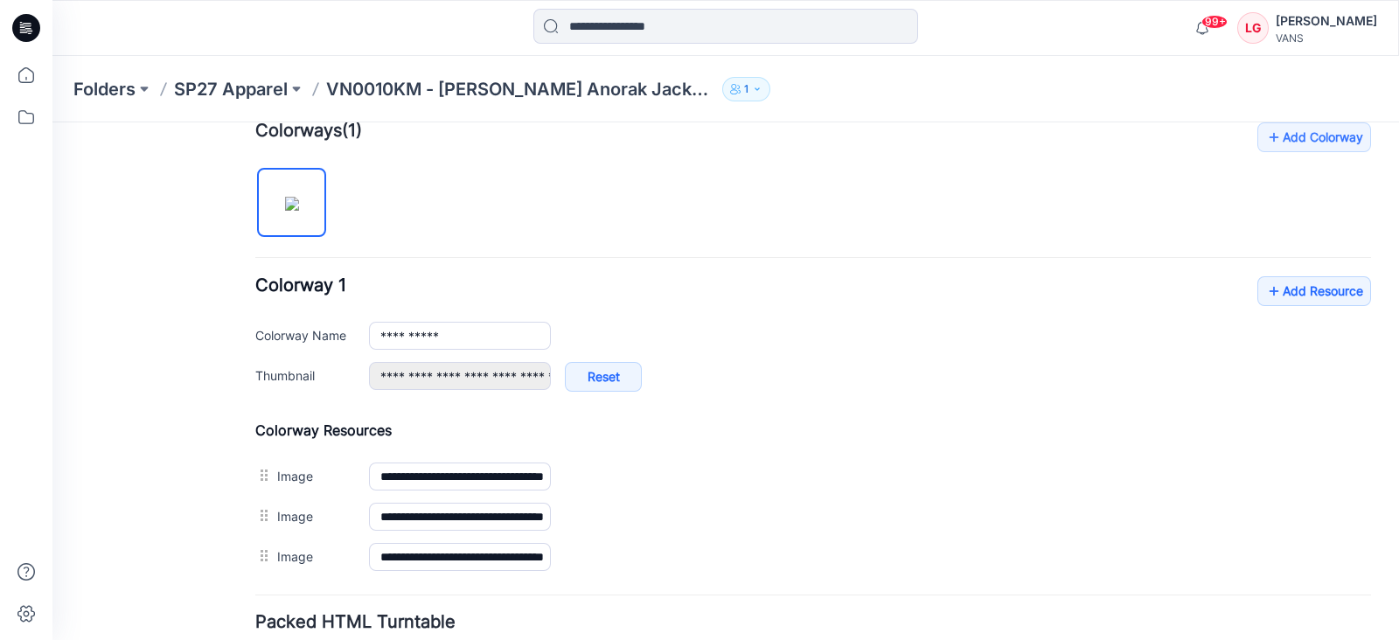
type input "**********"
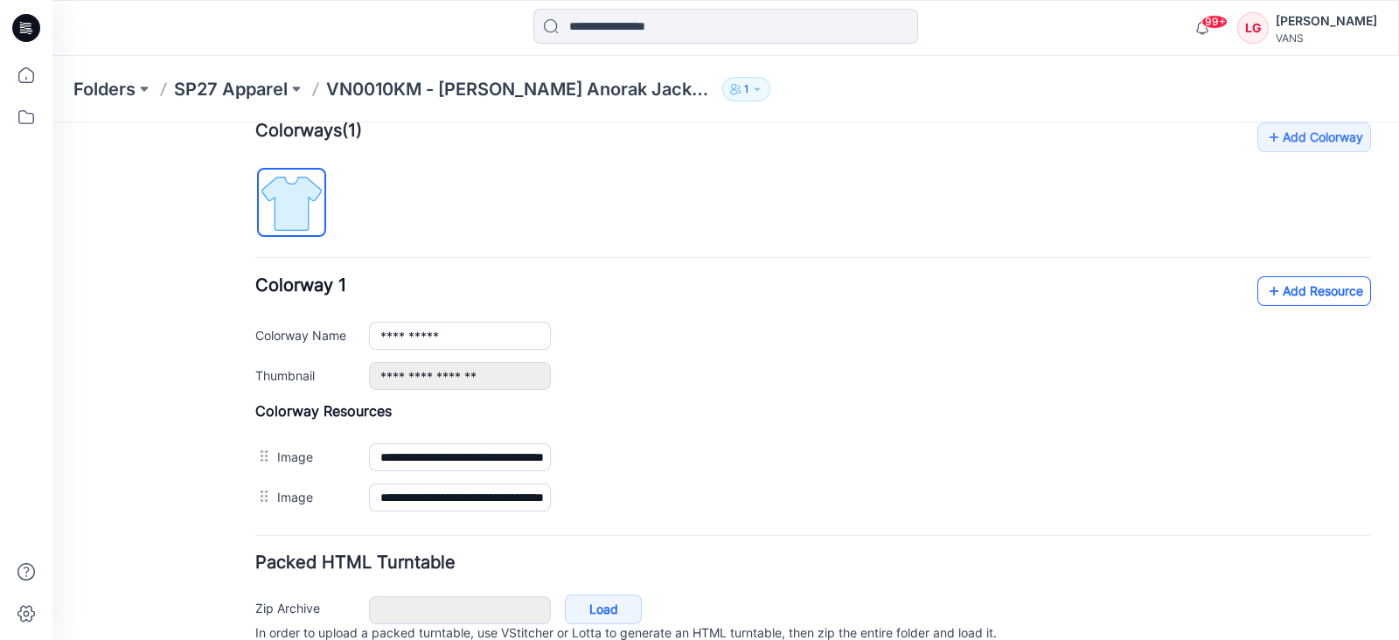
click at [1295, 294] on link "Add Resource" at bounding box center [1315, 291] width 114 height 30
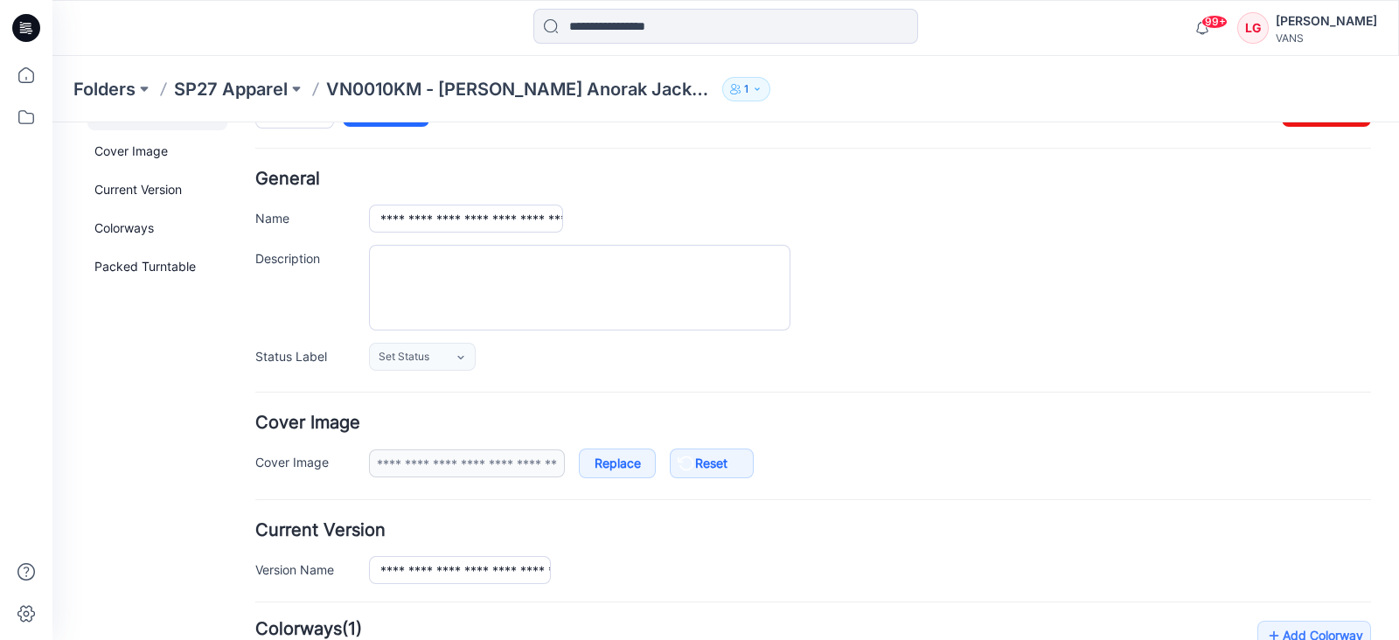
scroll to position [0, 0]
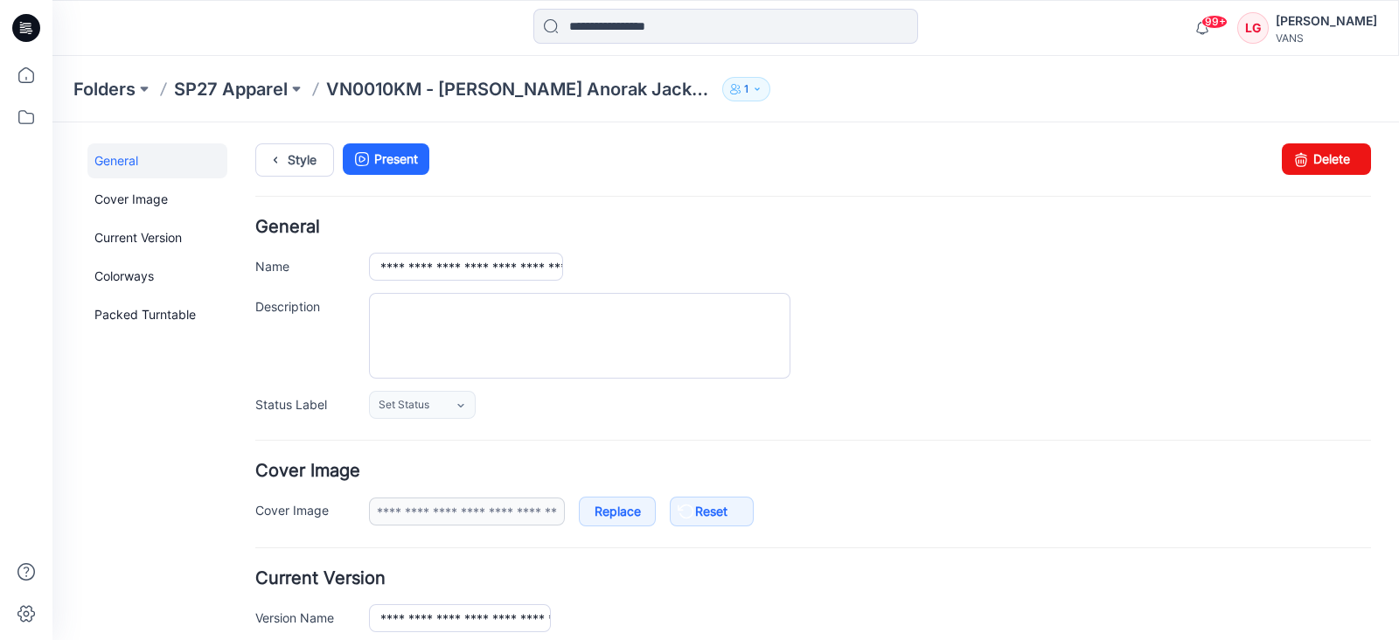
type input "**********"
click at [390, 156] on link "Present" at bounding box center [386, 158] width 87 height 31
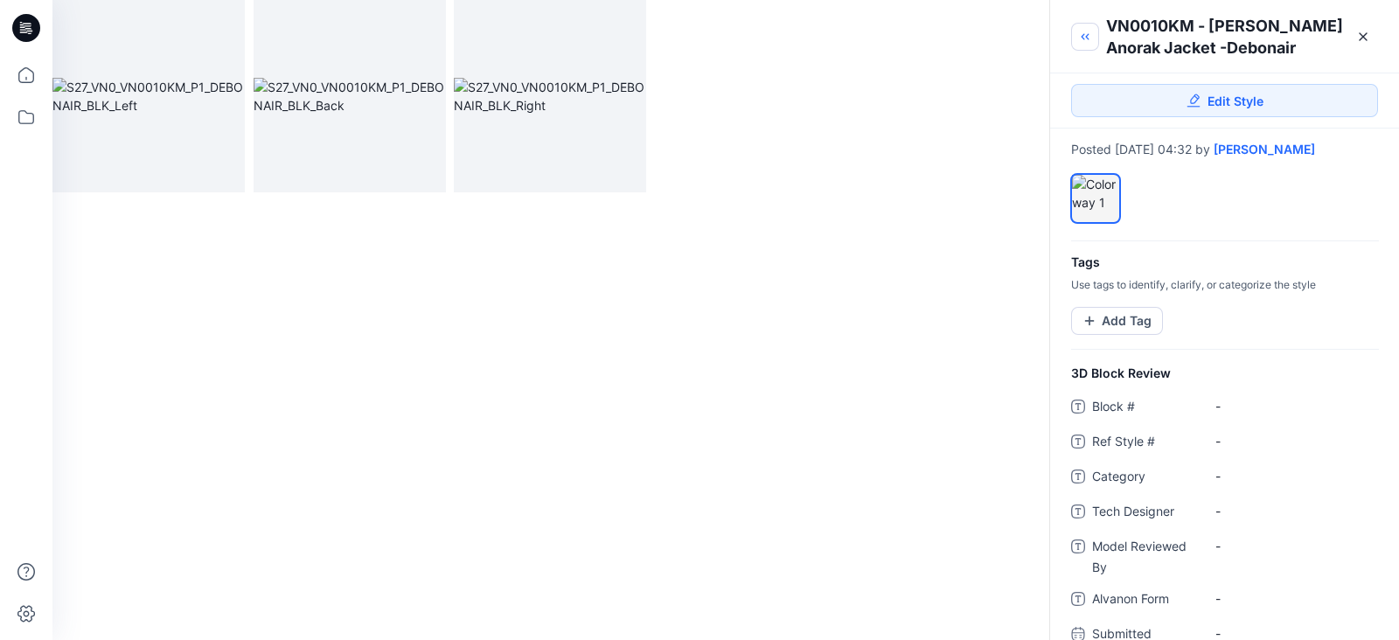
click at [1083, 41] on icon "button" at bounding box center [1085, 37] width 14 height 14
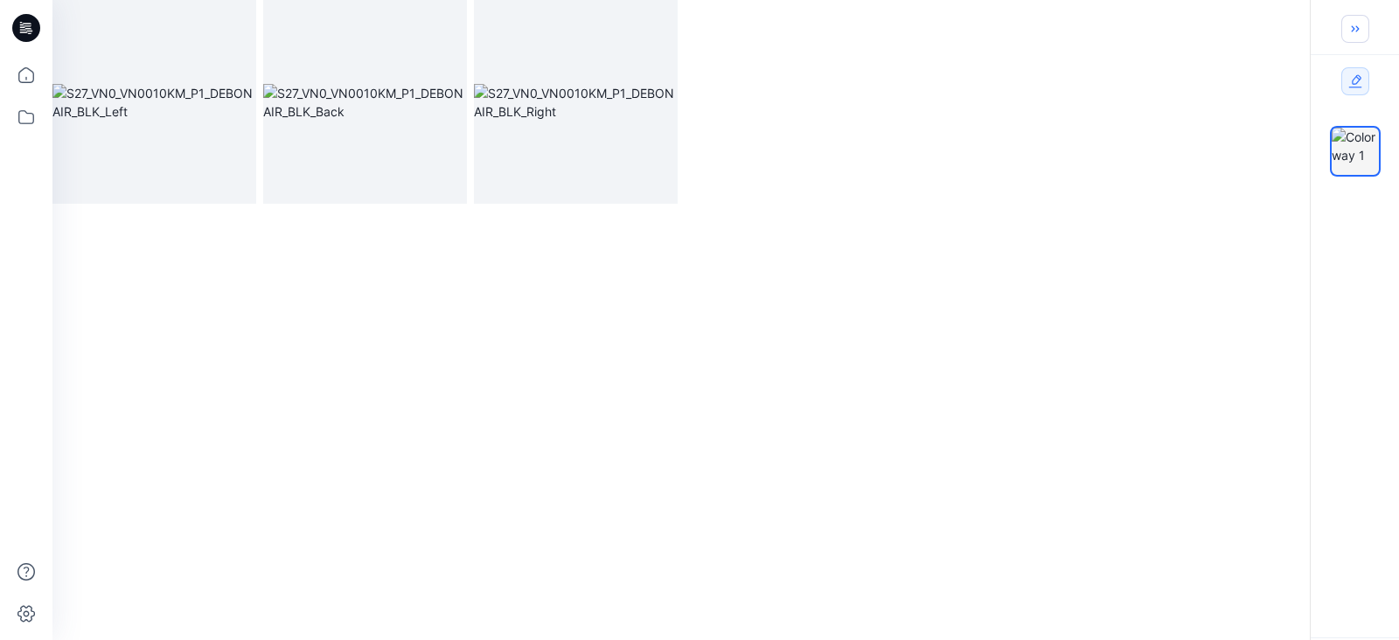
click at [1358, 31] on icon "button" at bounding box center [1356, 29] width 14 height 14
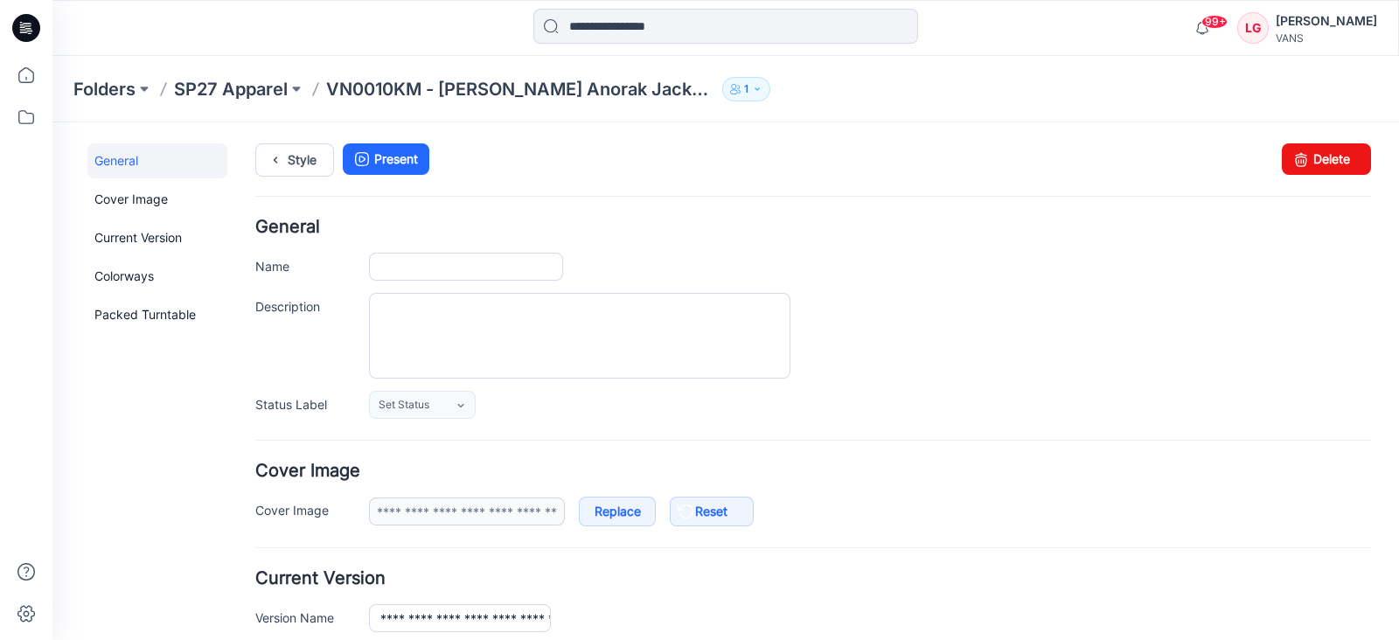
type input "**********"
click at [306, 154] on link "Style" at bounding box center [294, 159] width 79 height 33
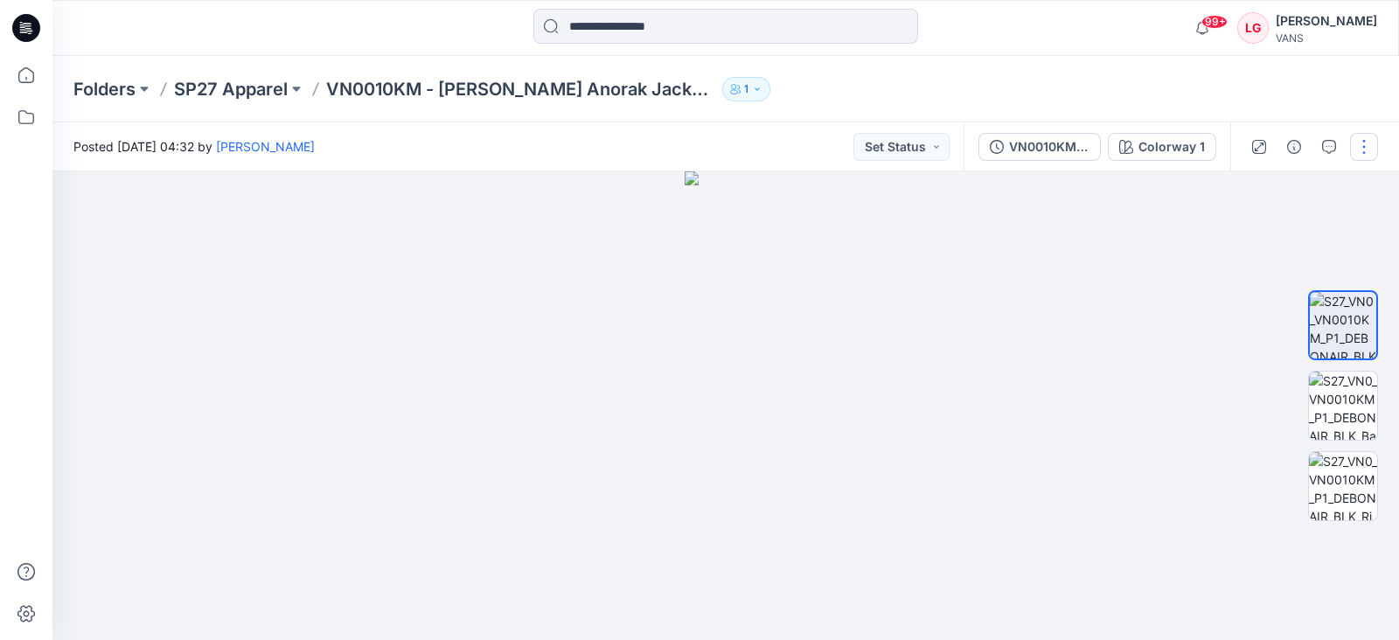
click at [1356, 142] on button "button" at bounding box center [1364, 147] width 28 height 28
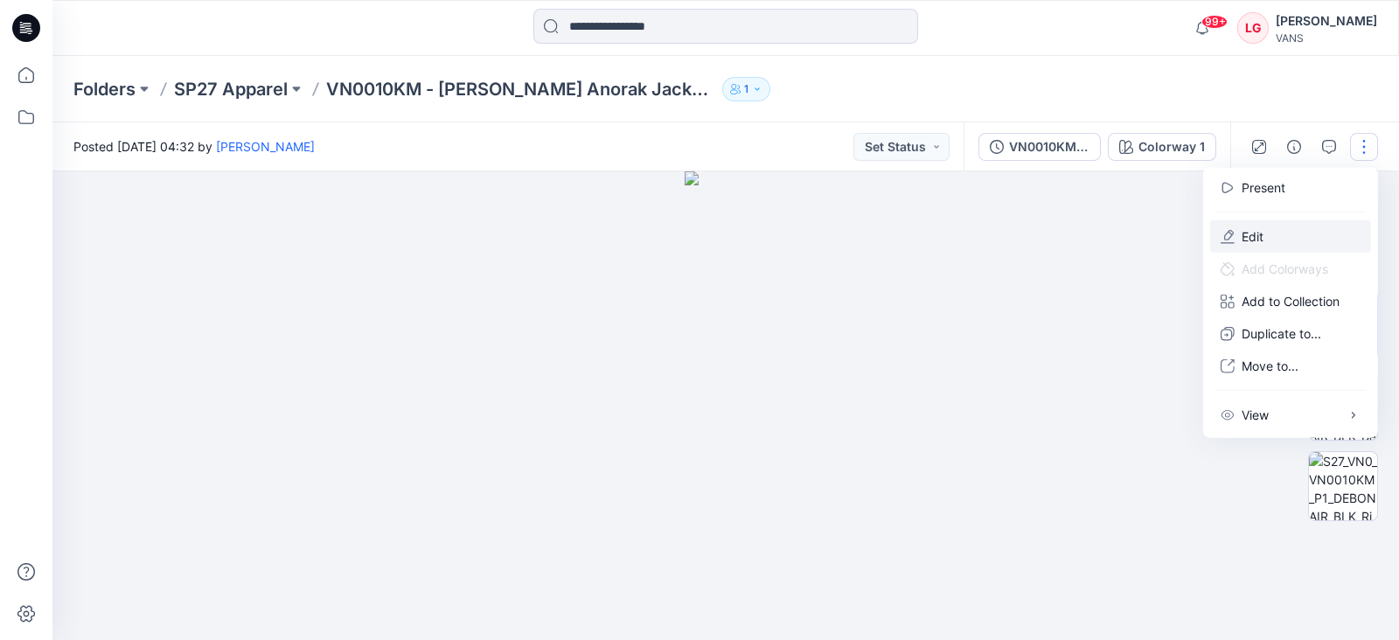
click at [1280, 236] on button "Edit" at bounding box center [1290, 236] width 161 height 32
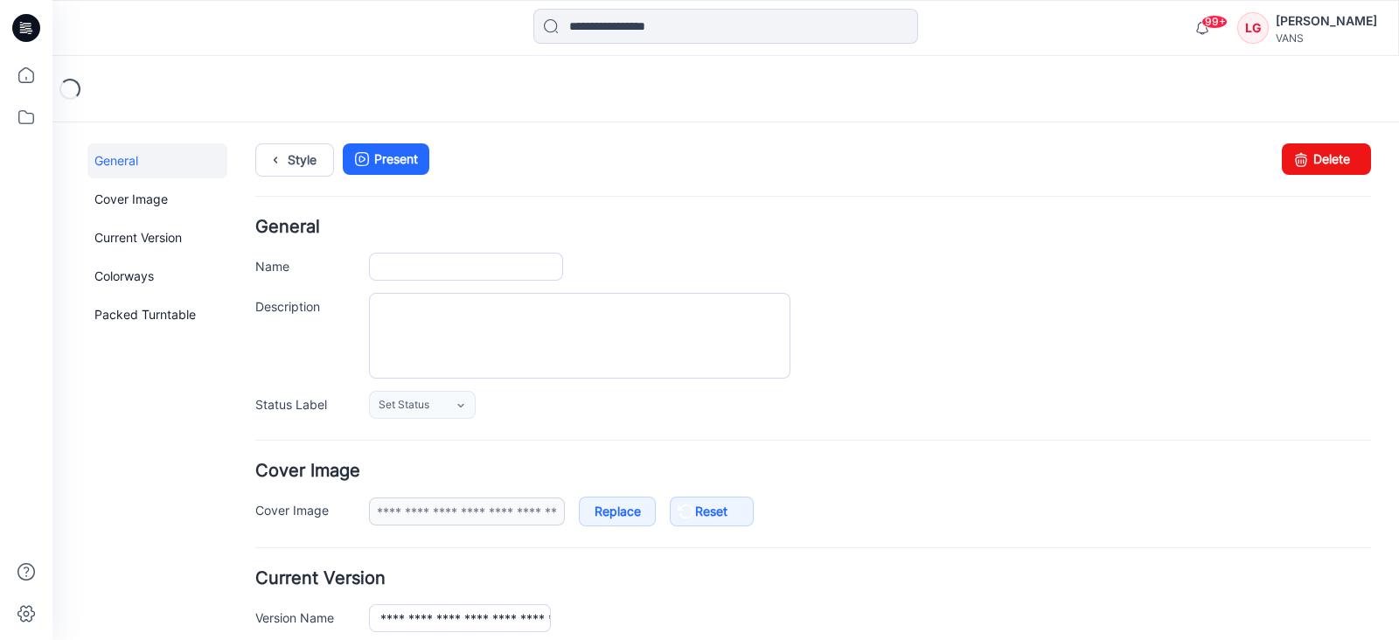
type input "**********"
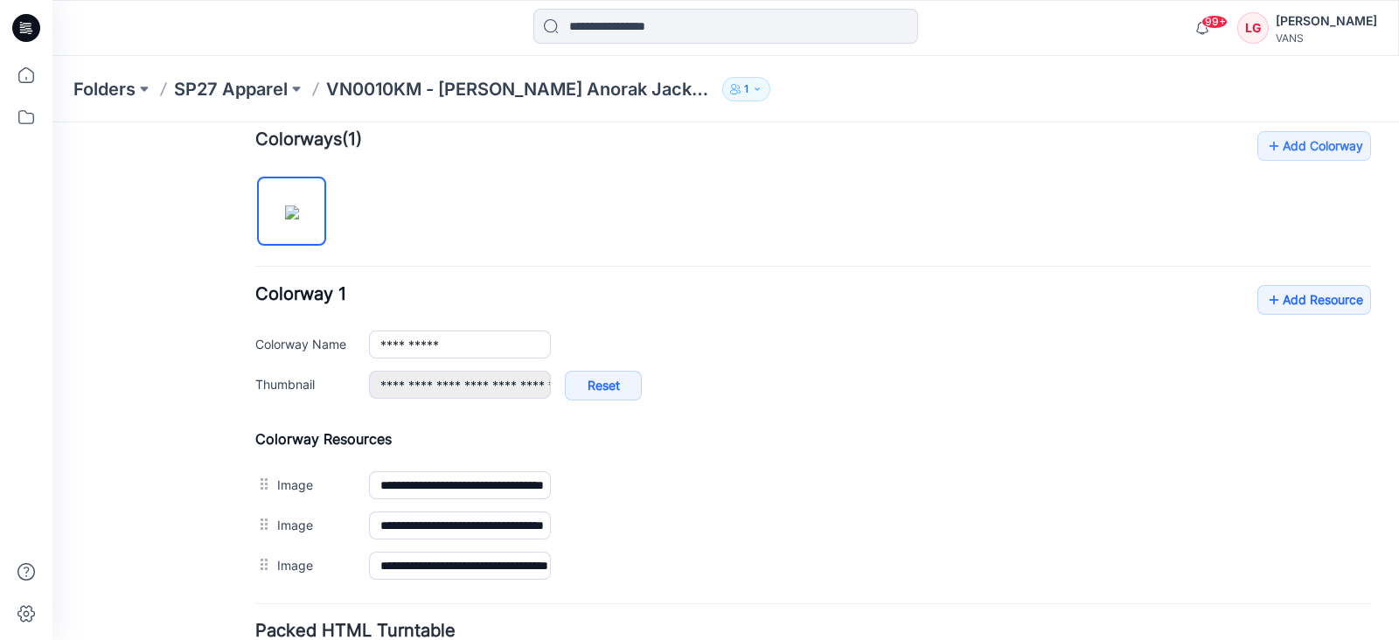
scroll to position [547, 0]
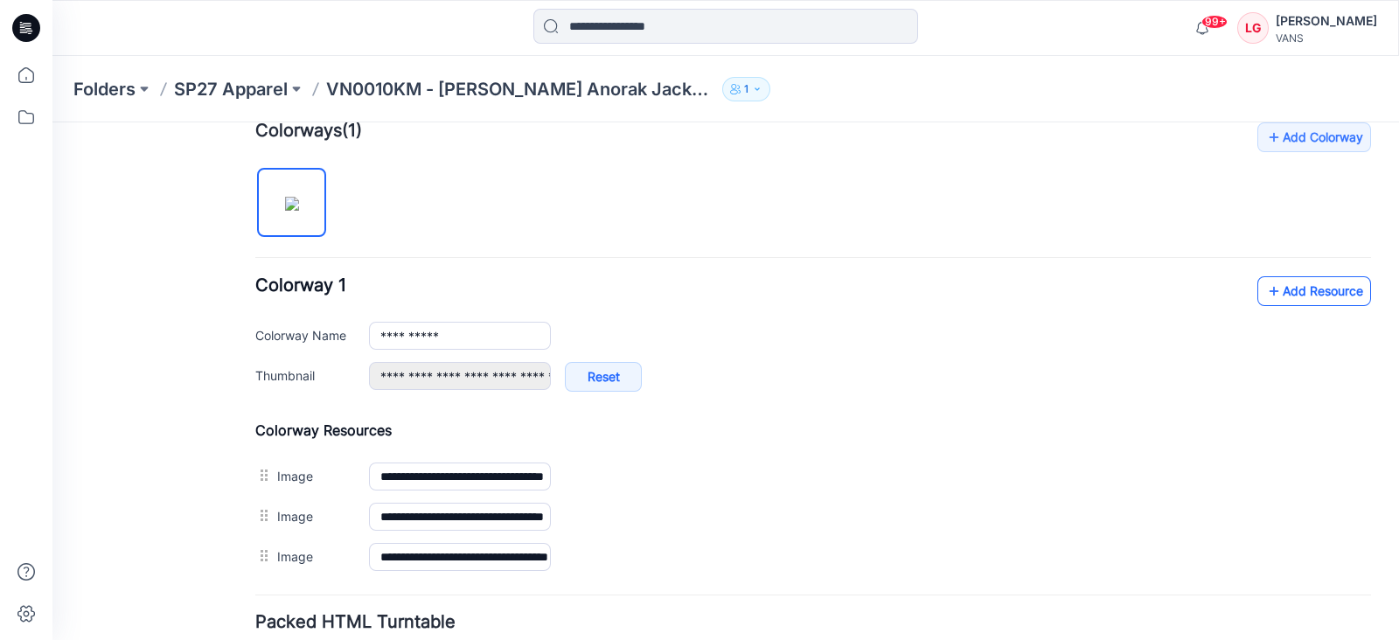
click at [1282, 295] on link "Add Resource" at bounding box center [1315, 291] width 114 height 30
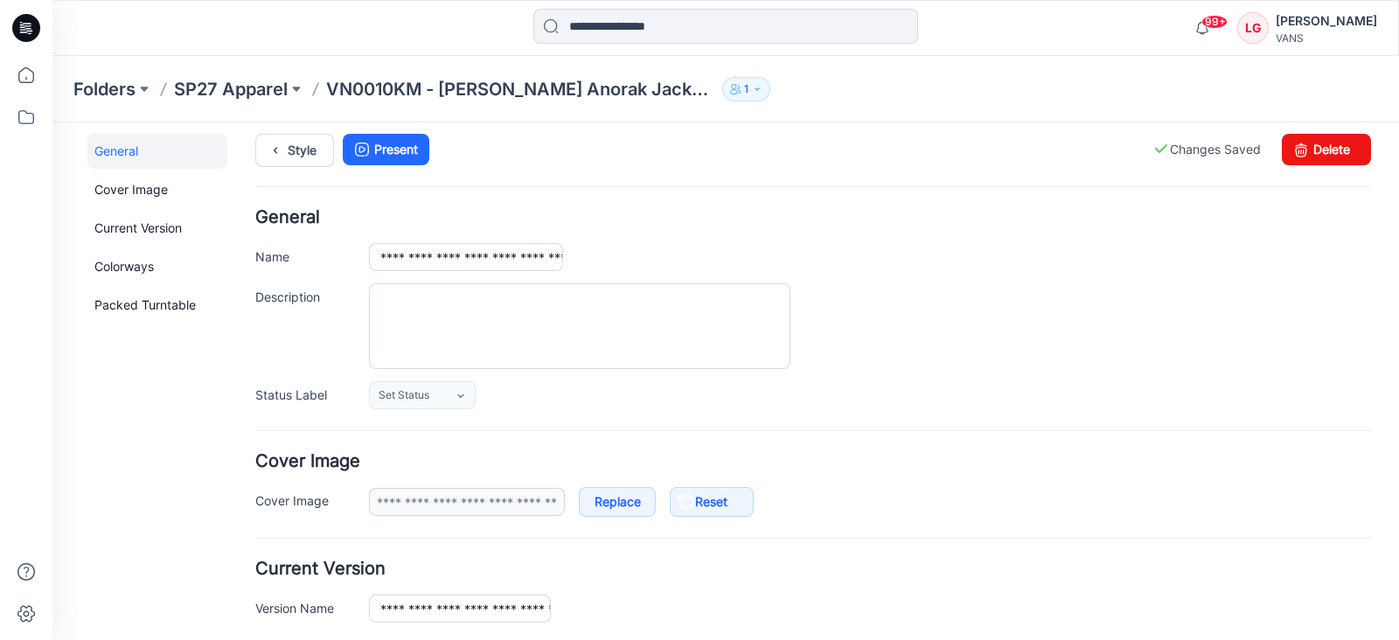
scroll to position [0, 0]
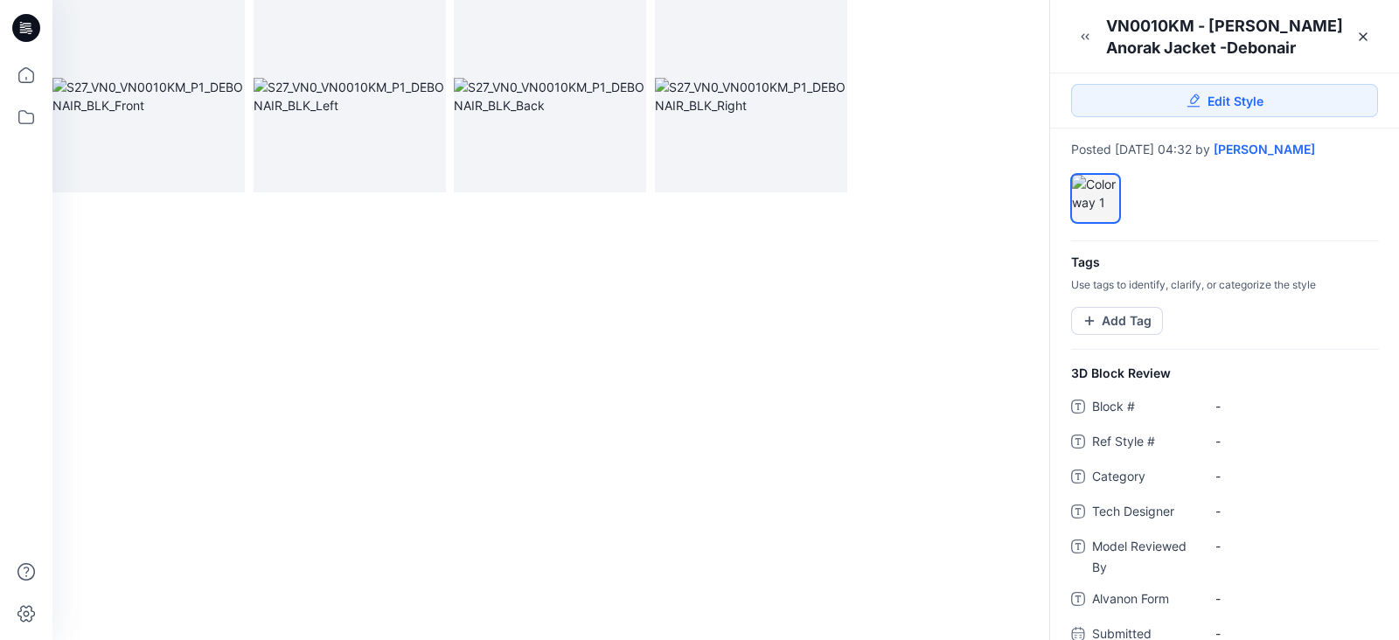
click at [1086, 36] on icon "button" at bounding box center [1086, 36] width 3 height 6
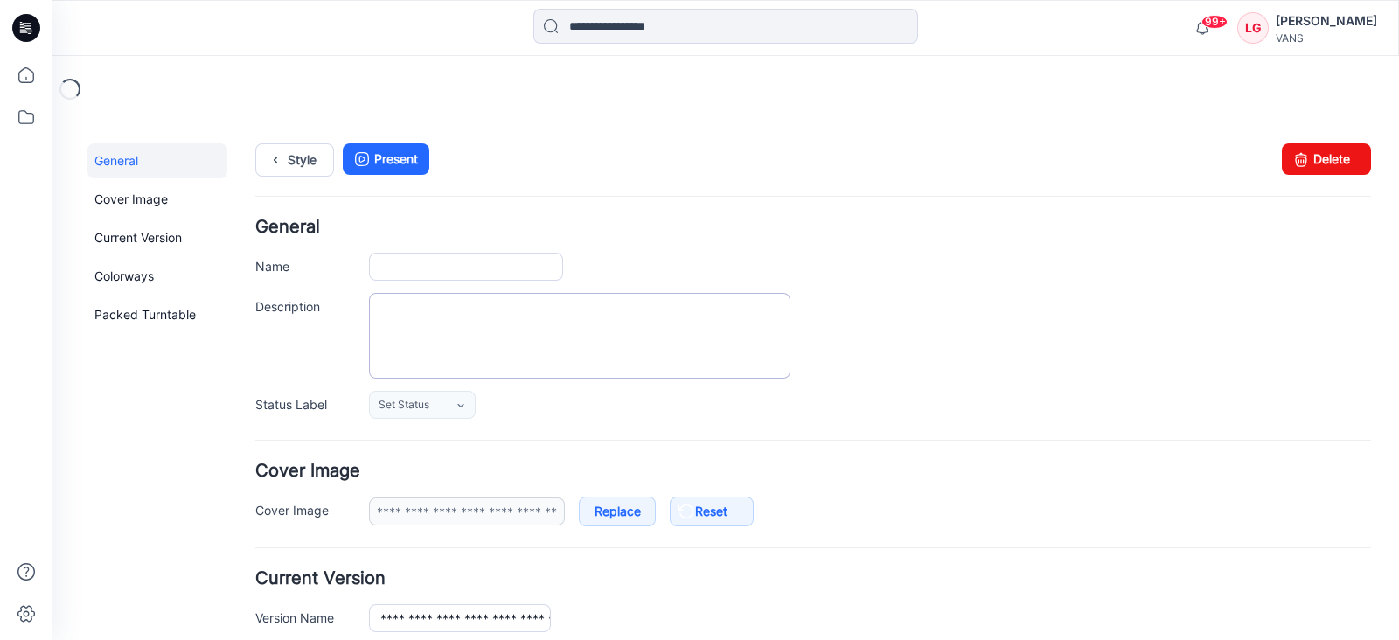
type input "**********"
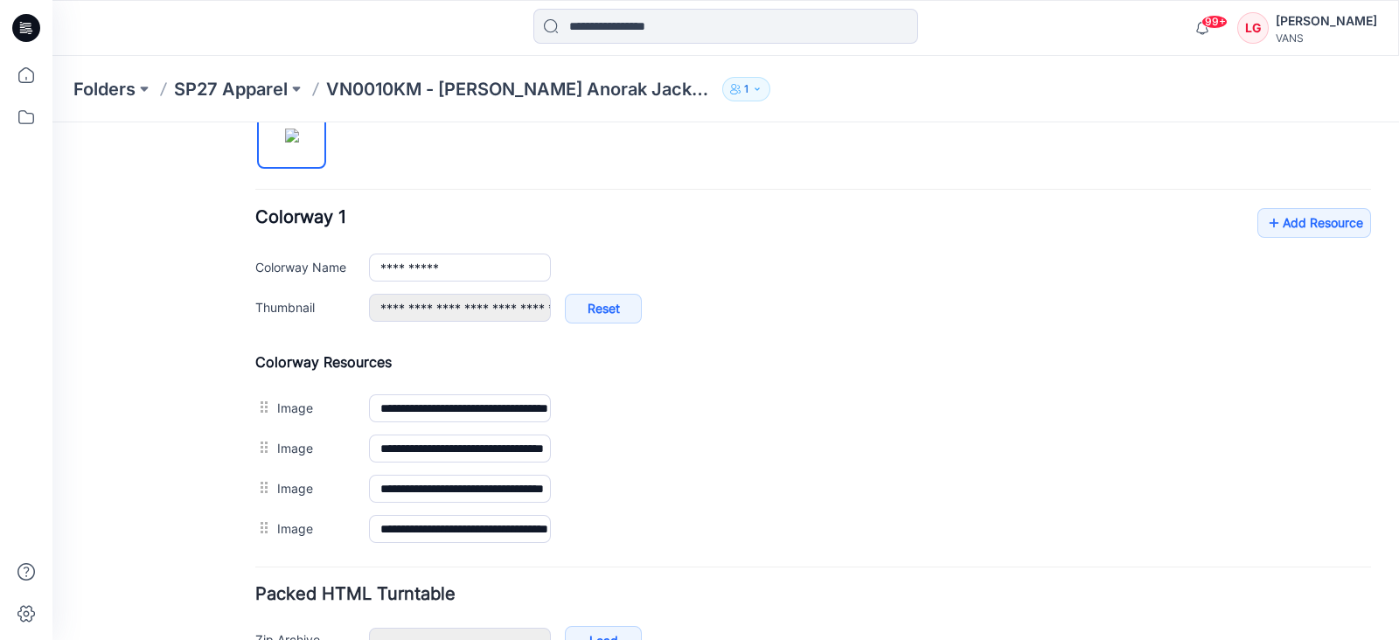
scroll to position [656, 0]
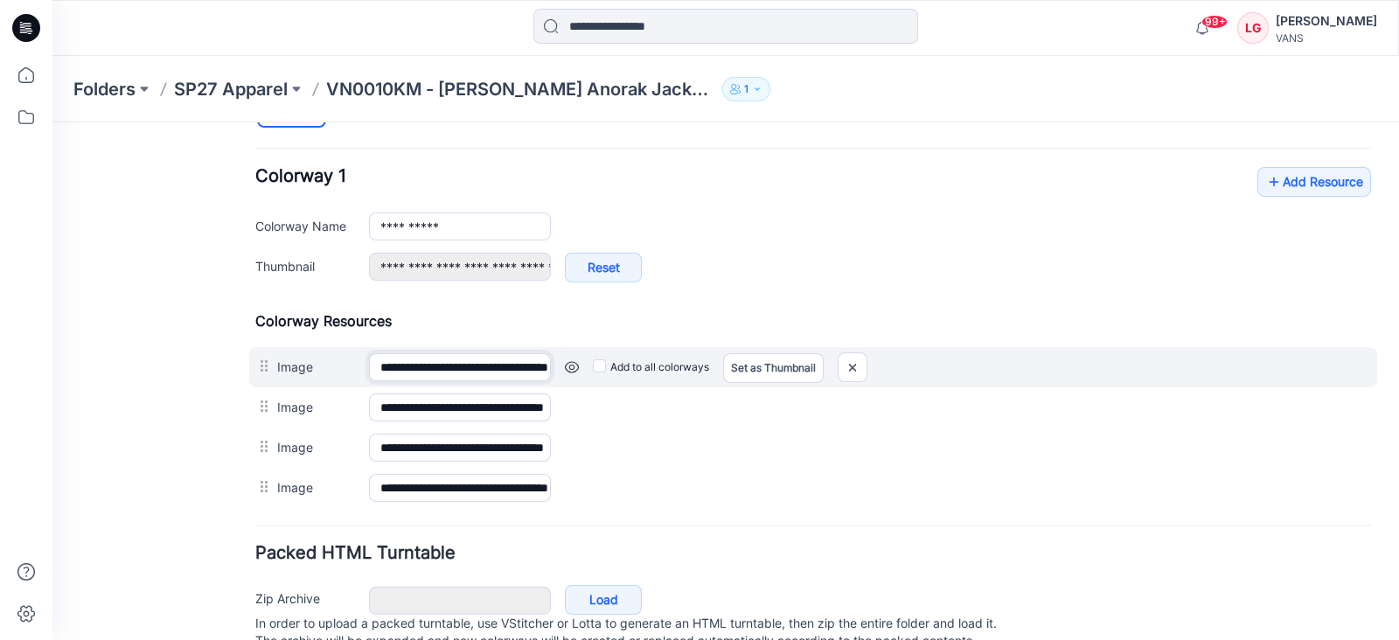
click at [490, 364] on input "**********" at bounding box center [460, 367] width 182 height 28
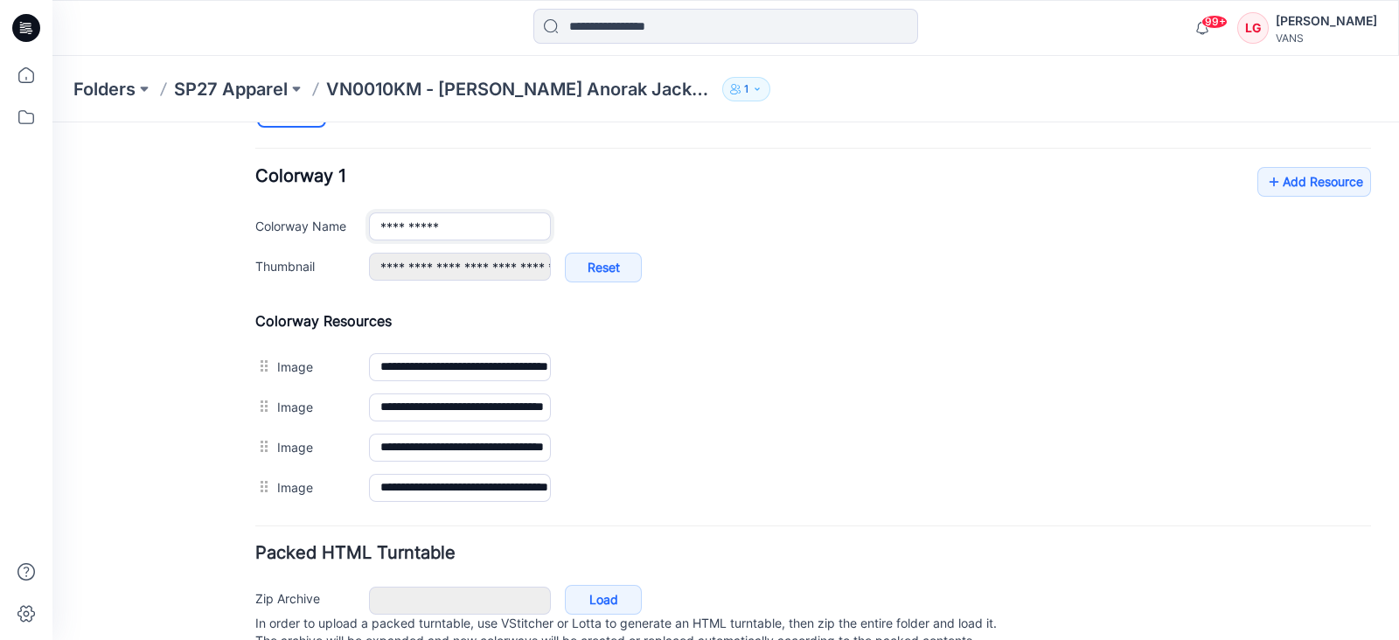
scroll to position [0, 0]
click at [492, 219] on input "**********" at bounding box center [460, 227] width 182 height 28
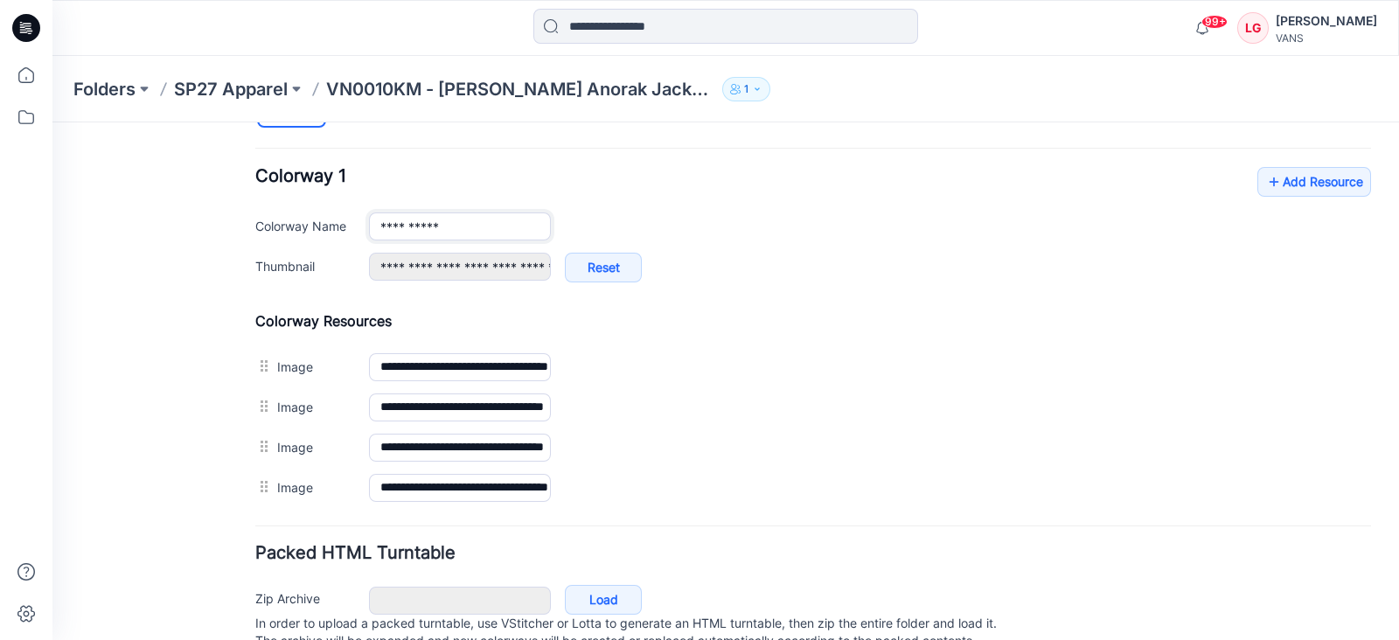
type input "*"
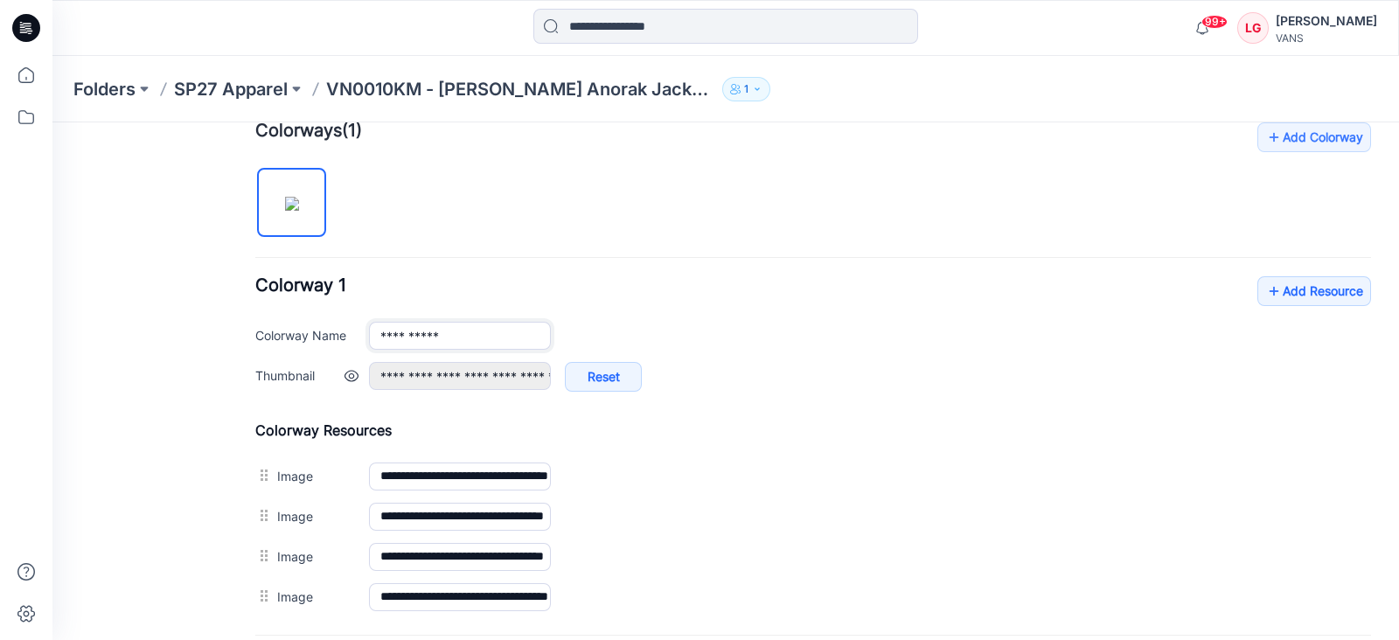
scroll to position [436, 0]
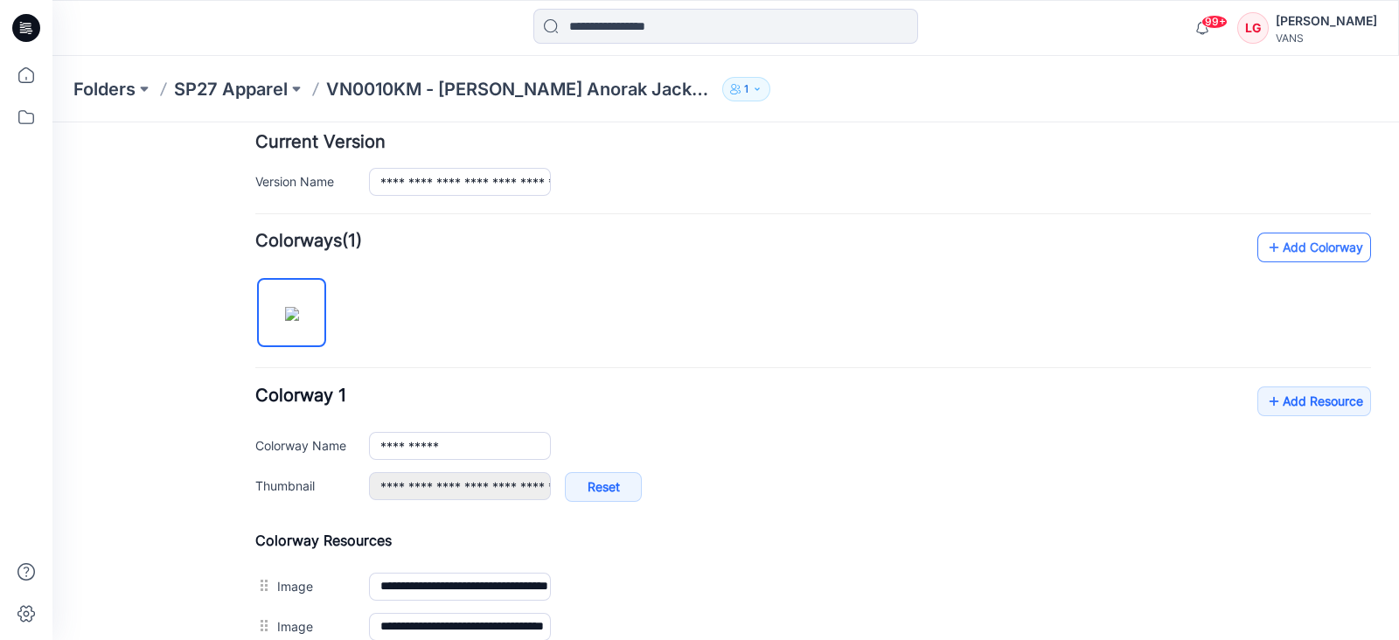
click at [1266, 244] on icon at bounding box center [1274, 248] width 17 height 28
type input "**********"
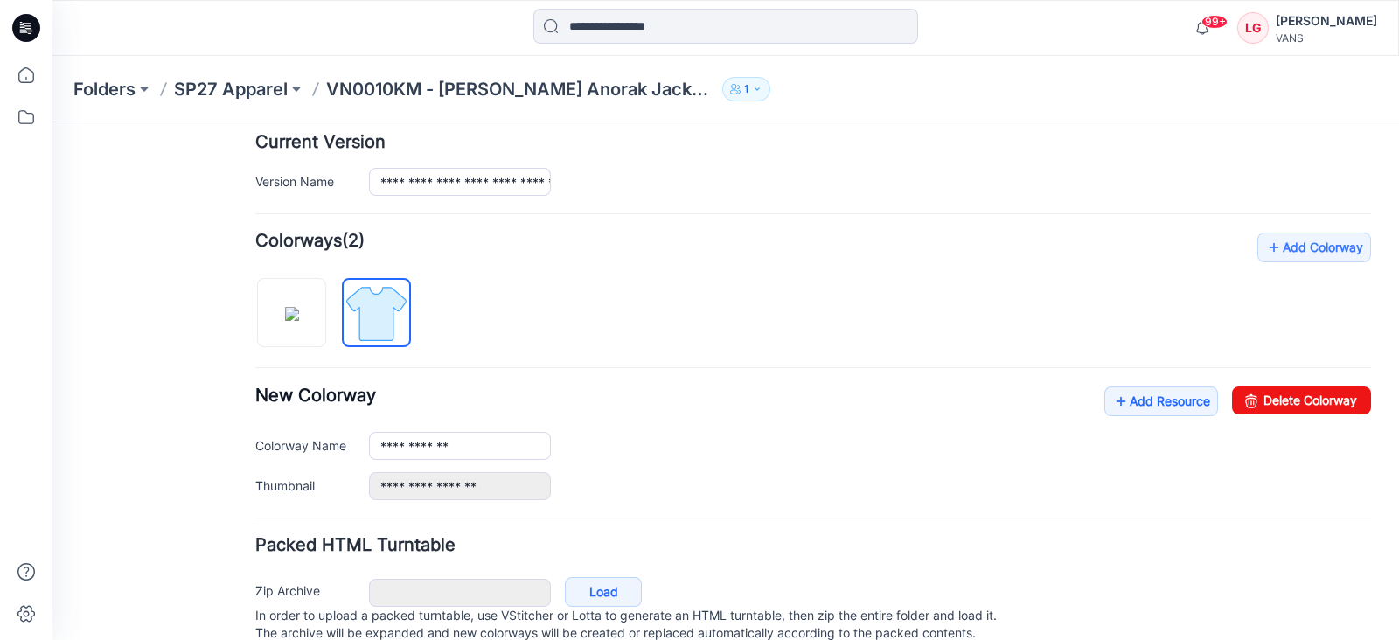
click at [565, 325] on div "**********" at bounding box center [813, 367] width 1116 height 268
click at [483, 445] on input "**********" at bounding box center [460, 446] width 182 height 28
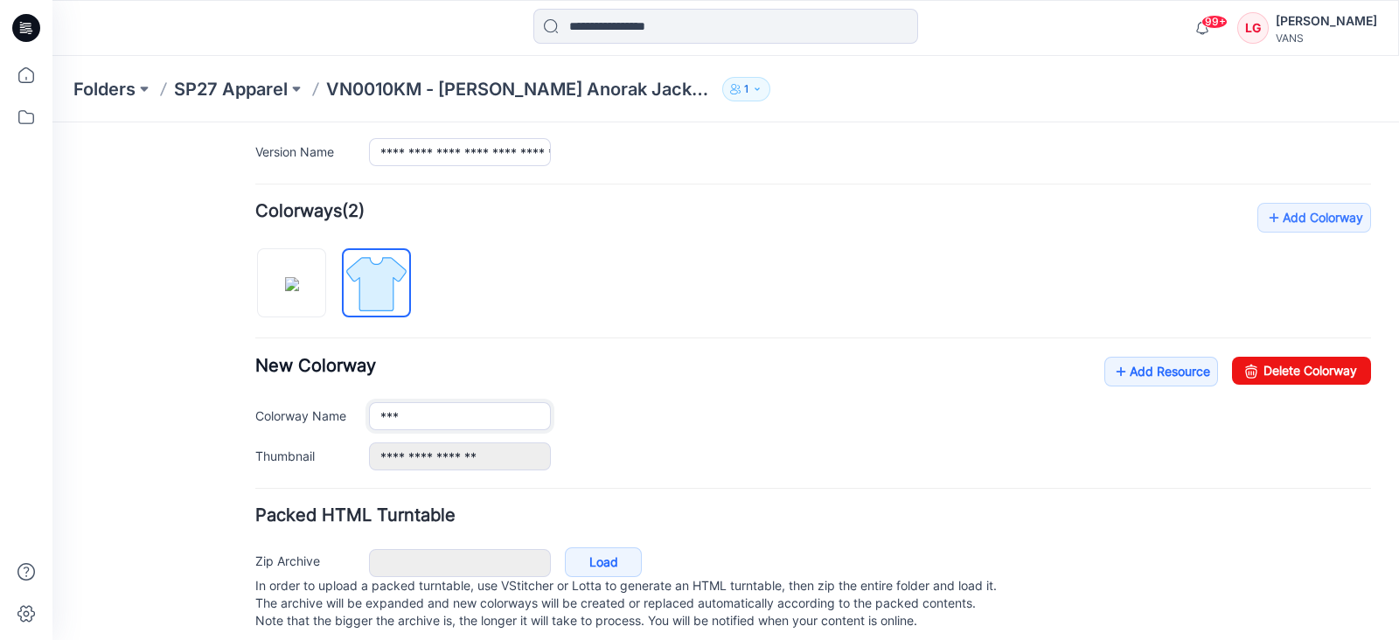
scroll to position [494, 0]
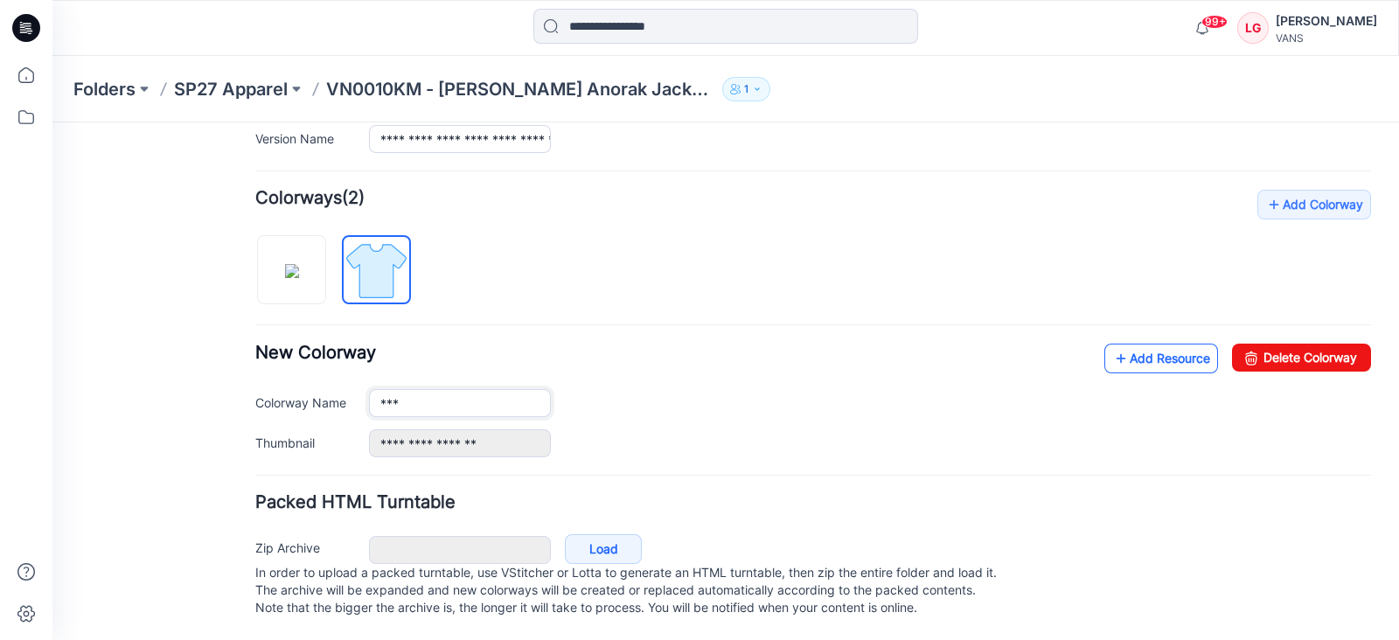
type input "***"
click at [1124, 347] on link "Add Resource" at bounding box center [1162, 359] width 114 height 30
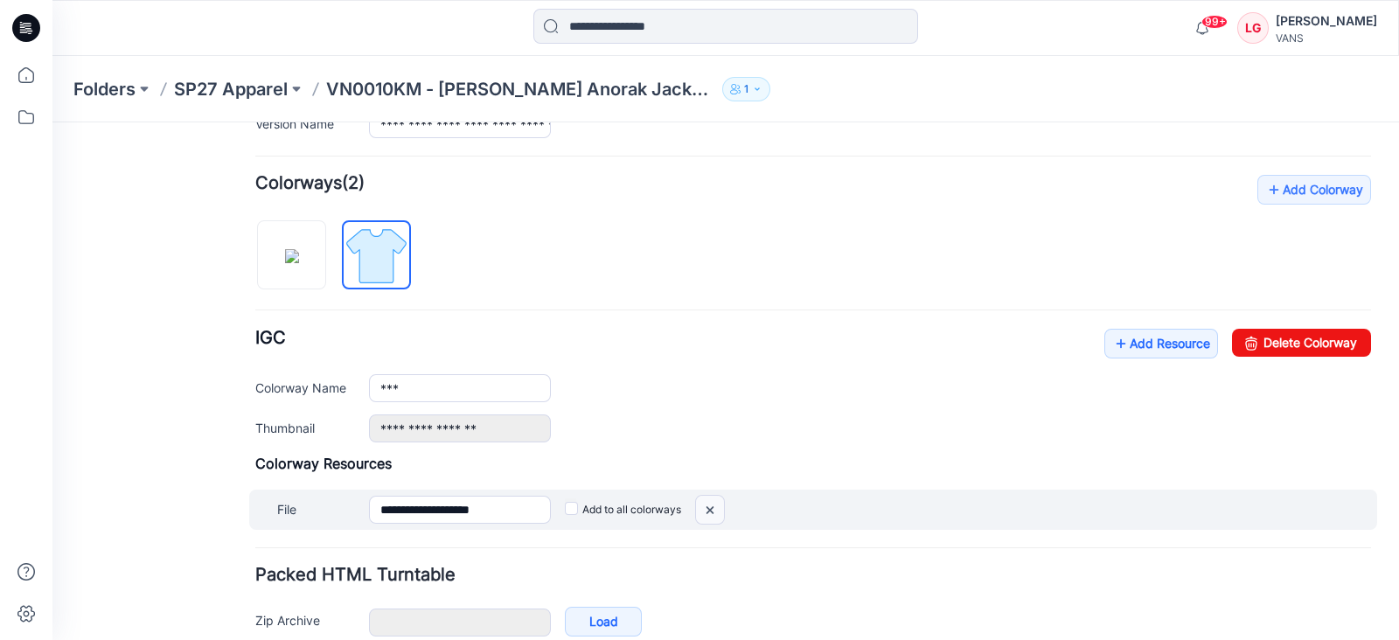
click at [714, 505] on img at bounding box center [710, 510] width 28 height 29
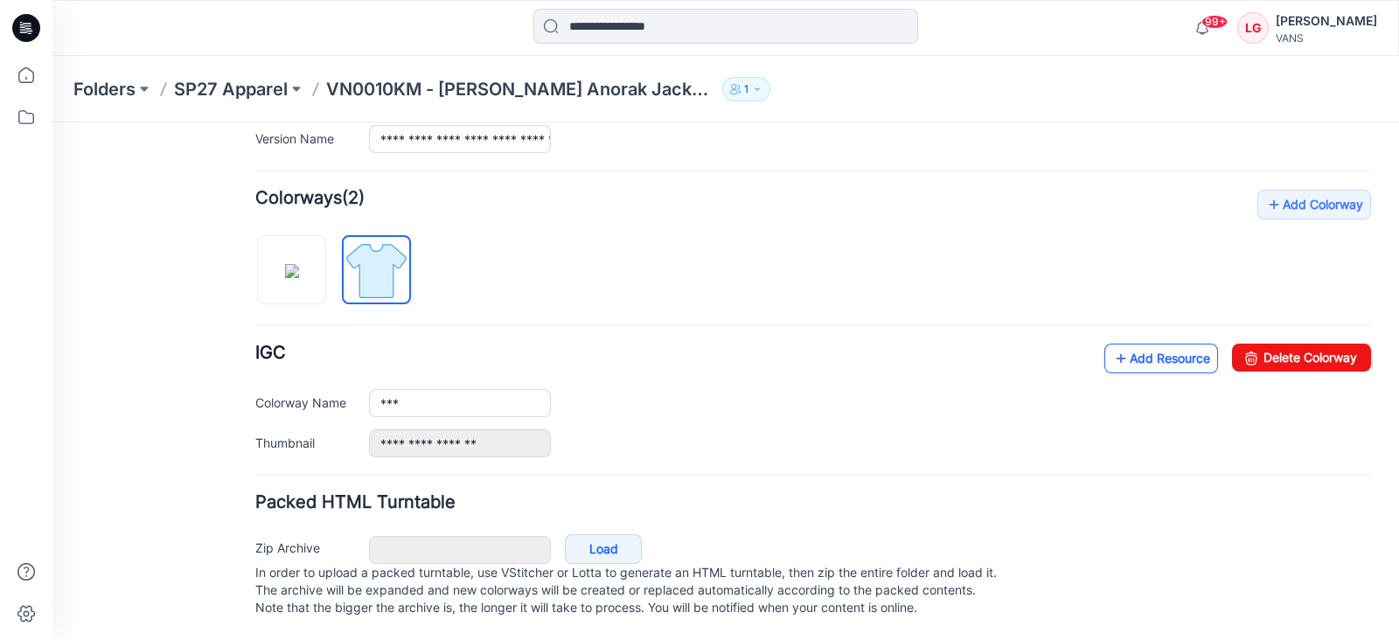
click at [1130, 345] on link "Add Resource" at bounding box center [1162, 359] width 114 height 30
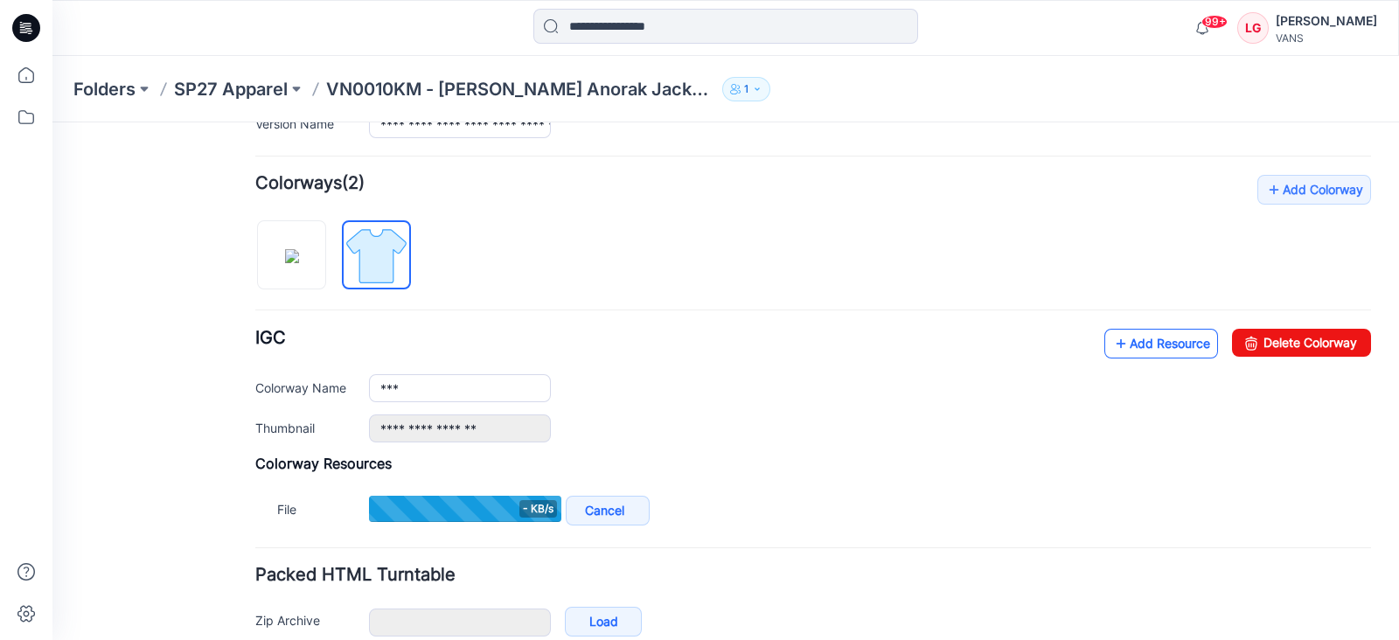
click at [1133, 348] on link "Add Resource" at bounding box center [1162, 344] width 114 height 30
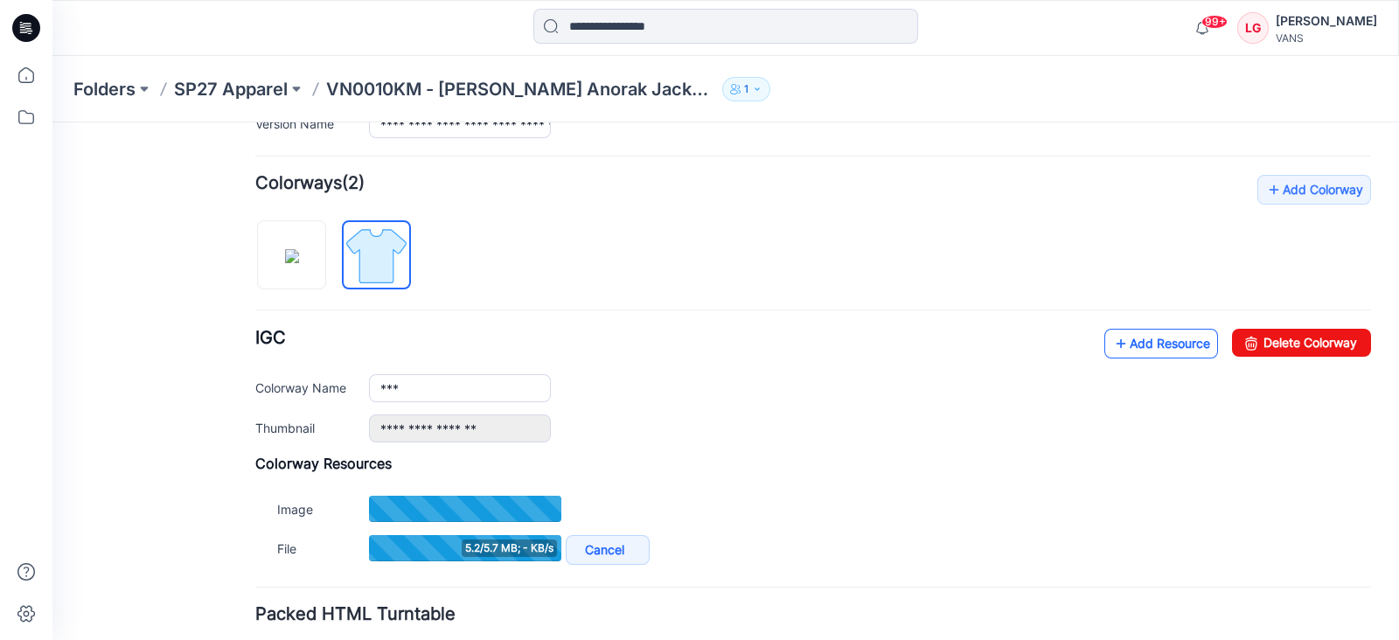
click at [1141, 346] on link "Add Resource" at bounding box center [1162, 344] width 114 height 30
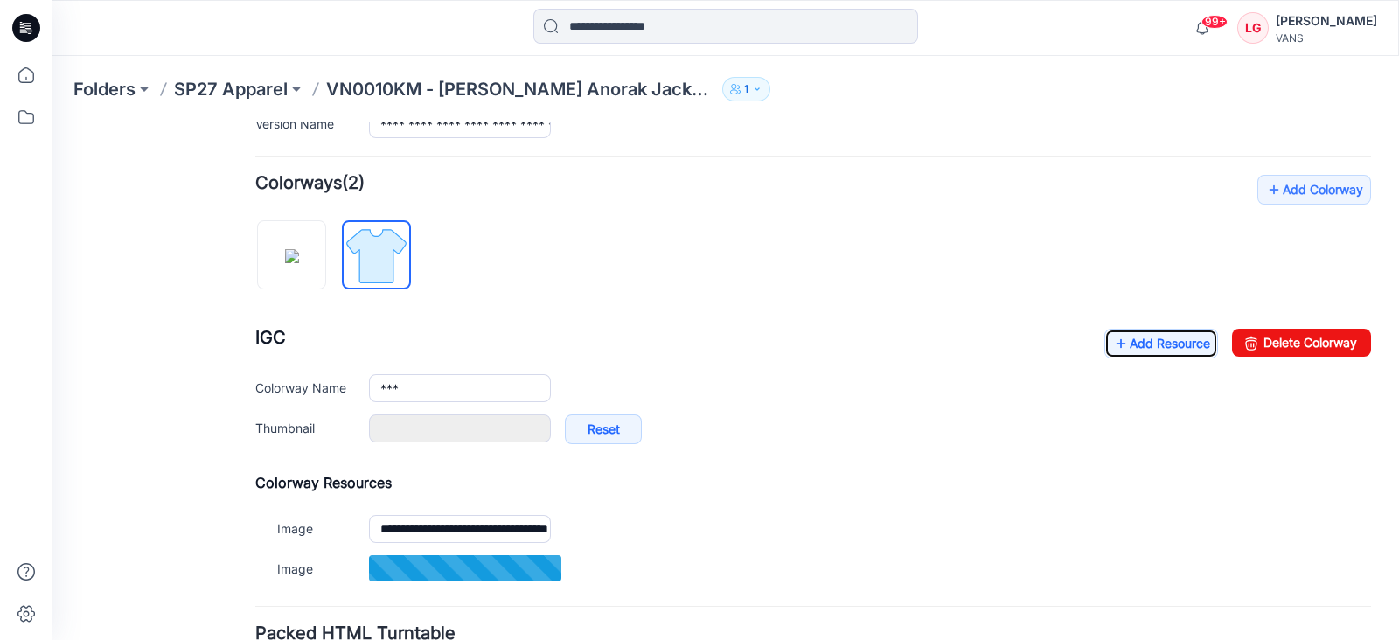
type input "**********"
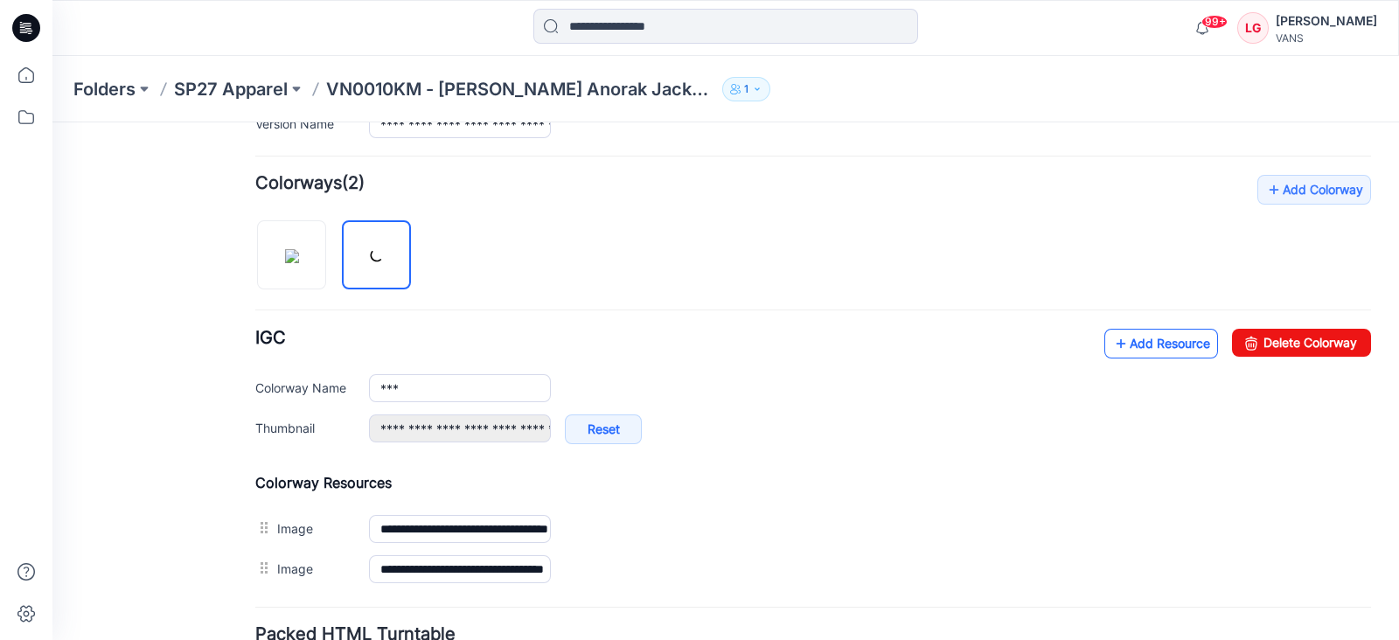
click at [1153, 344] on link "Add Resource" at bounding box center [1162, 344] width 114 height 30
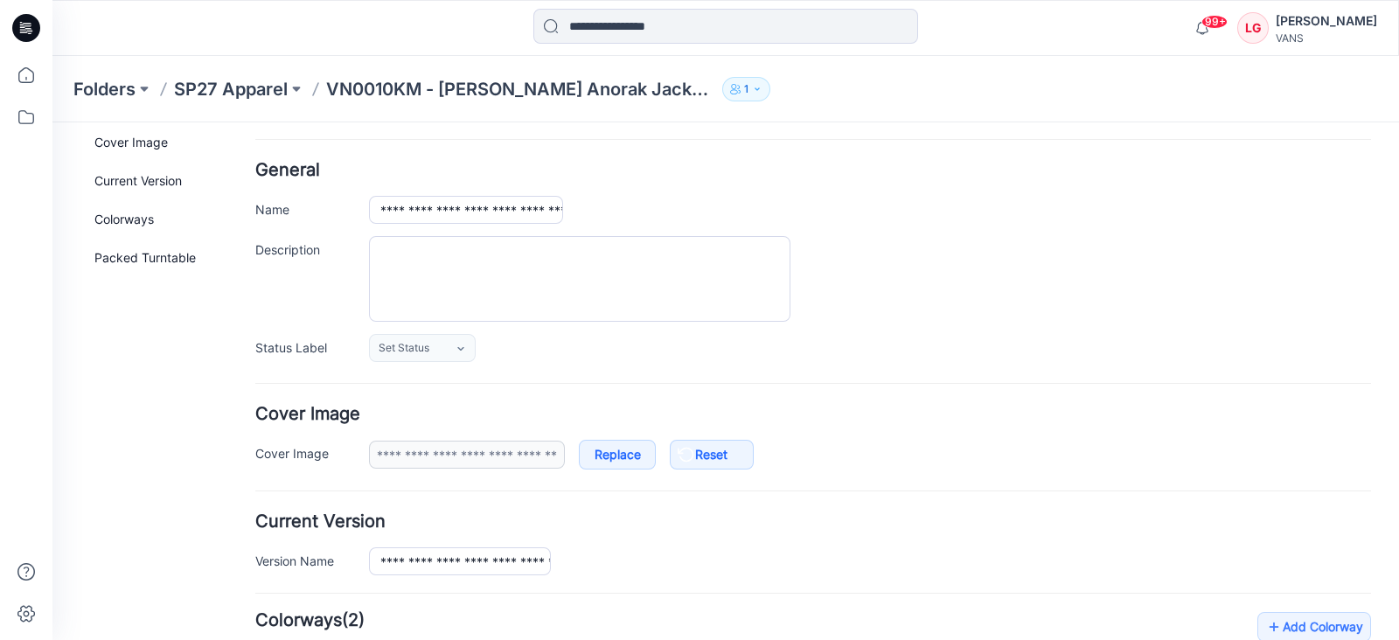
scroll to position [0, 0]
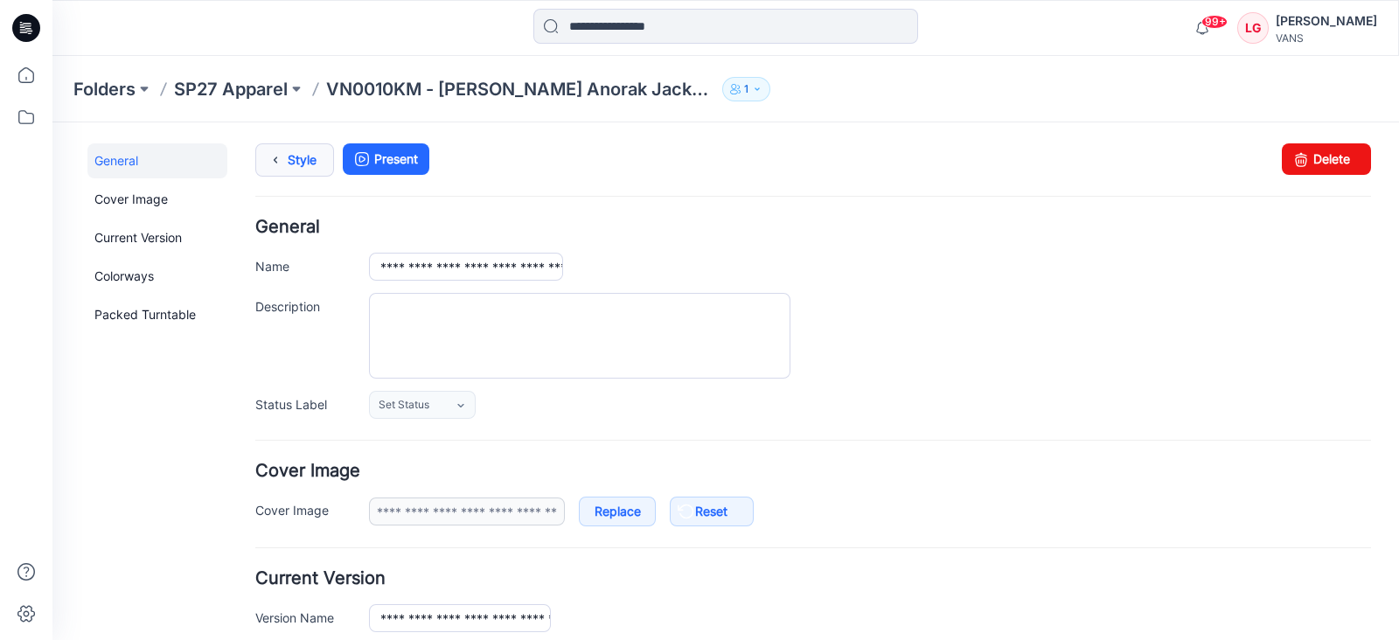
click at [289, 159] on link "Style" at bounding box center [294, 159] width 79 height 33
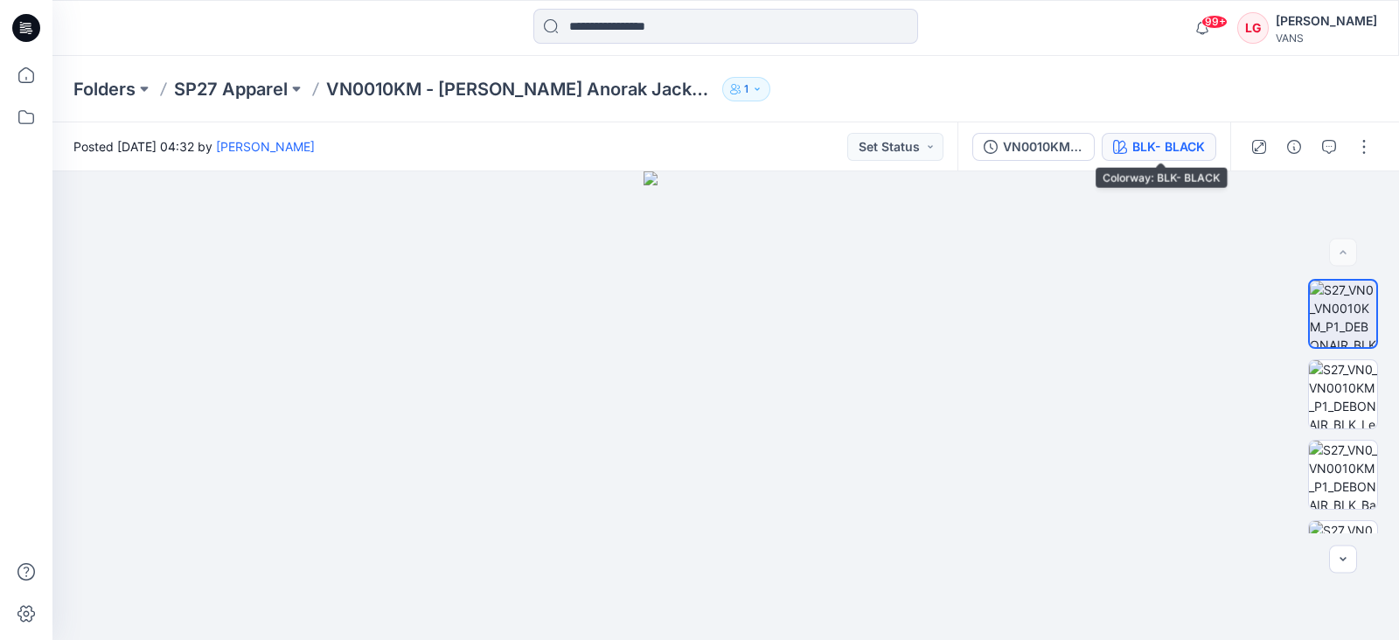
click at [1176, 150] on div "BLK- BLACK" at bounding box center [1169, 146] width 73 height 19
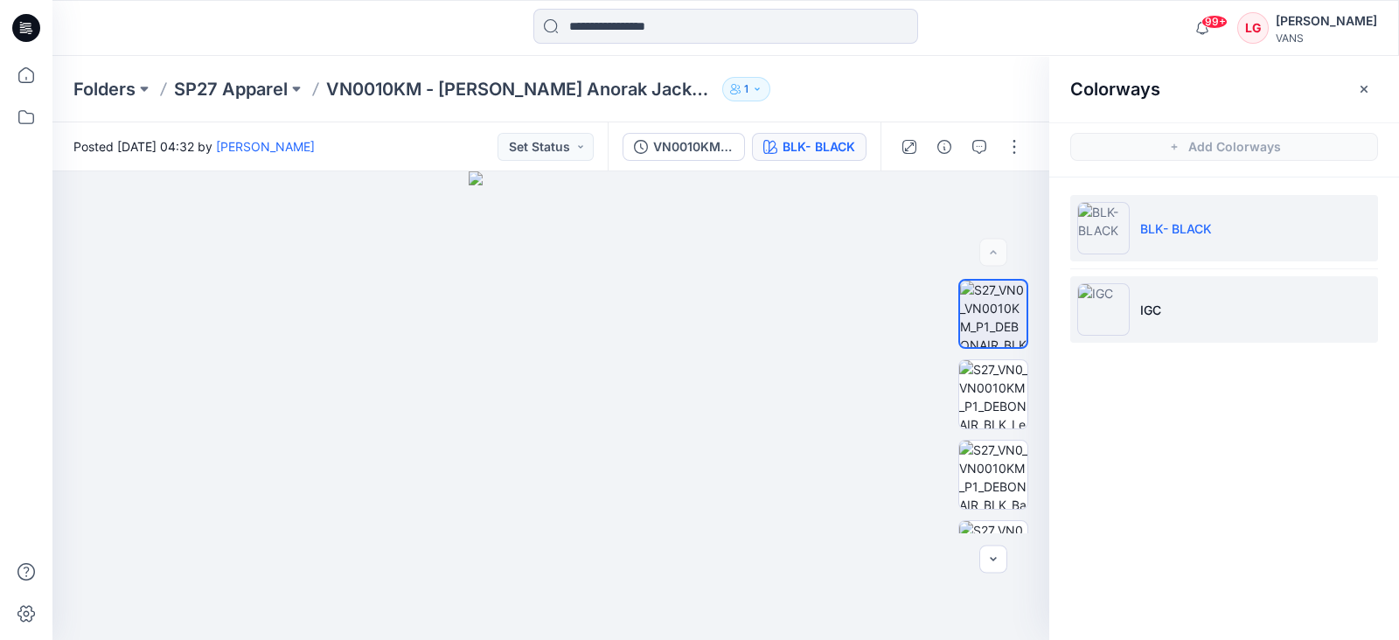
click at [1126, 313] on img at bounding box center [1104, 309] width 52 height 52
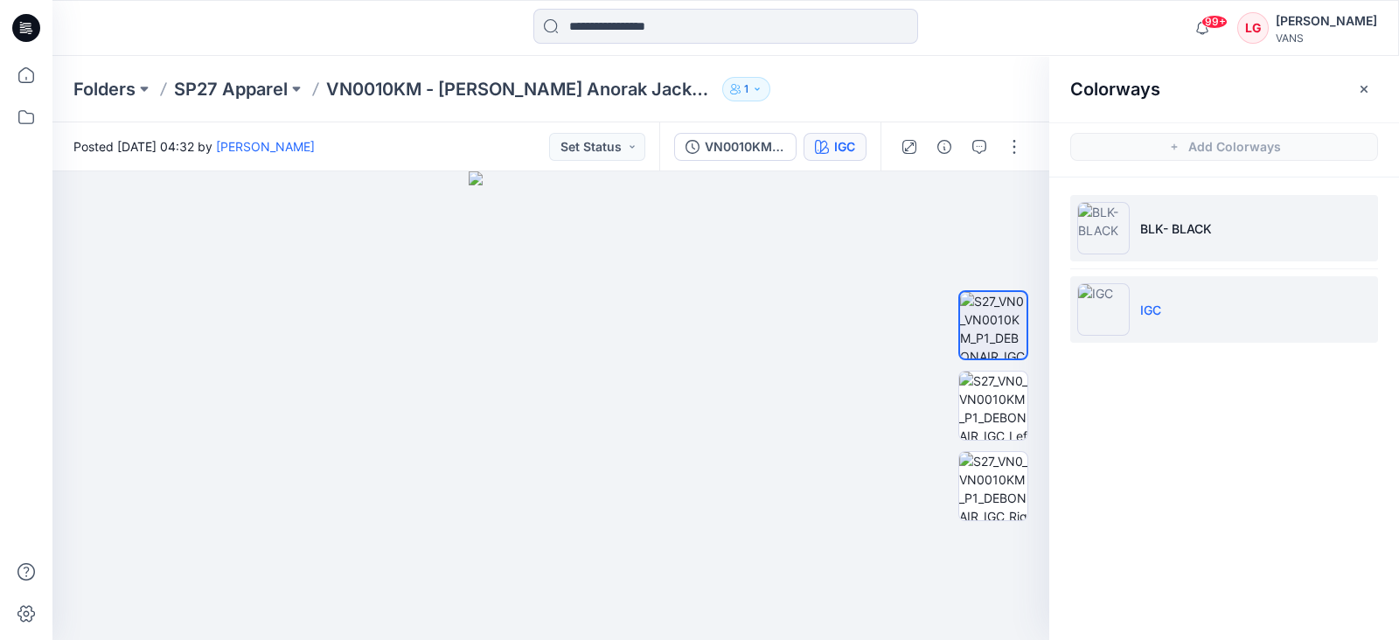
click at [1115, 217] on img at bounding box center [1104, 228] width 52 height 52
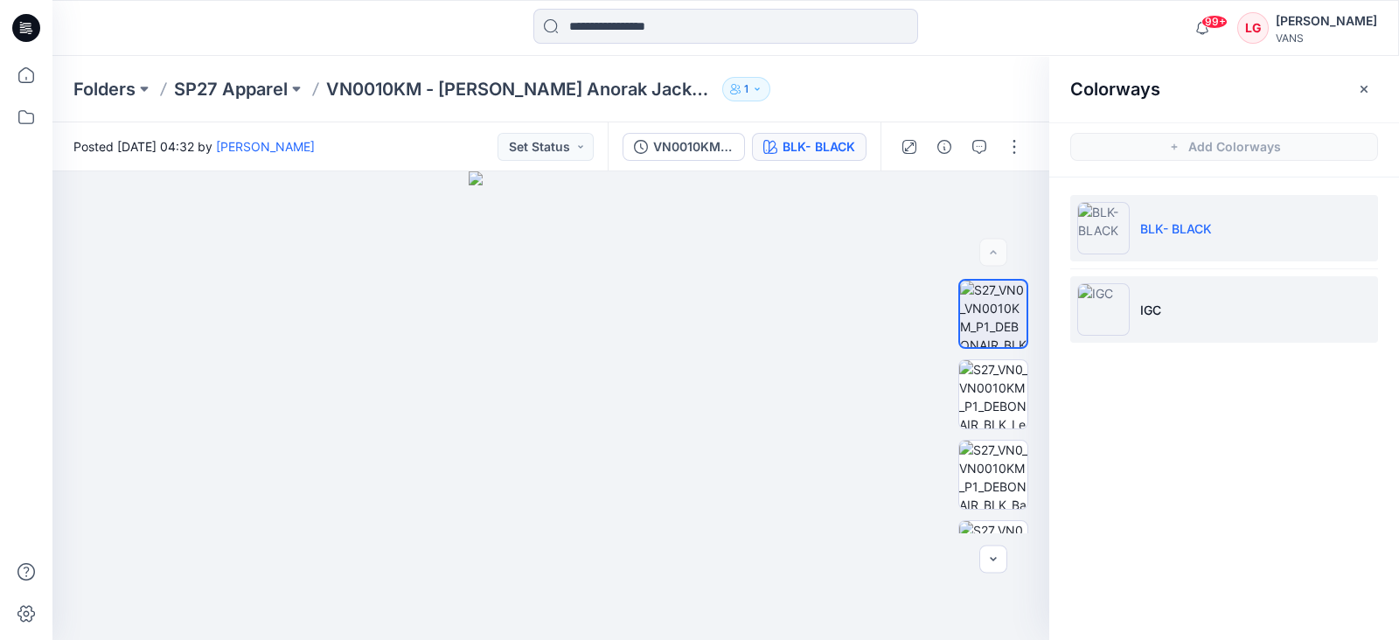
click at [1111, 306] on img at bounding box center [1104, 309] width 52 height 52
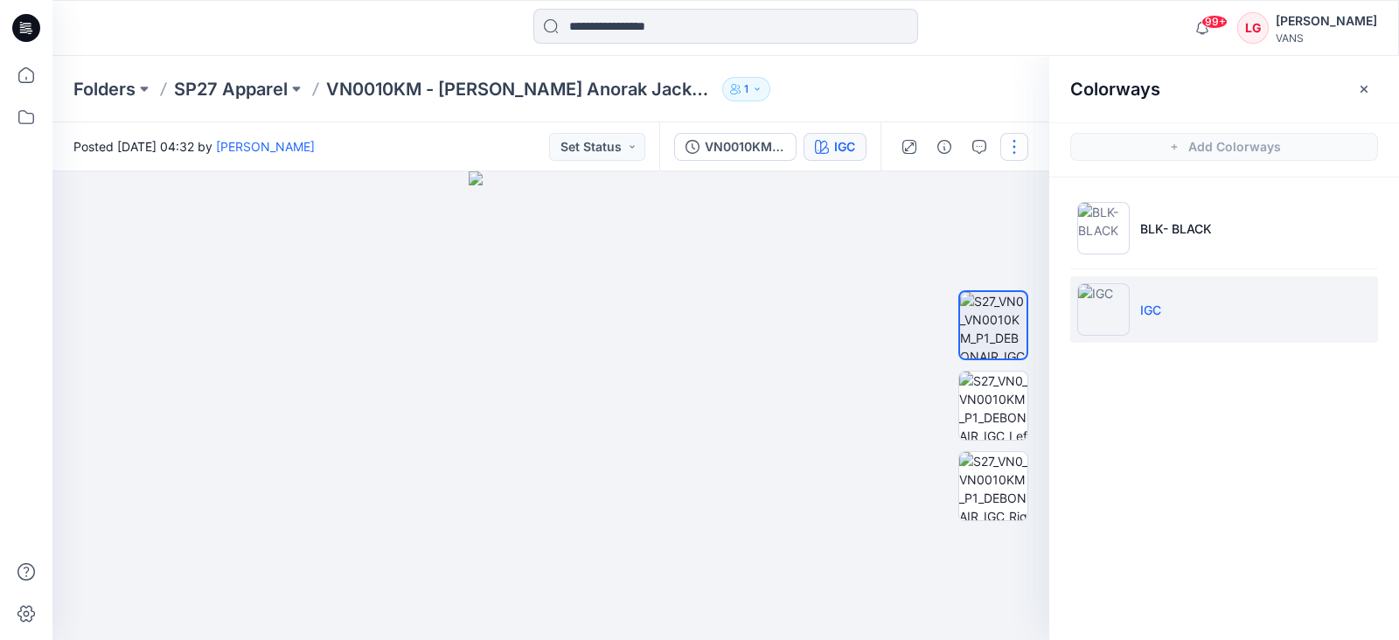
click at [1015, 154] on button "button" at bounding box center [1015, 147] width 28 height 28
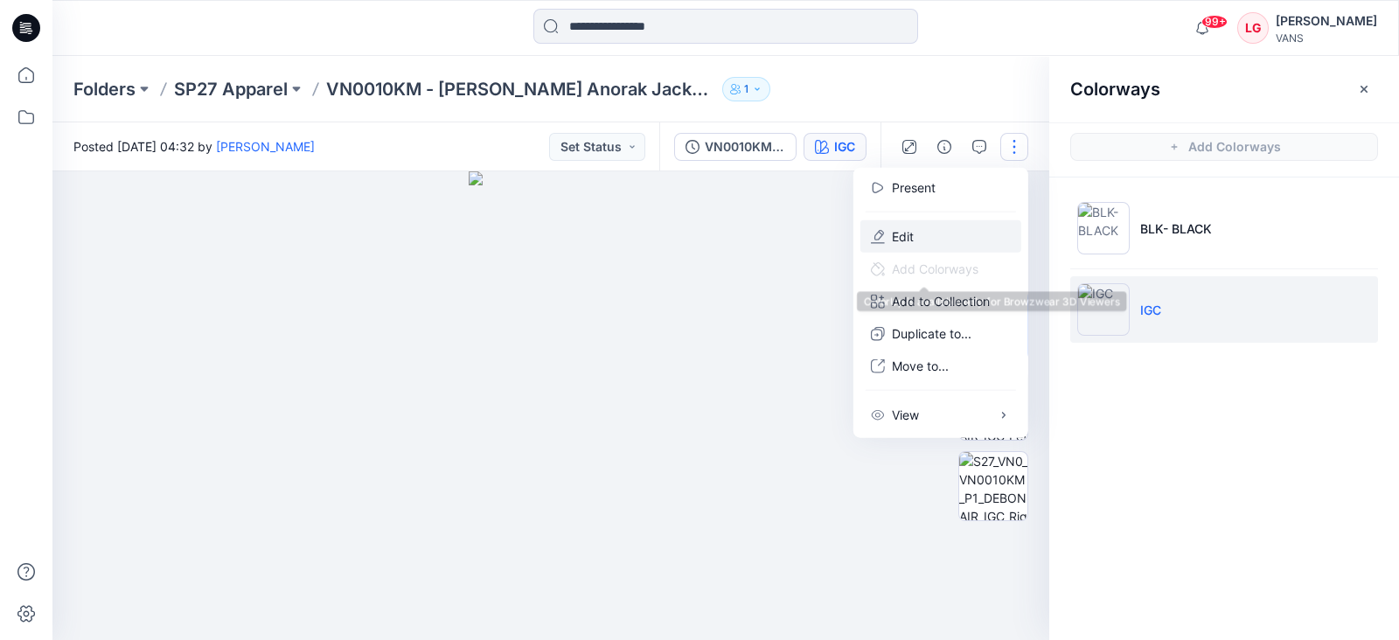
click at [917, 231] on button "Edit" at bounding box center [941, 236] width 161 height 32
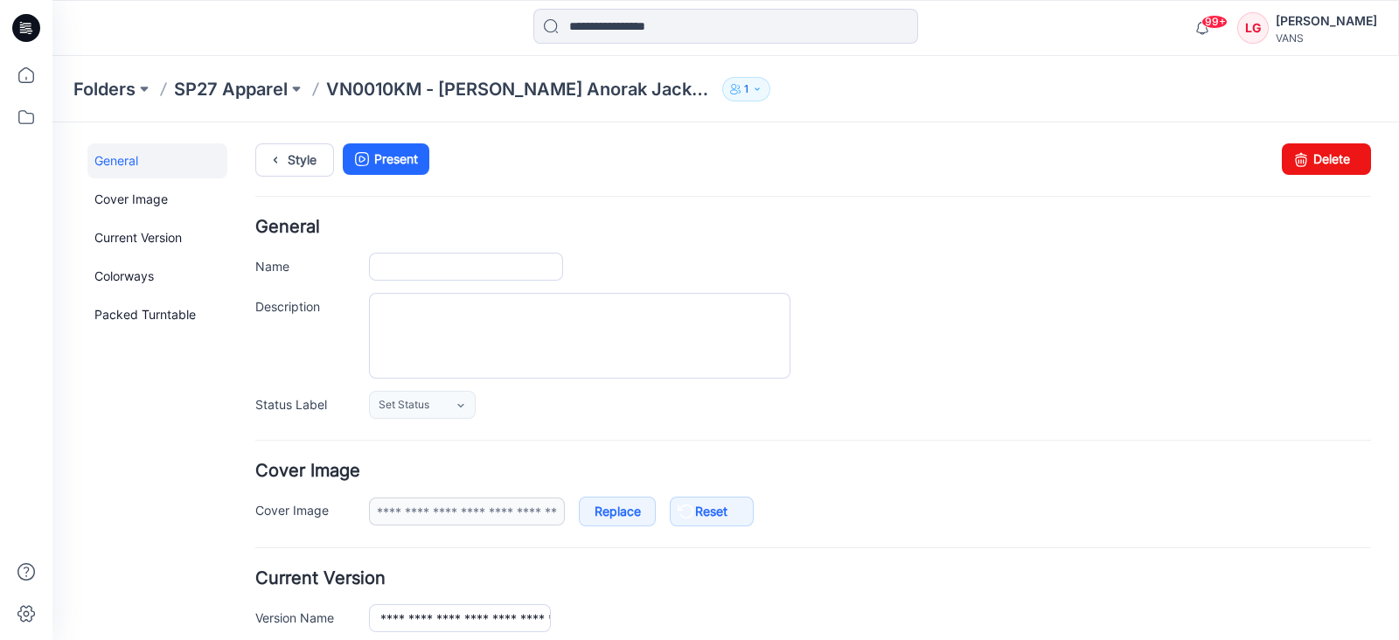
type input "**********"
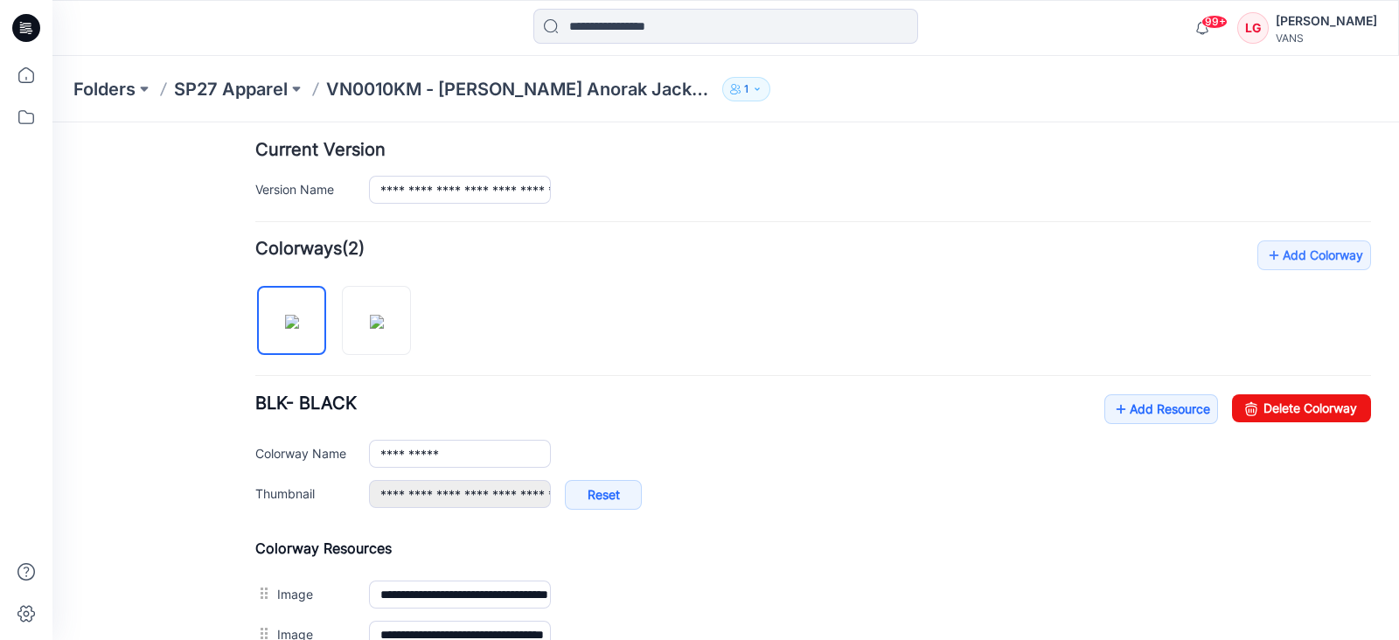
scroll to position [436, 0]
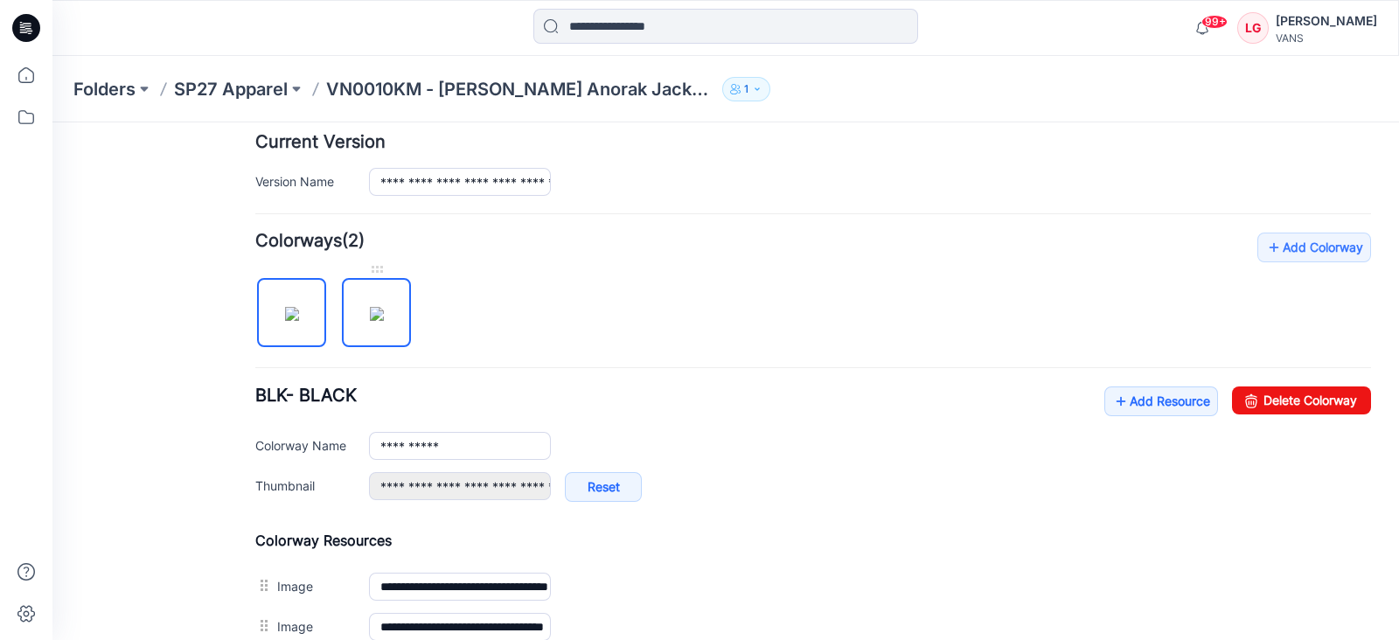
click at [384, 310] on img at bounding box center [377, 314] width 14 height 14
type input "***"
type input "**********"
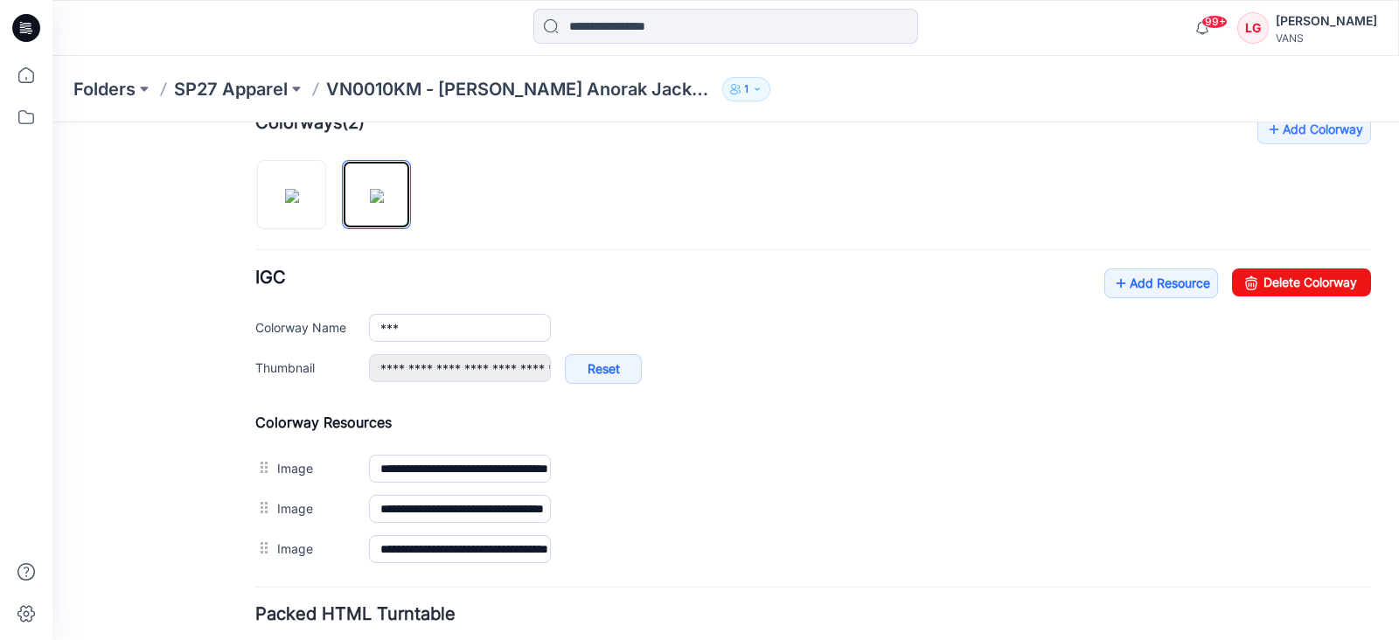
scroll to position [656, 0]
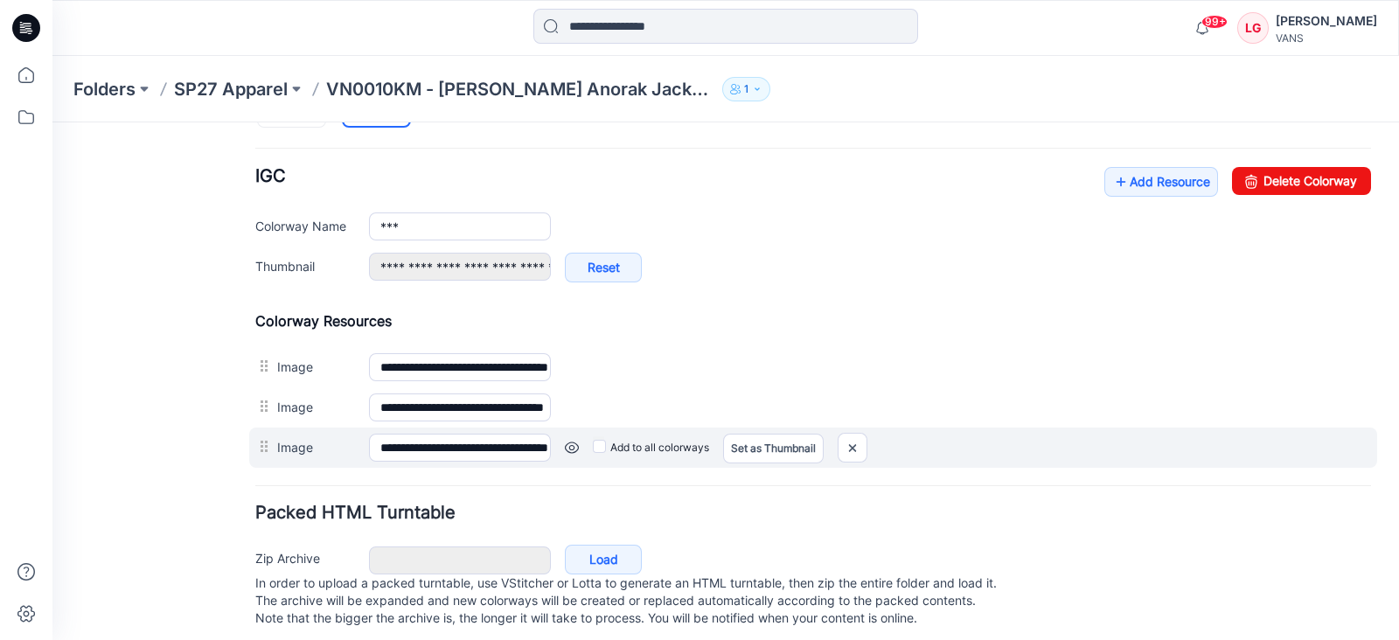
click at [566, 444] on link at bounding box center [572, 448] width 14 height 14
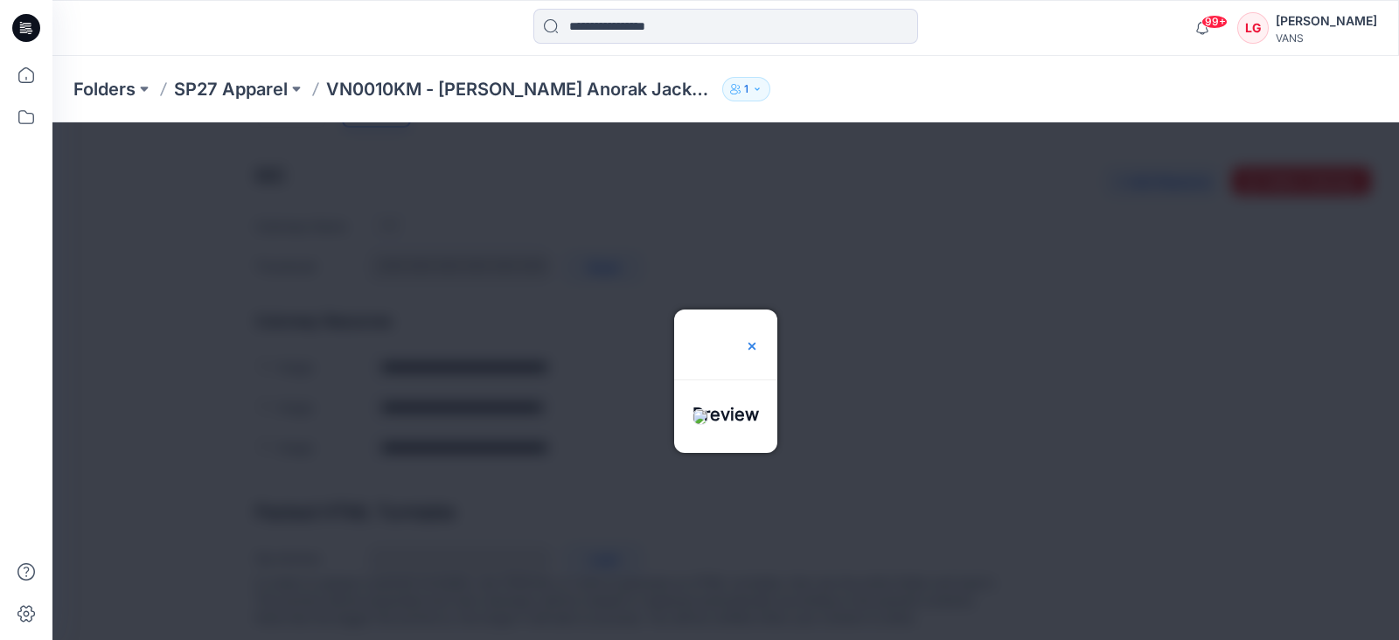
click at [759, 339] on img at bounding box center [752, 346] width 14 height 14
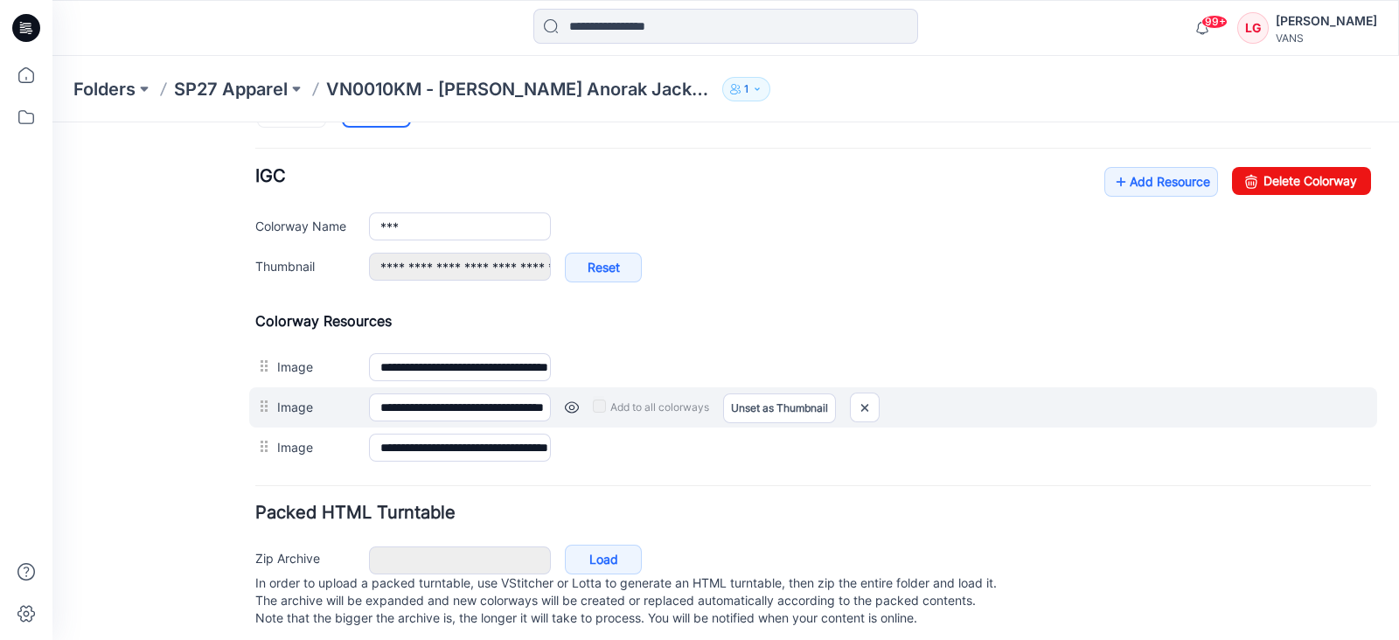
click at [569, 405] on link at bounding box center [572, 408] width 14 height 14
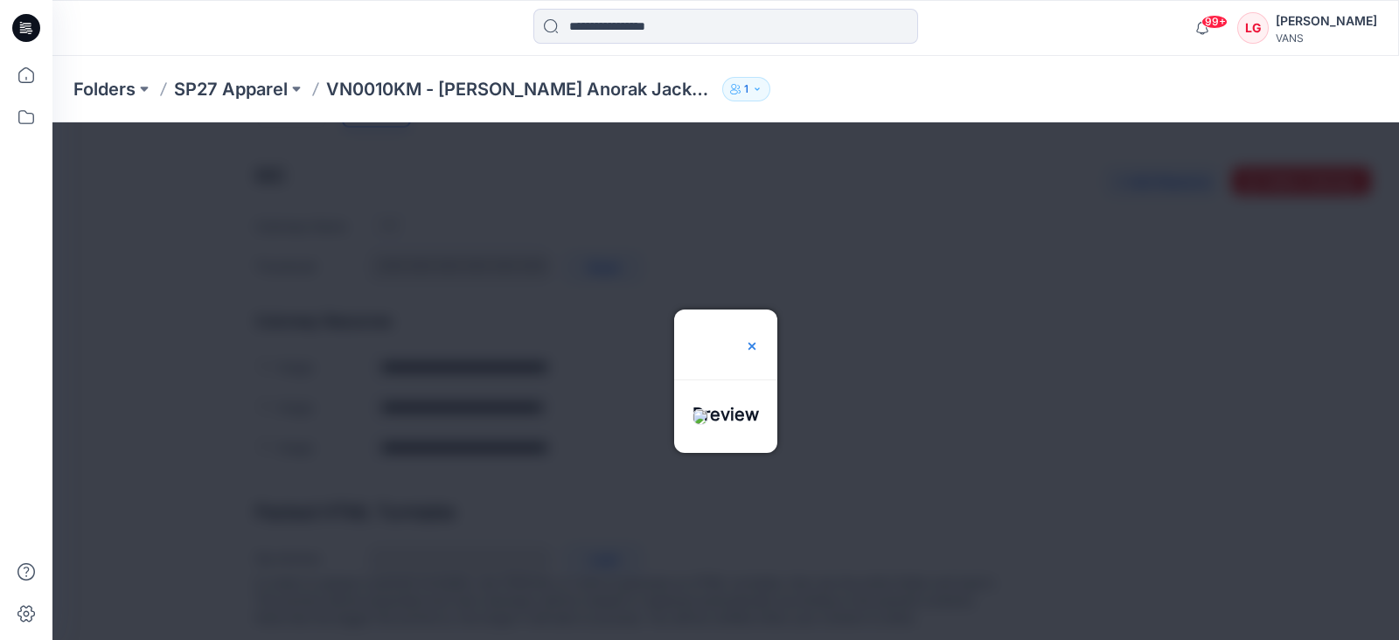
click at [759, 339] on img at bounding box center [752, 346] width 14 height 14
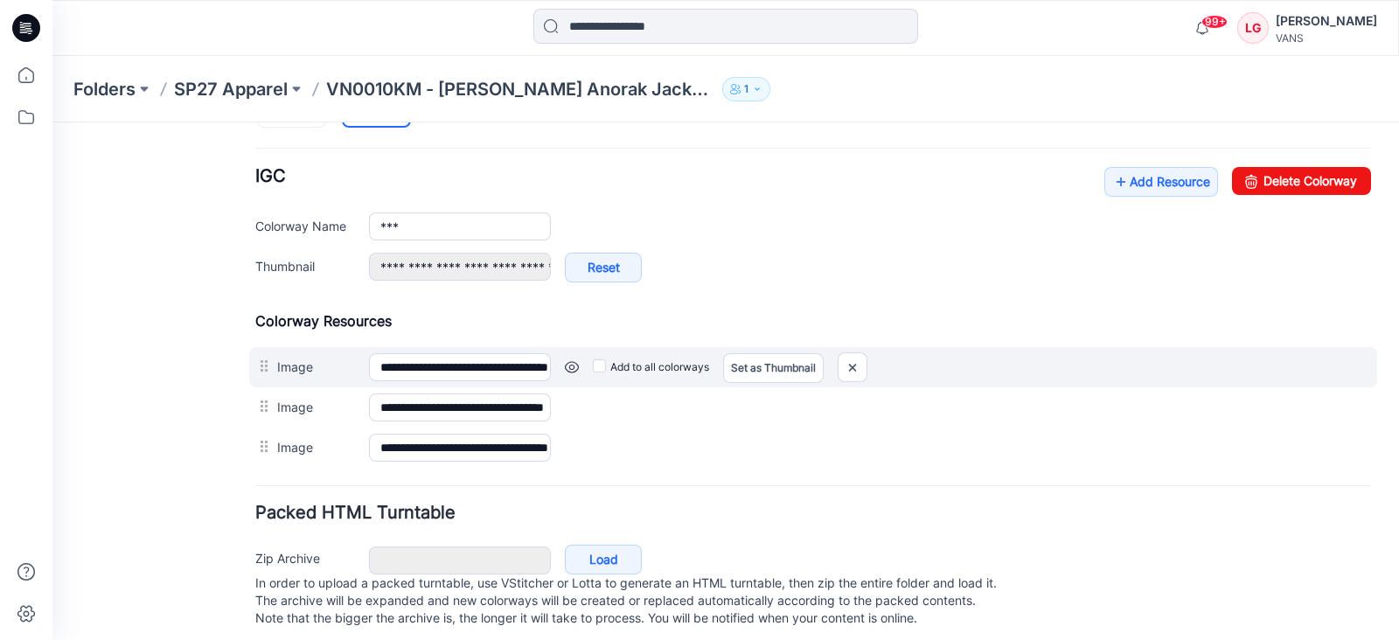
click at [568, 363] on link at bounding box center [572, 367] width 14 height 14
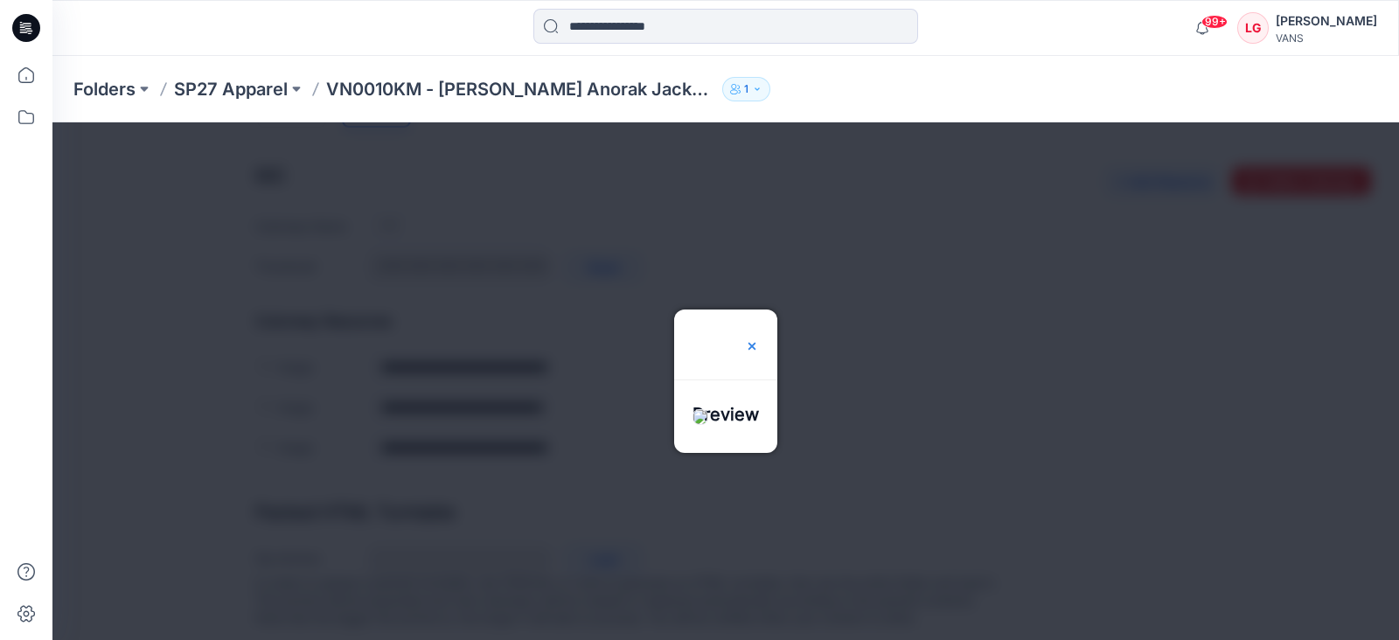
click at [759, 339] on img at bounding box center [752, 346] width 14 height 14
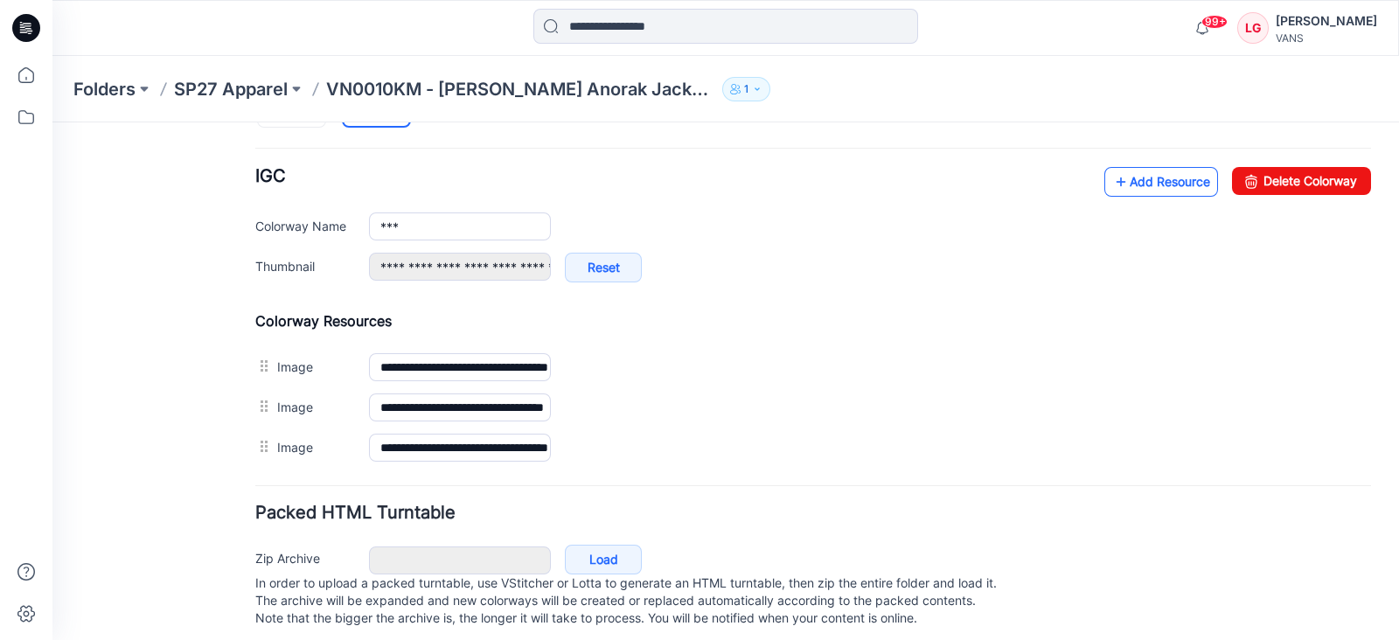
click at [1129, 178] on link "Add Resource" at bounding box center [1162, 182] width 114 height 30
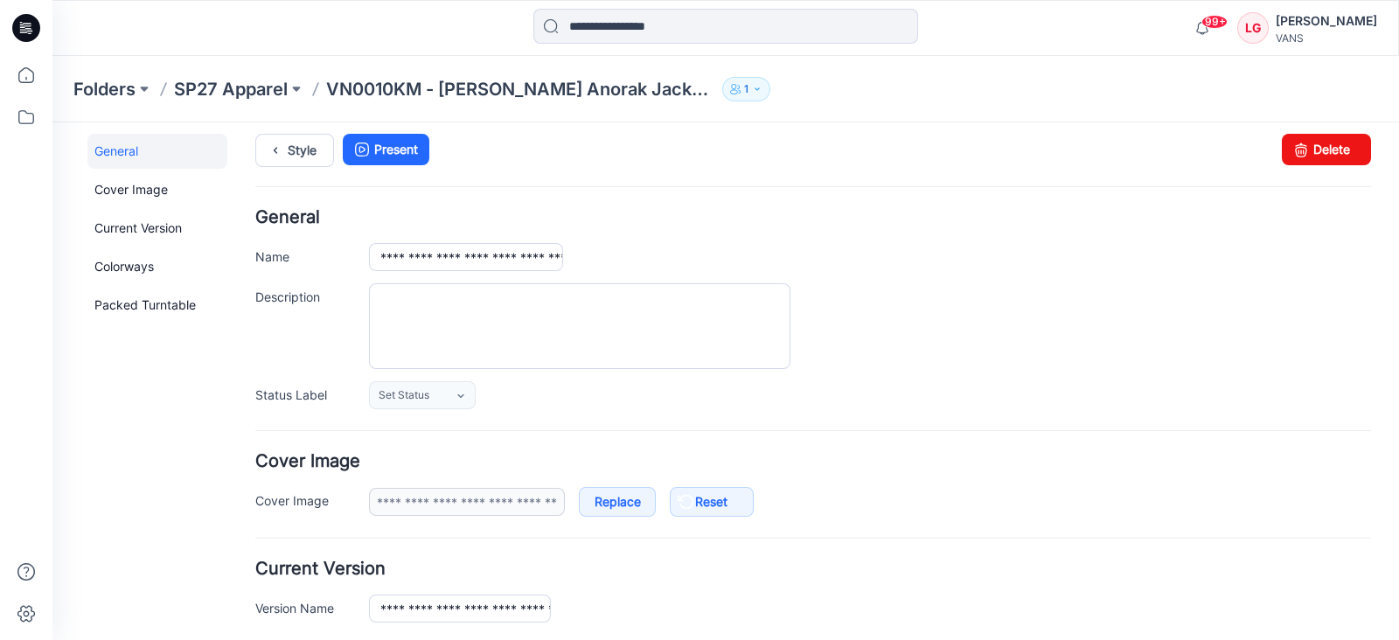
scroll to position [0, 0]
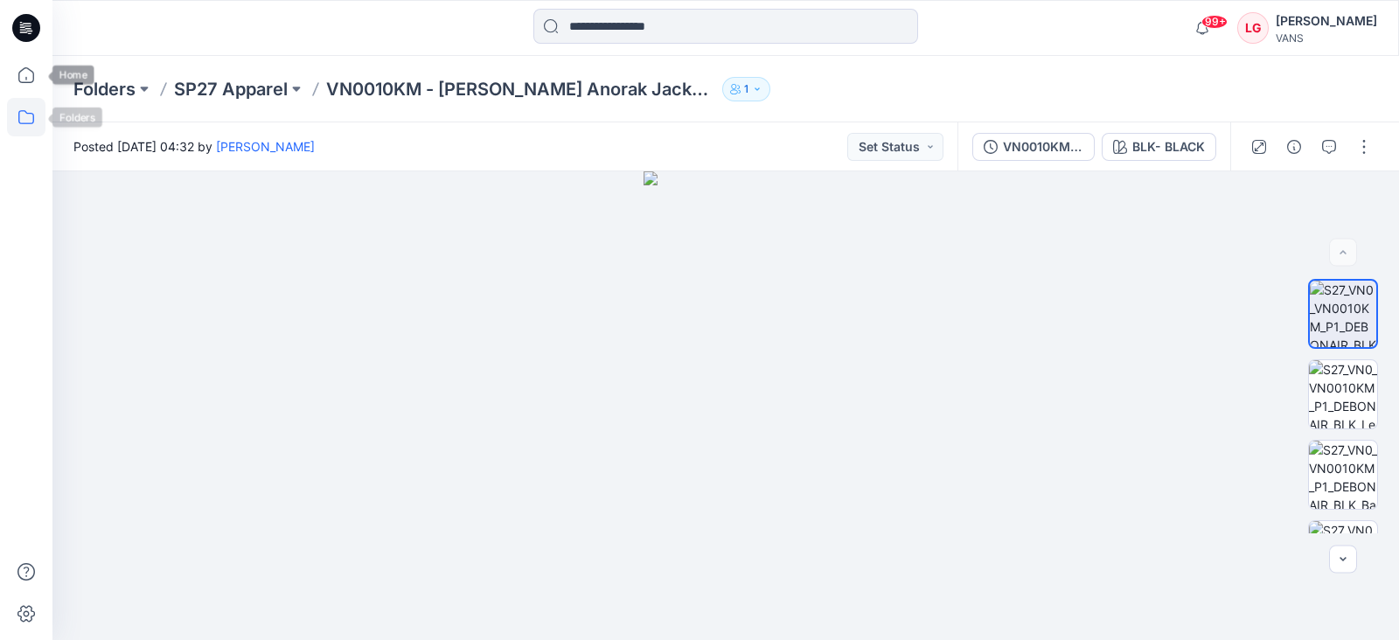
click at [20, 118] on icon at bounding box center [26, 117] width 38 height 38
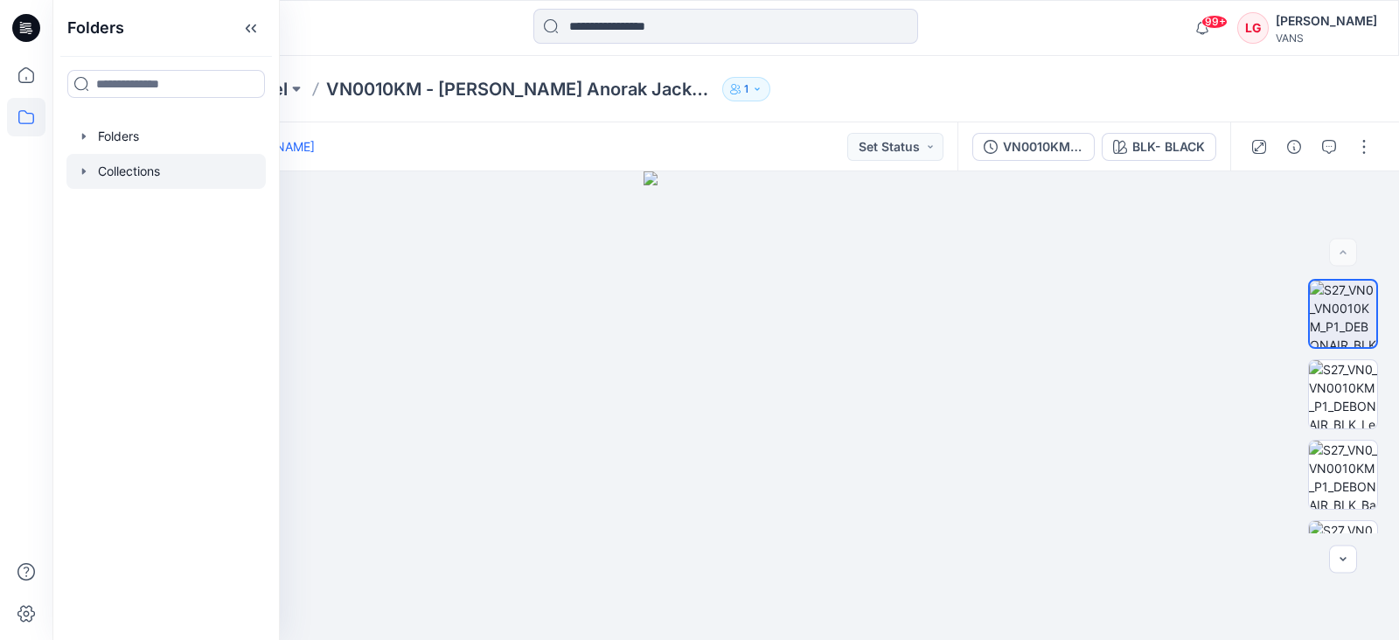
click at [84, 176] on icon "button" at bounding box center [84, 171] width 14 height 14
click at [123, 212] on p "EMEA FA24" at bounding box center [149, 206] width 68 height 21
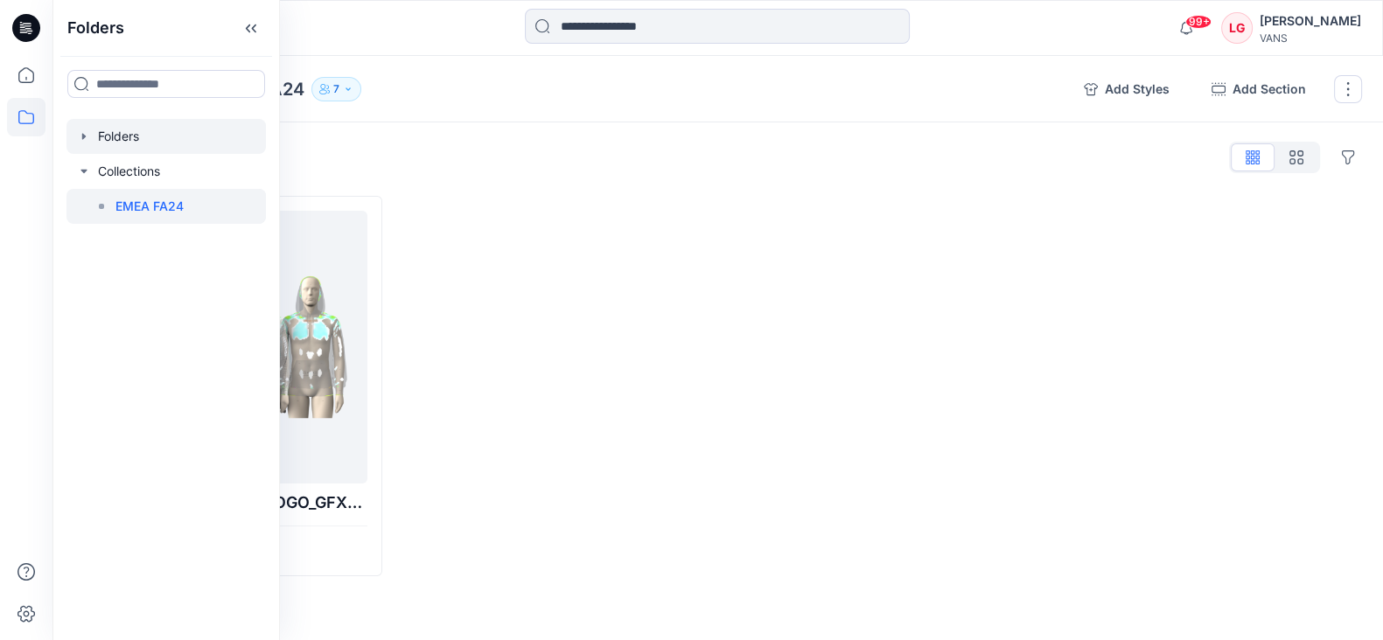
click at [80, 136] on icon "button" at bounding box center [84, 136] width 14 height 14
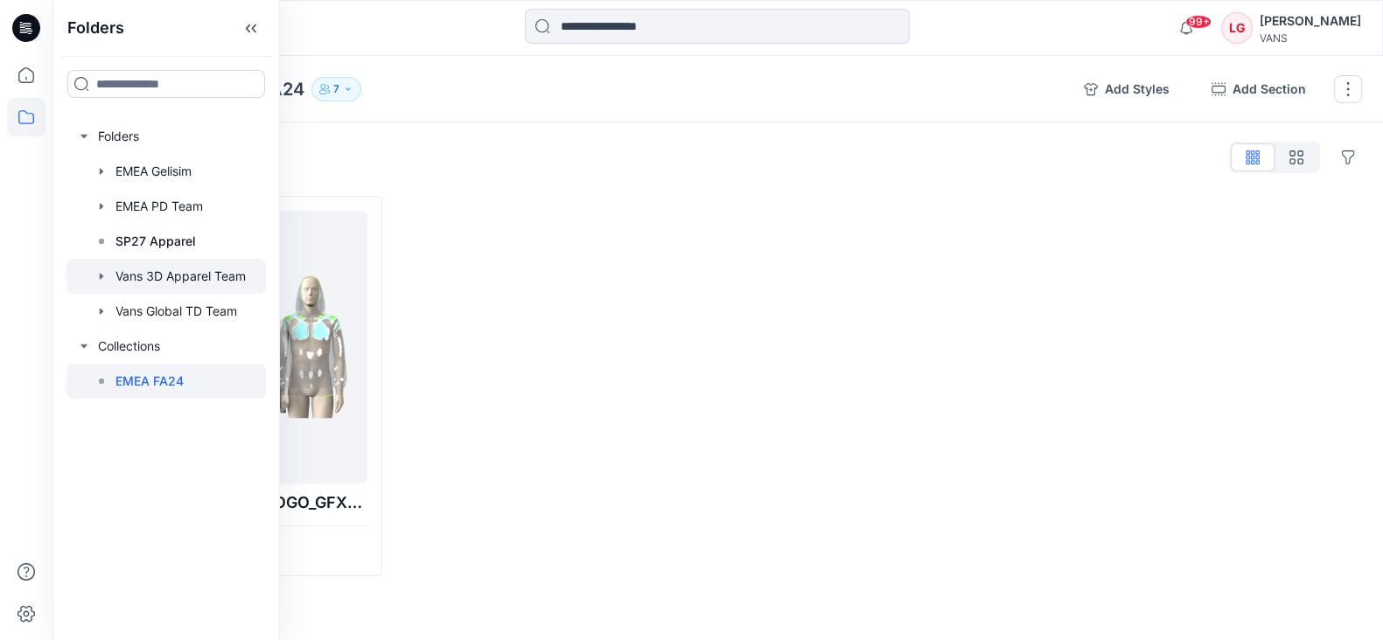
click at [171, 273] on div at bounding box center [165, 276] width 199 height 35
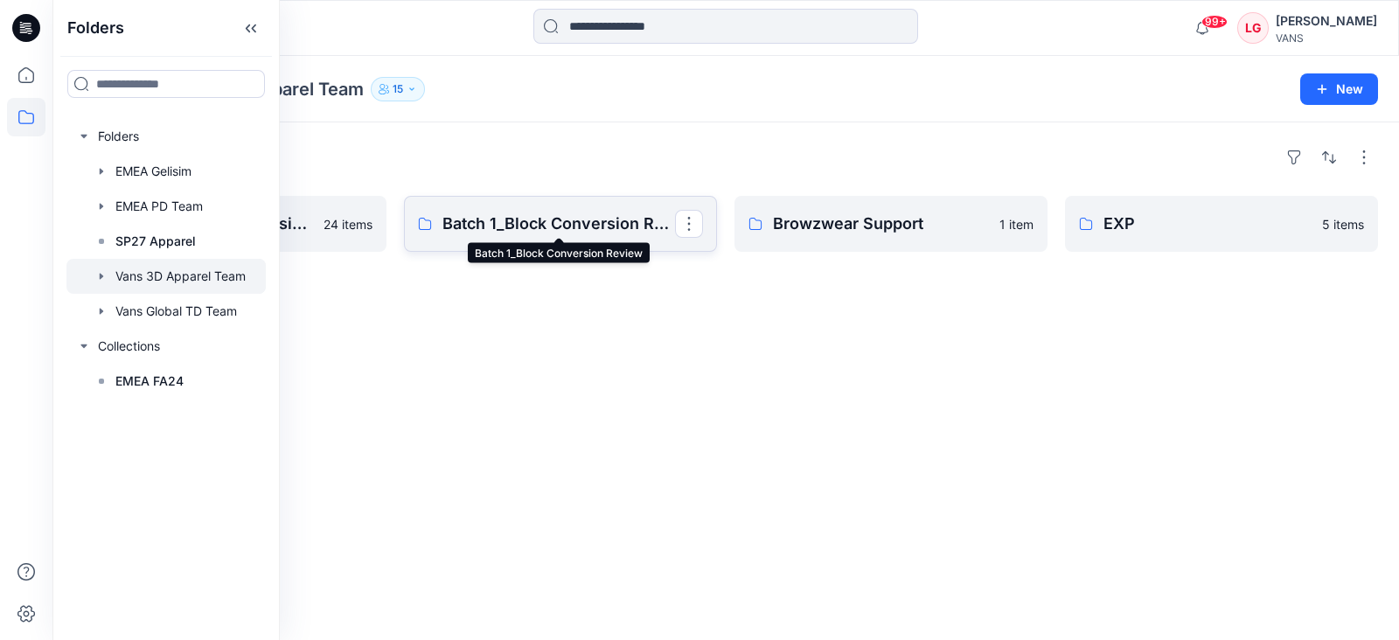
click at [502, 221] on p "Batch 1_Block Conversion Review" at bounding box center [559, 224] width 233 height 24
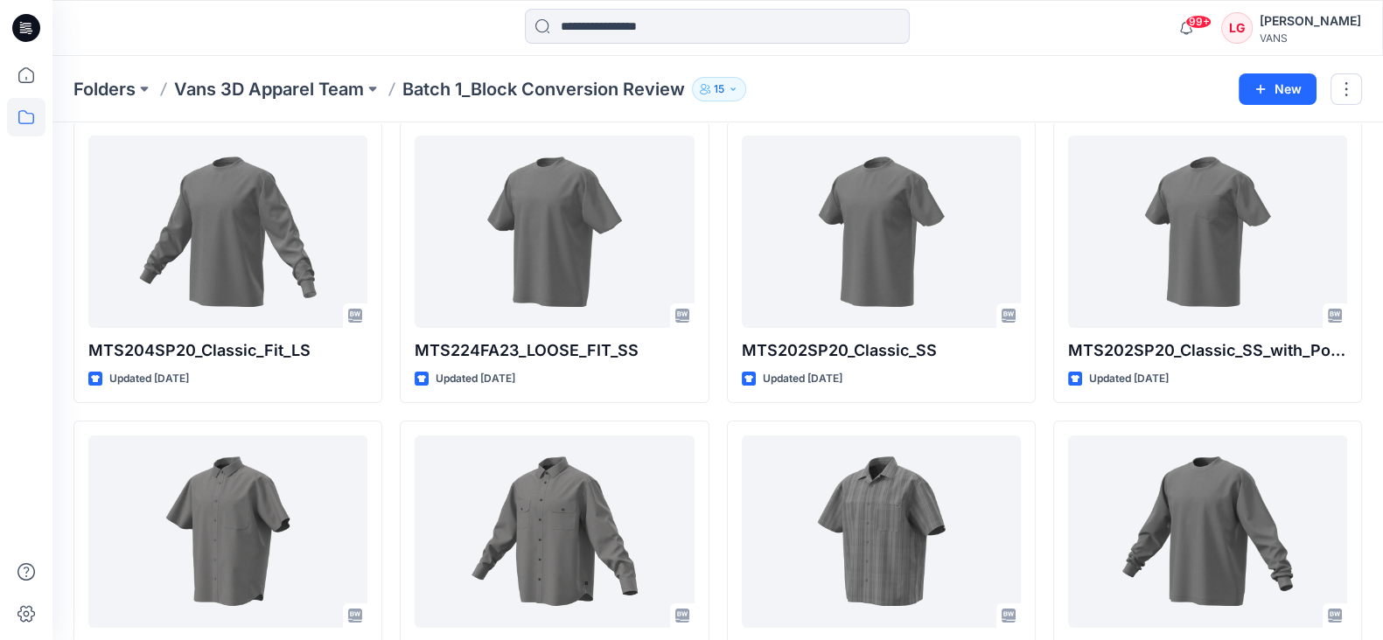
scroll to position [108, 0]
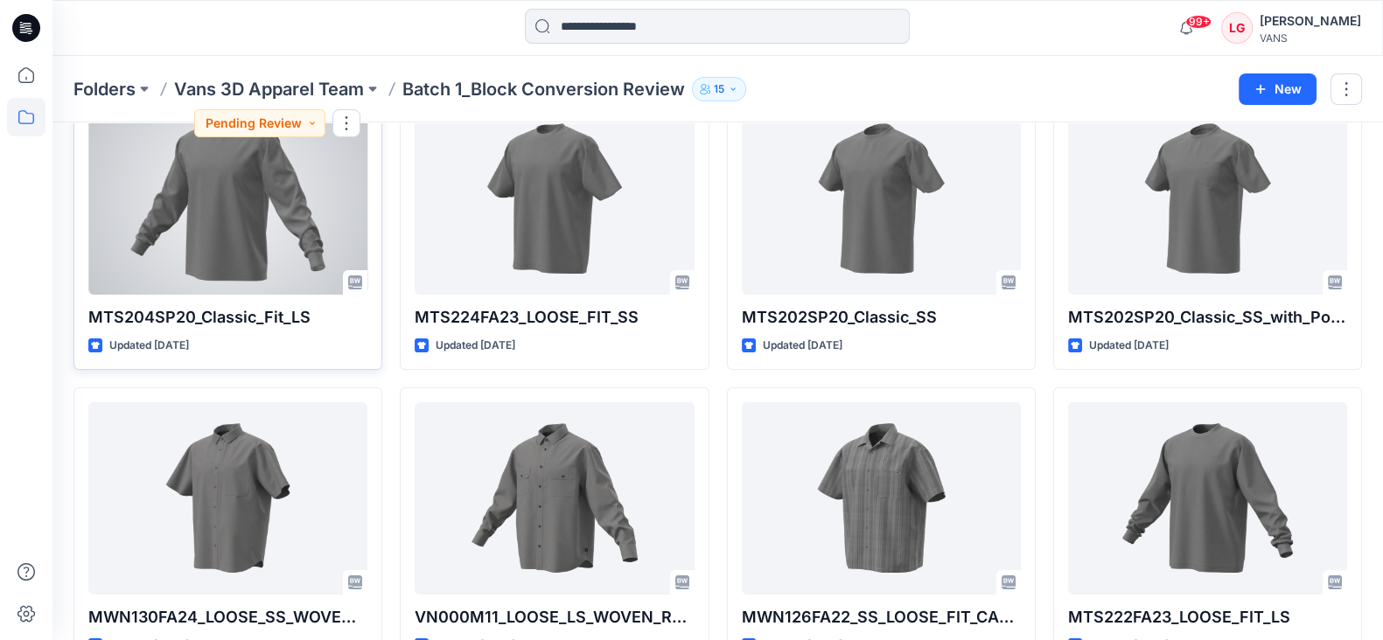
click at [267, 235] on div at bounding box center [227, 198] width 279 height 192
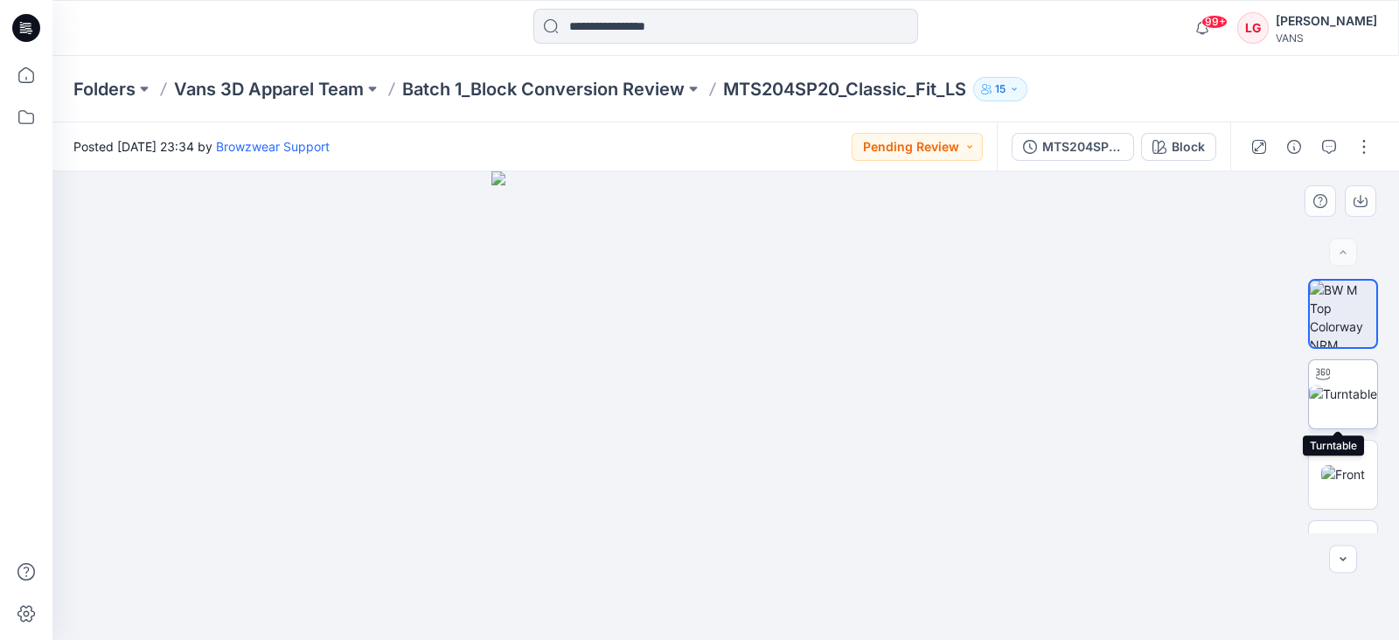
click at [1344, 399] on img at bounding box center [1343, 394] width 68 height 18
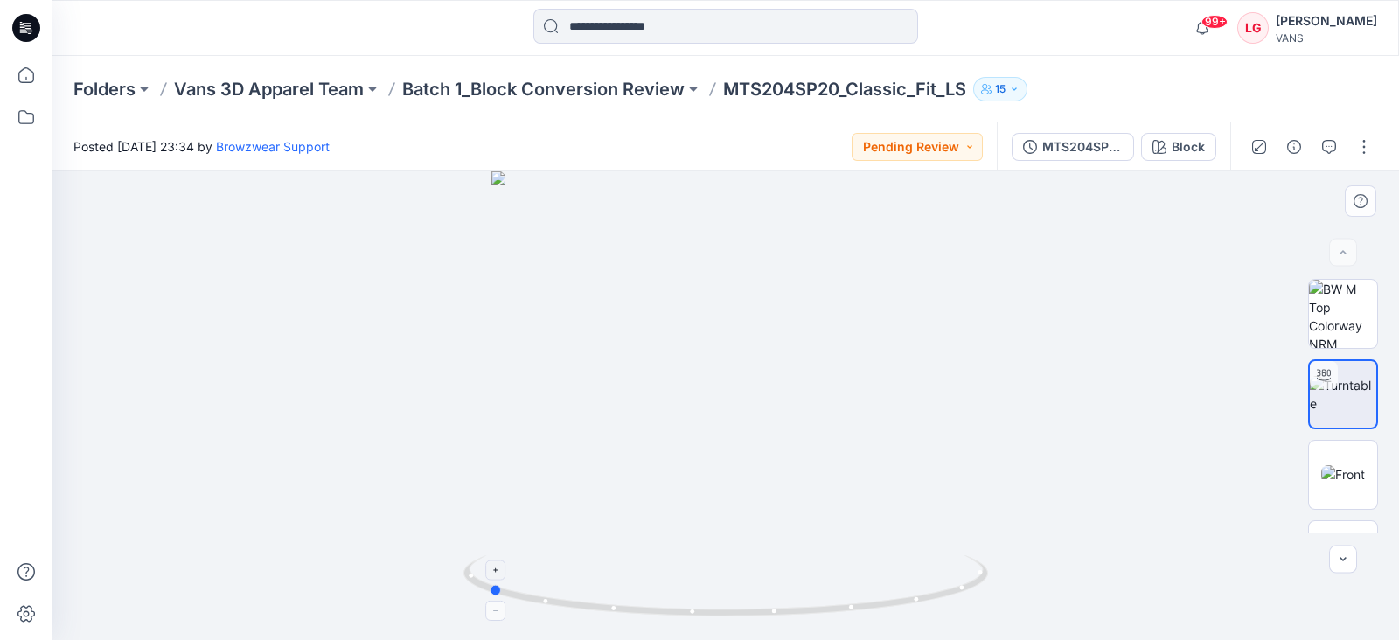
drag, startPoint x: 952, startPoint y: 588, endPoint x: 715, endPoint y: 601, distance: 238.3
click at [715, 601] on icon at bounding box center [728, 588] width 529 height 66
drag, startPoint x: 499, startPoint y: 589, endPoint x: 693, endPoint y: 638, distance: 200.2
click at [693, 621] on icon at bounding box center [728, 588] width 529 height 66
